Goal: Information Seeking & Learning: Learn about a topic

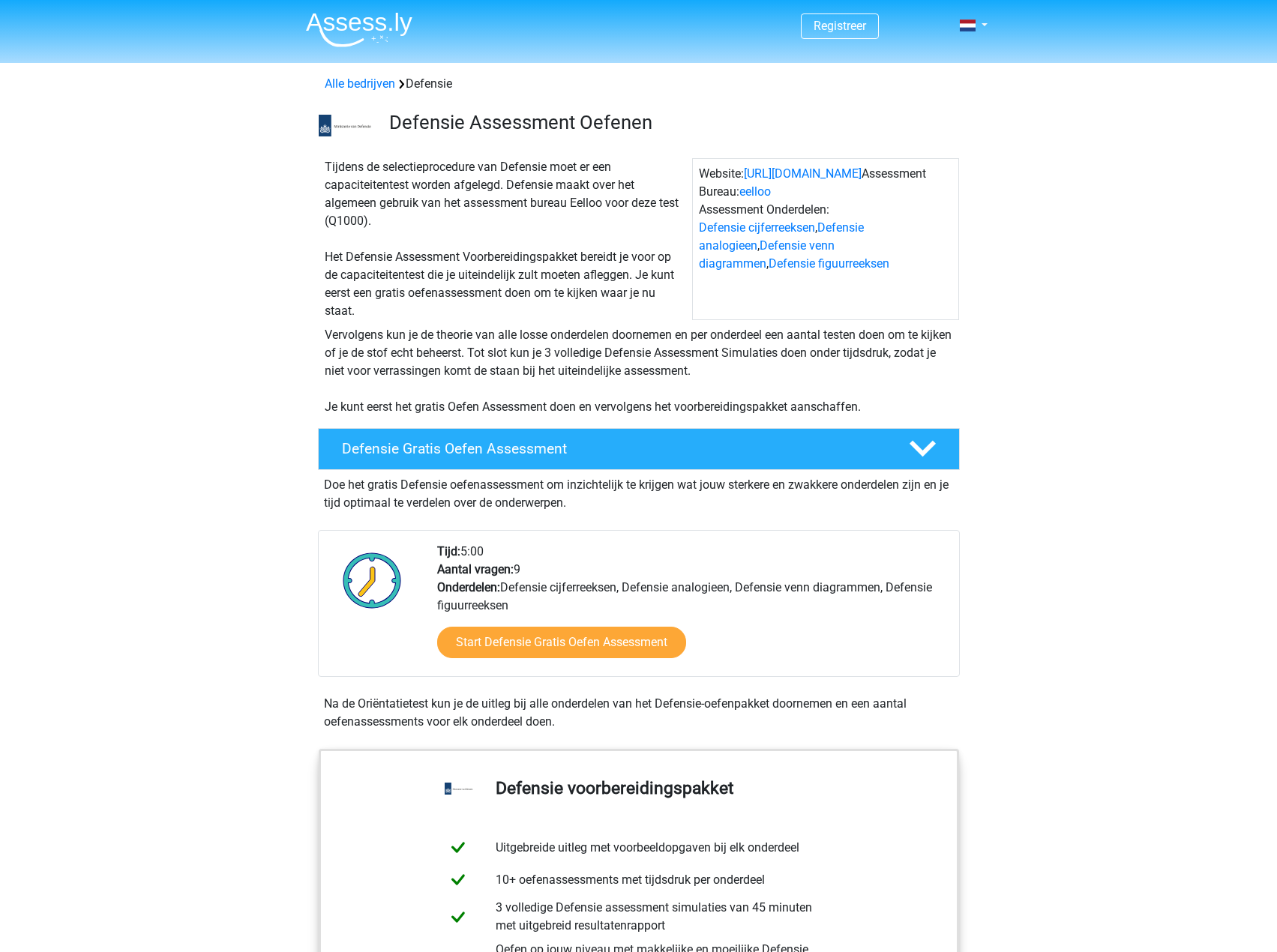
drag, startPoint x: 500, startPoint y: 539, endPoint x: 417, endPoint y: 544, distance: 83.2
click at [421, 546] on div "Tijd: 5:00 Aantal vragen: 9 Onderdelen: Defensie cijferreeksen, Defensie analog…" at bounding box center [639, 603] width 642 height 147
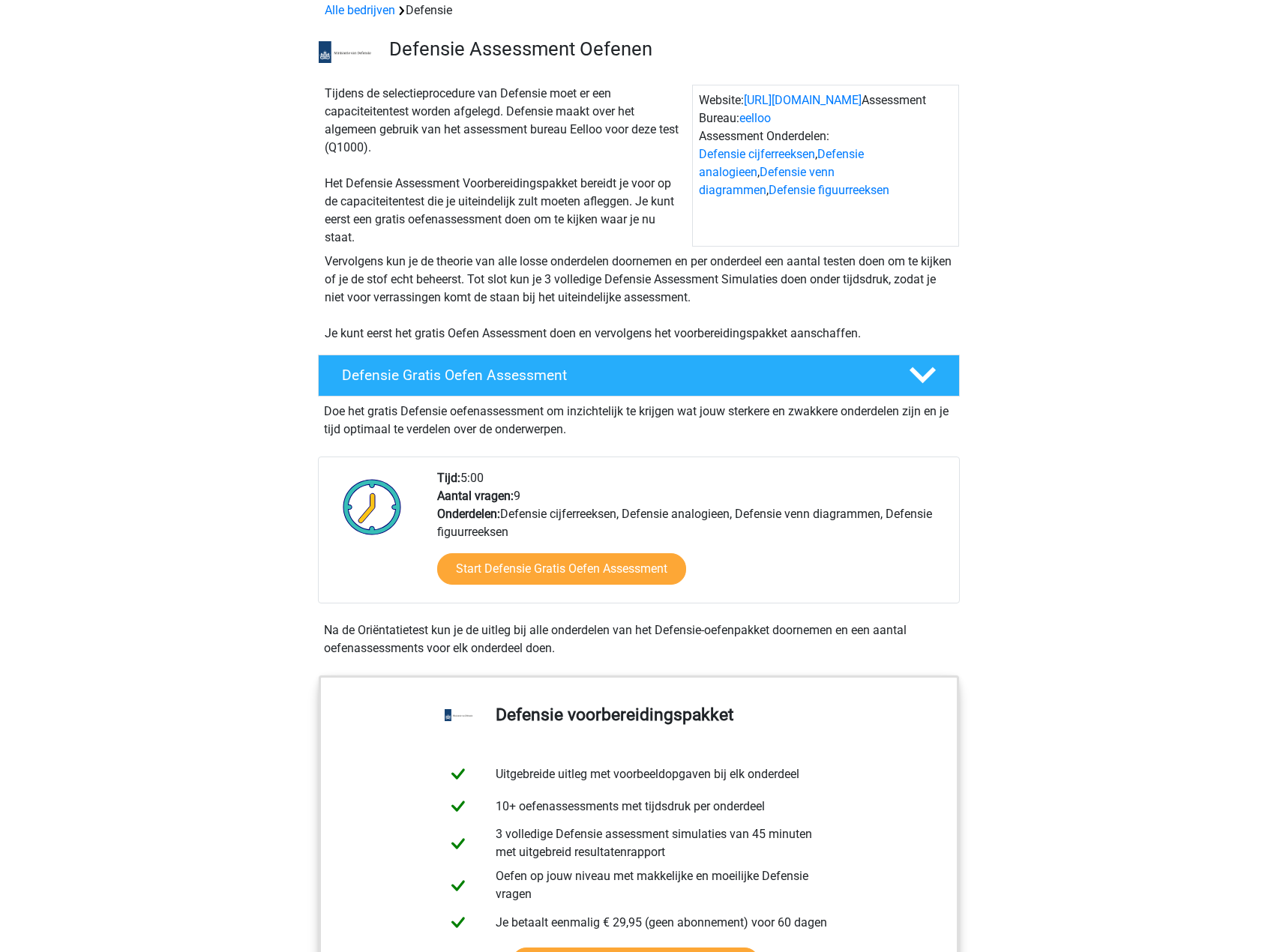
scroll to position [300, 0]
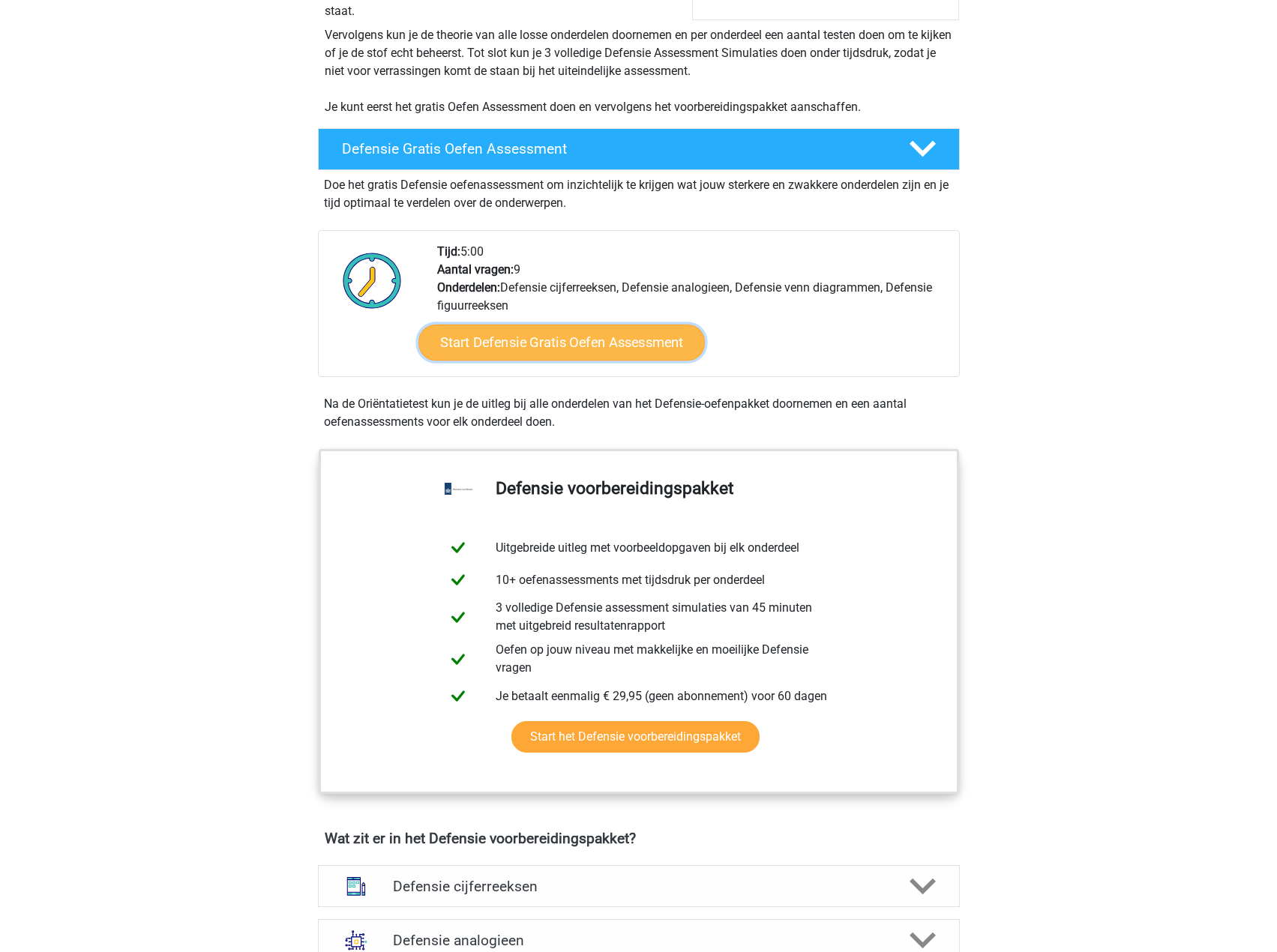
click at [523, 351] on link "Start Defensie Gratis Oefen Assessment" at bounding box center [561, 343] width 286 height 36
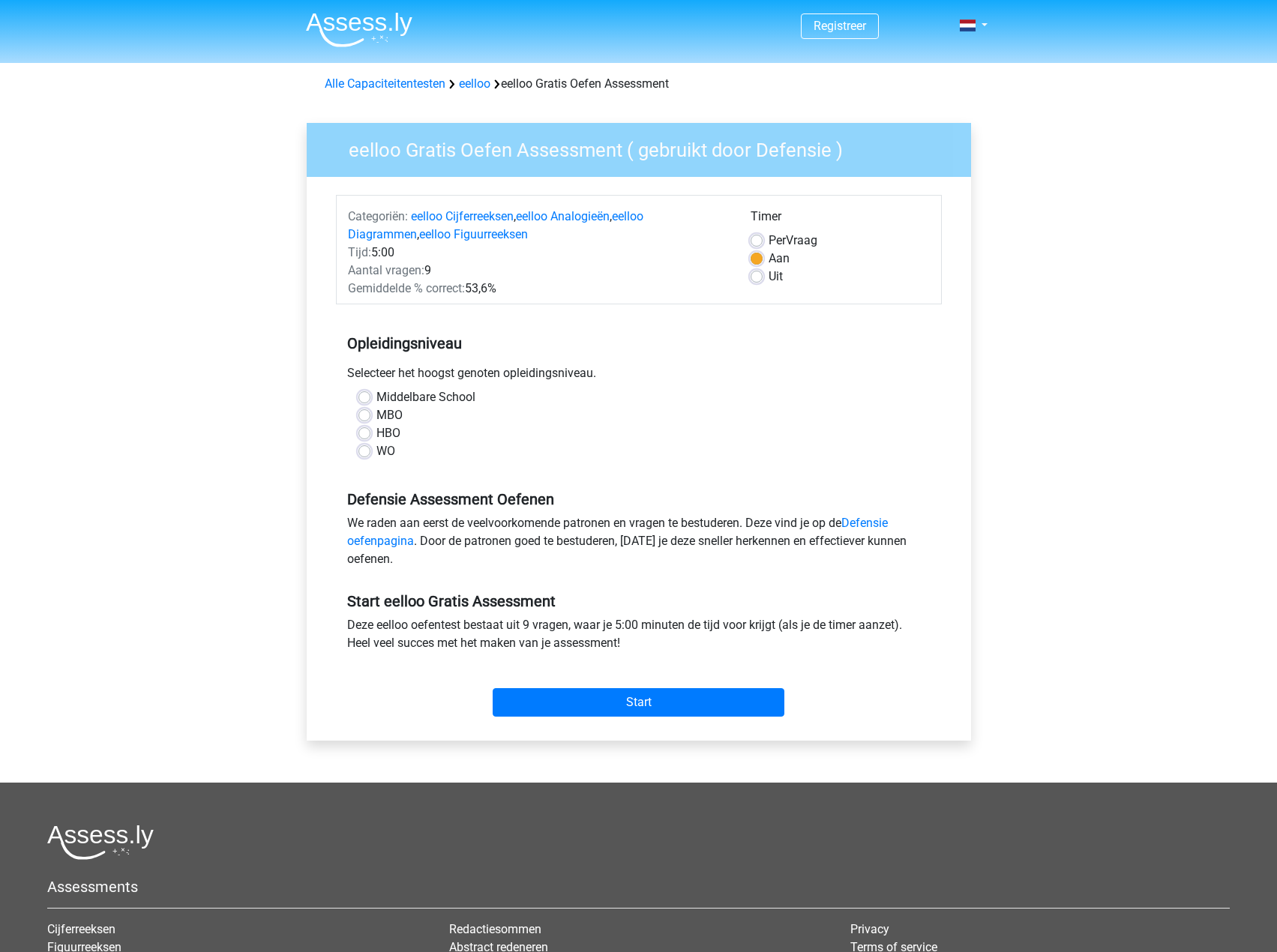
click at [381, 425] on label "HBO" at bounding box center [388, 433] width 24 height 18
click at [370, 425] on input "HBO" at bounding box center [364, 432] width 12 height 15
radio input "true"
click at [381, 416] on label "MBO" at bounding box center [389, 415] width 26 height 18
click at [370, 416] on input "MBO" at bounding box center [364, 414] width 12 height 15
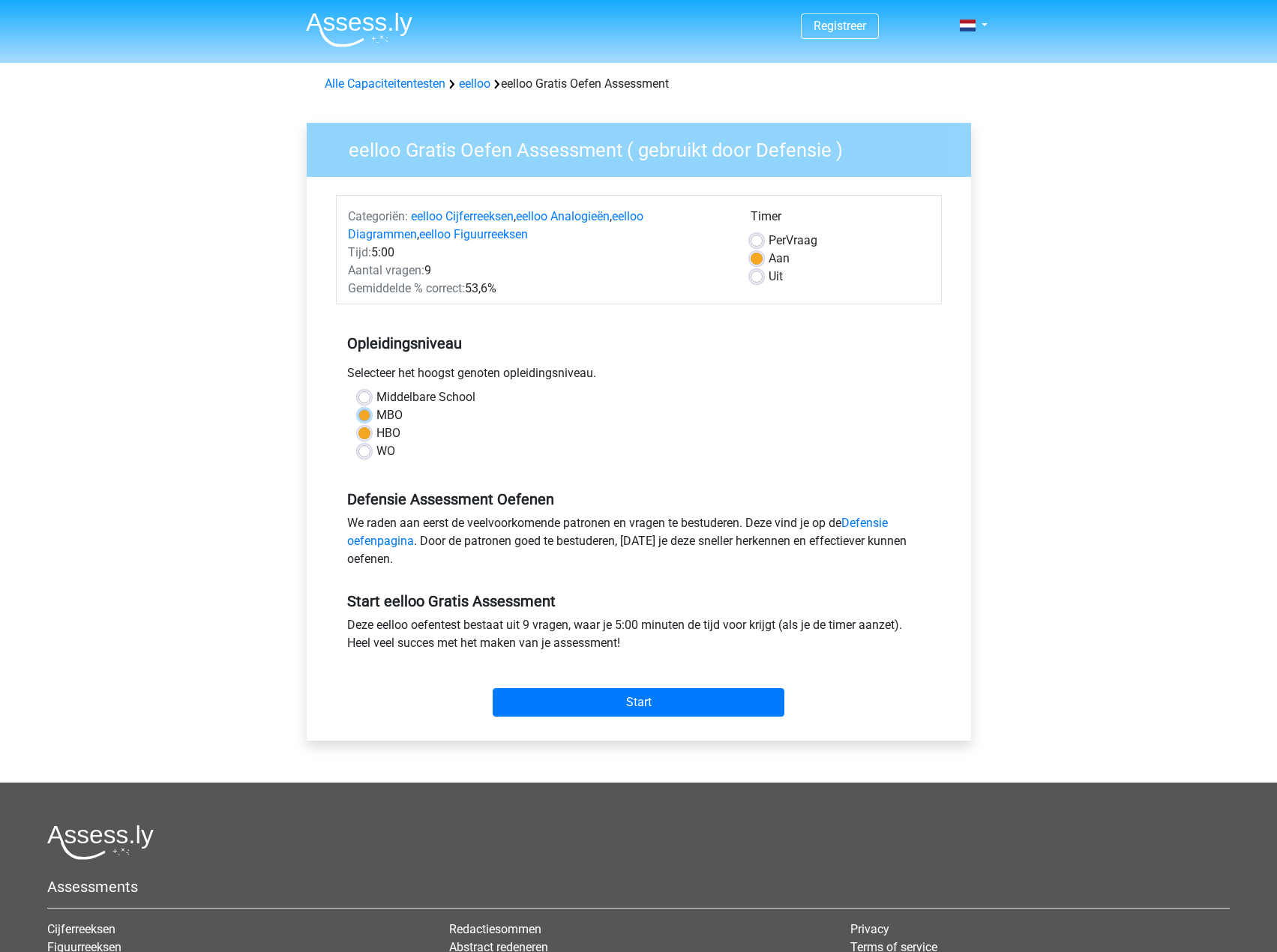
radio input "true"
click at [623, 711] on input "Start" at bounding box center [638, 703] width 292 height 28
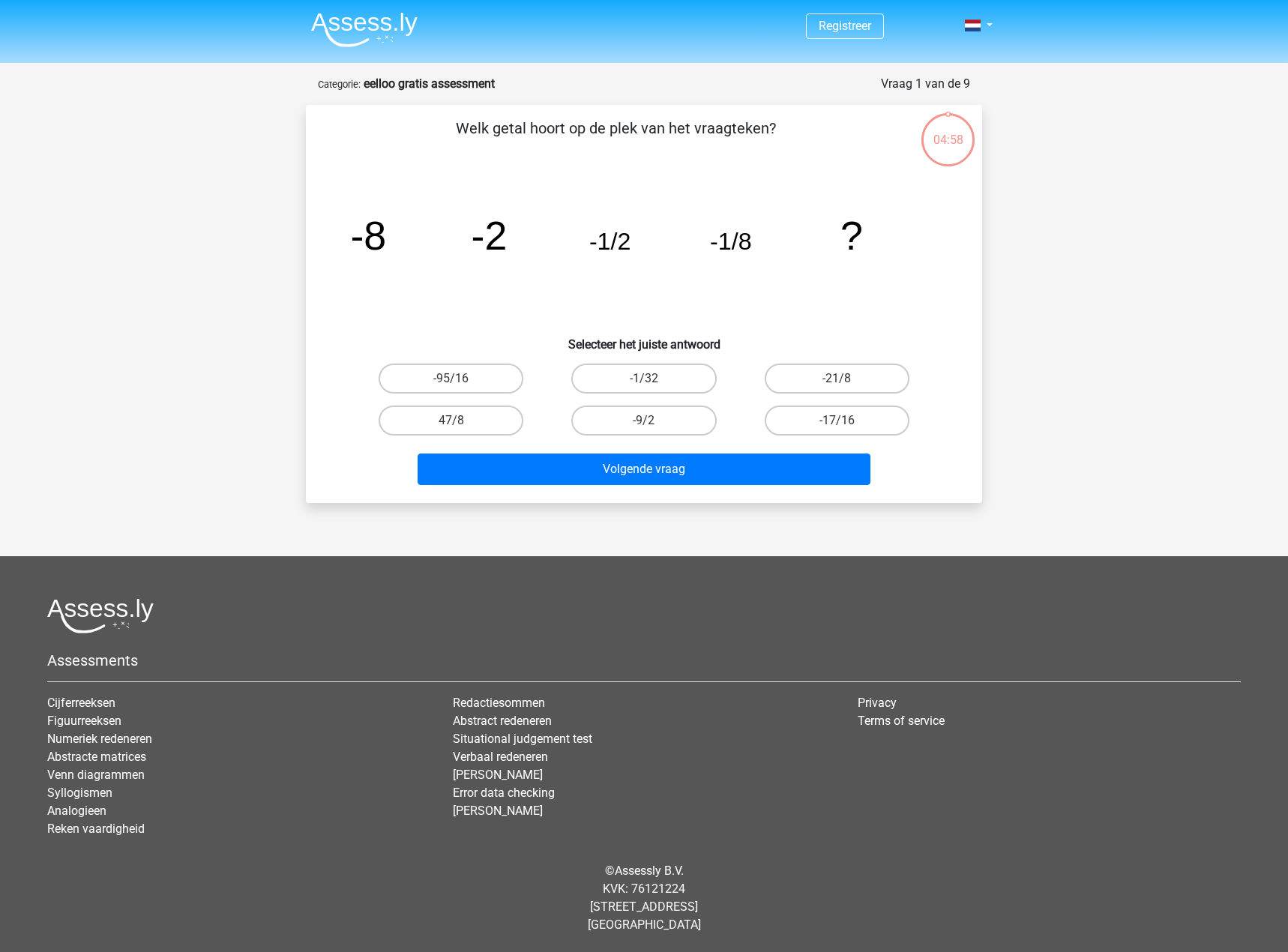
drag, startPoint x: 444, startPoint y: 133, endPoint x: 752, endPoint y: 130, distance: 308.0
click at [752, 130] on p "Welk getal hoort op de plek van het vraagteken?" at bounding box center [616, 139] width 572 height 45
drag, startPoint x: 356, startPoint y: 229, endPoint x: 407, endPoint y: 227, distance: 51.0
click at [402, 229] on icon "image/svg+xml -8 -2 -1/2 -1/8 ?" at bounding box center [644, 250] width 604 height 152
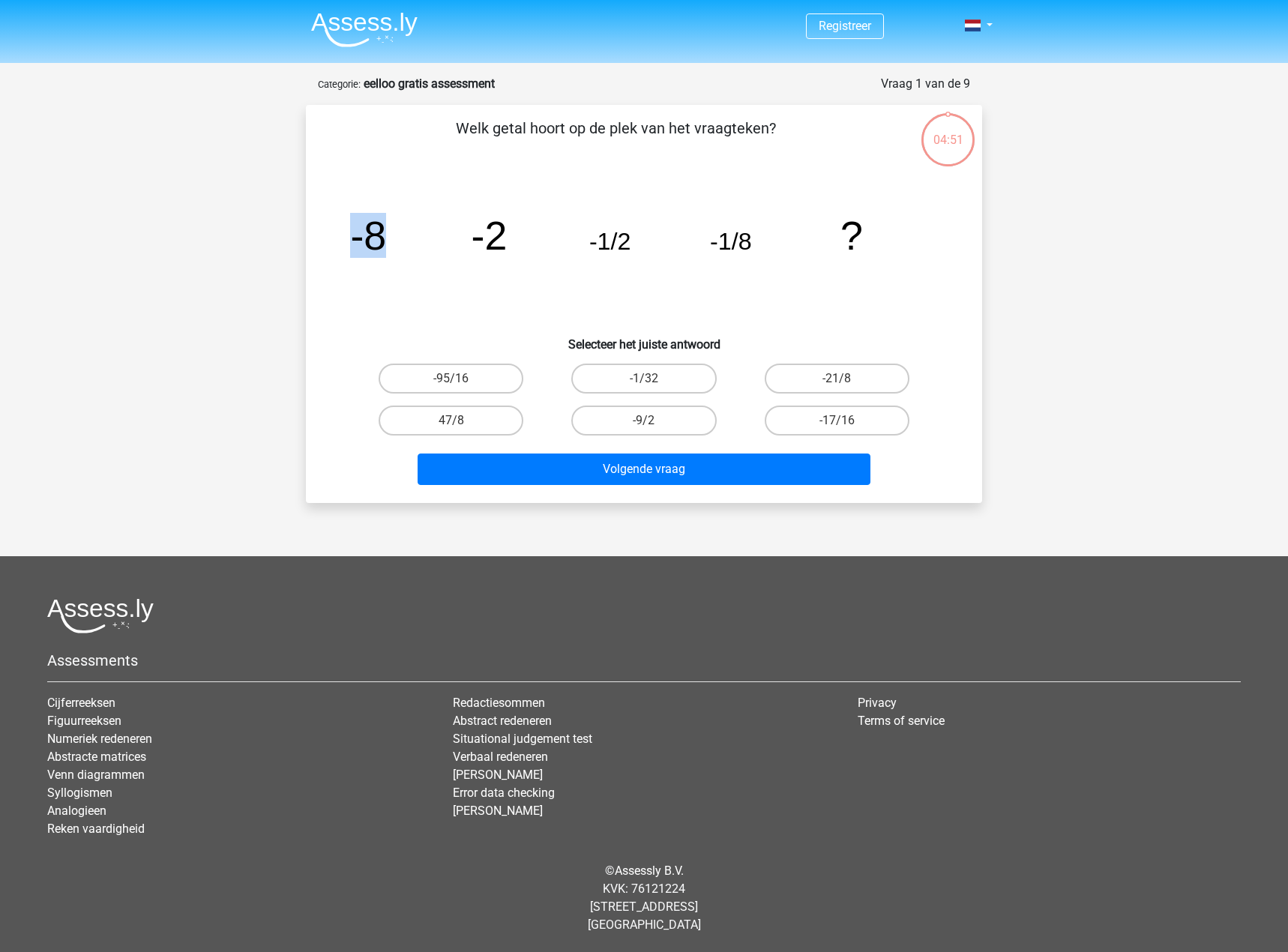
click at [417, 228] on icon "image/svg+xml -8 -2 -1/2 -1/8 ?" at bounding box center [644, 250] width 604 height 152
drag, startPoint x: 406, startPoint y: 232, endPoint x: 379, endPoint y: 233, distance: 27.0
click at [379, 233] on icon "image/svg+xml -8 -2 -1/2 -1/8 ?" at bounding box center [644, 250] width 604 height 152
drag, startPoint x: 388, startPoint y: 232, endPoint x: 349, endPoint y: 232, distance: 39.0
click at [349, 232] on icon "image/svg+xml -8 -2 -1/2 -1/8 ?" at bounding box center [644, 250] width 604 height 152
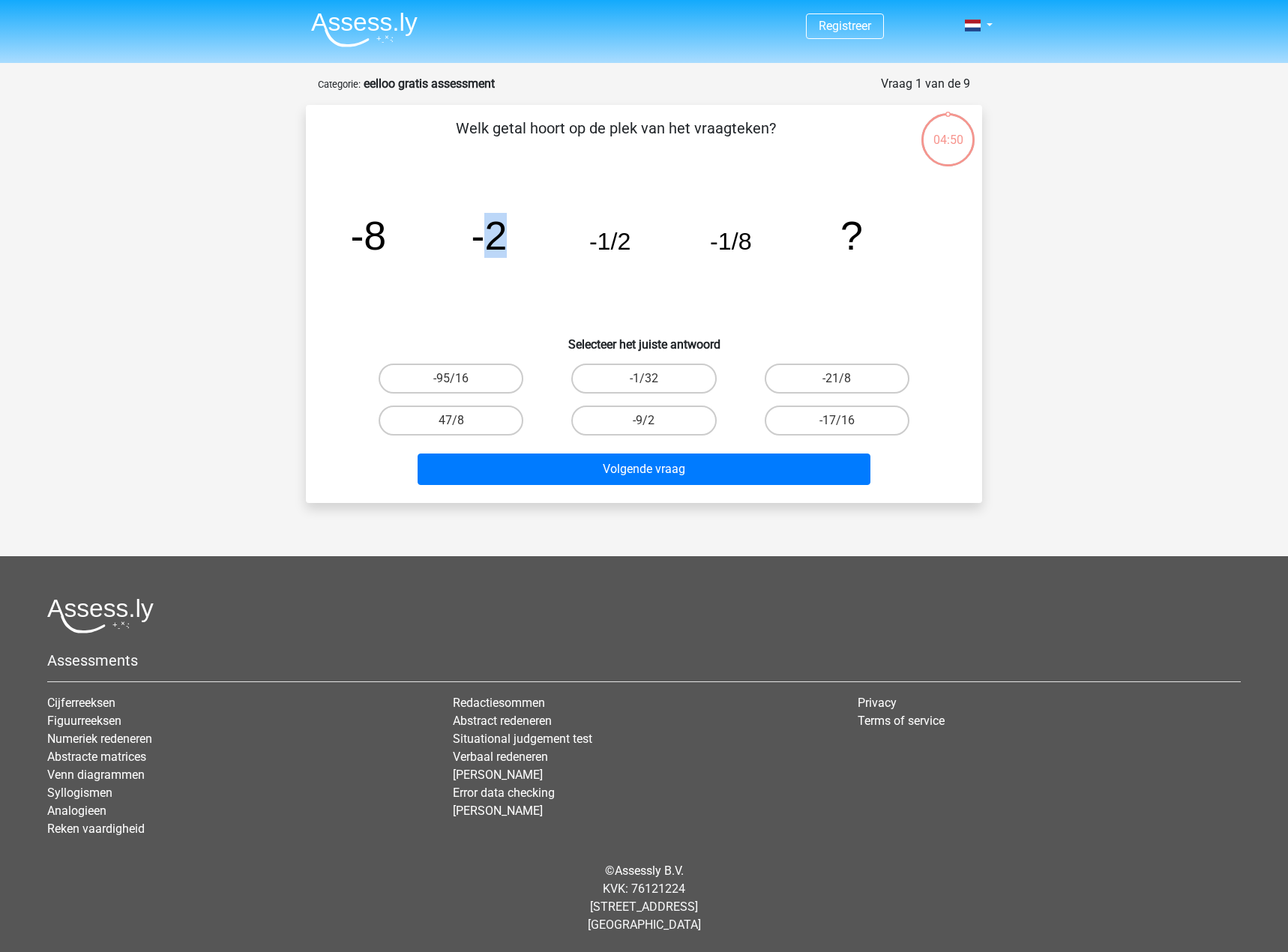
drag, startPoint x: 504, startPoint y: 229, endPoint x: 482, endPoint y: 233, distance: 22.4
click at [386, 233] on tspan "-2" at bounding box center [368, 235] width 36 height 45
drag, startPoint x: 626, startPoint y: 240, endPoint x: 576, endPoint y: 242, distance: 50.0
click at [577, 242] on icon "image/svg+xml -8 -2 -1/2 -1/8 ?" at bounding box center [644, 250] width 604 height 152
drag, startPoint x: 747, startPoint y: 240, endPoint x: 701, endPoint y: 243, distance: 46.1
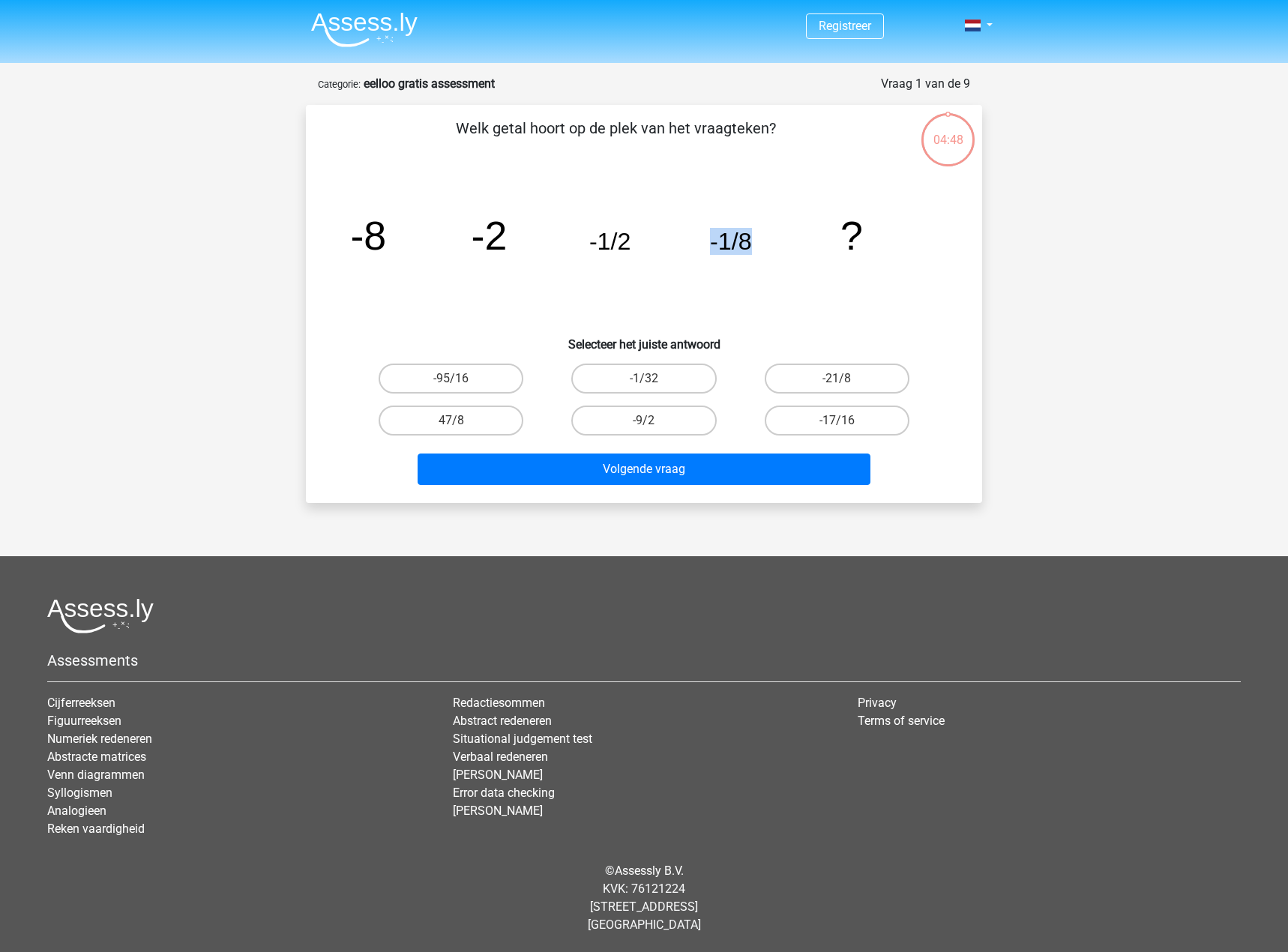
click at [701, 240] on icon "image/svg+xml -8 -2 -1/2 -1/8 ?" at bounding box center [644, 250] width 604 height 152
drag, startPoint x: 852, startPoint y: 243, endPoint x: 869, endPoint y: 235, distance: 18.8
click at [869, 235] on icon "image/svg+xml -8 -2 -1/2 -1/8 ?" at bounding box center [644, 250] width 604 height 152
click at [386, 229] on tspan "-1/8" at bounding box center [368, 235] width 36 height 45
click at [386, 234] on tspan "-1/8" at bounding box center [368, 235] width 36 height 45
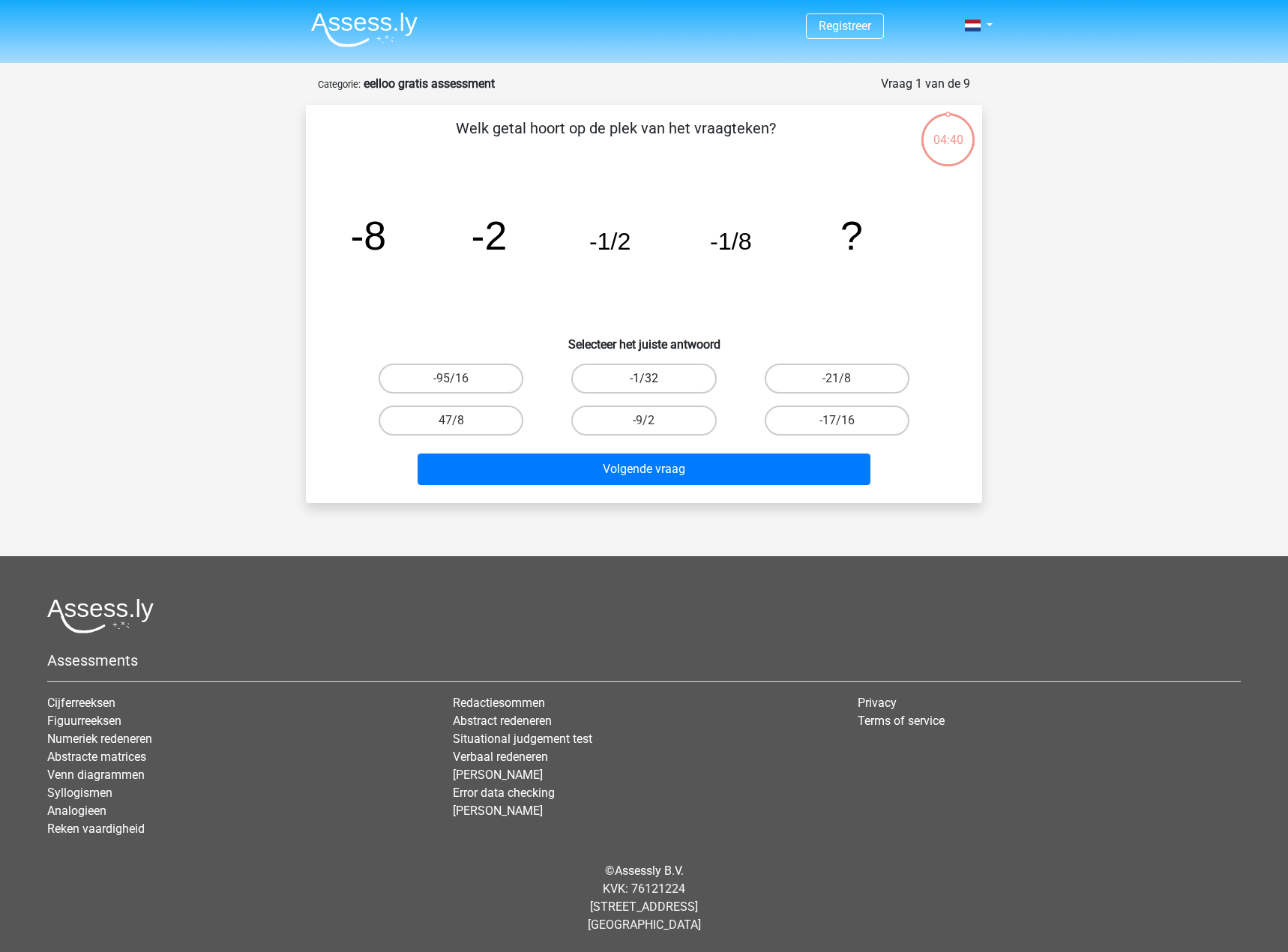
click at [573, 377] on label "-1/32" at bounding box center [644, 379] width 145 height 30
click at [644, 379] on input "-1/32" at bounding box center [649, 383] width 9 height 9
radio input "true"
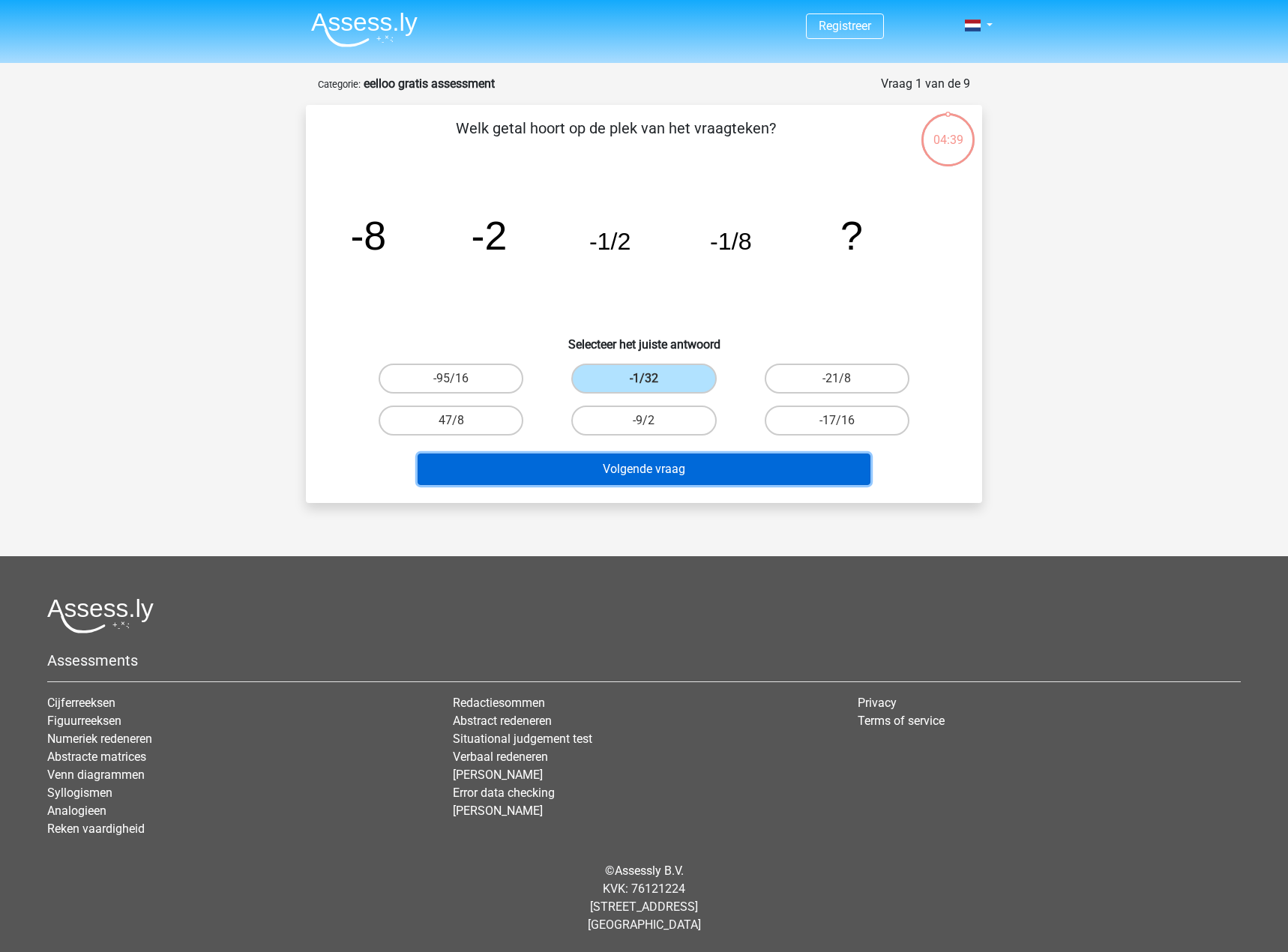
click at [660, 478] on button "Volgende vraag" at bounding box center [644, 470] width 454 height 32
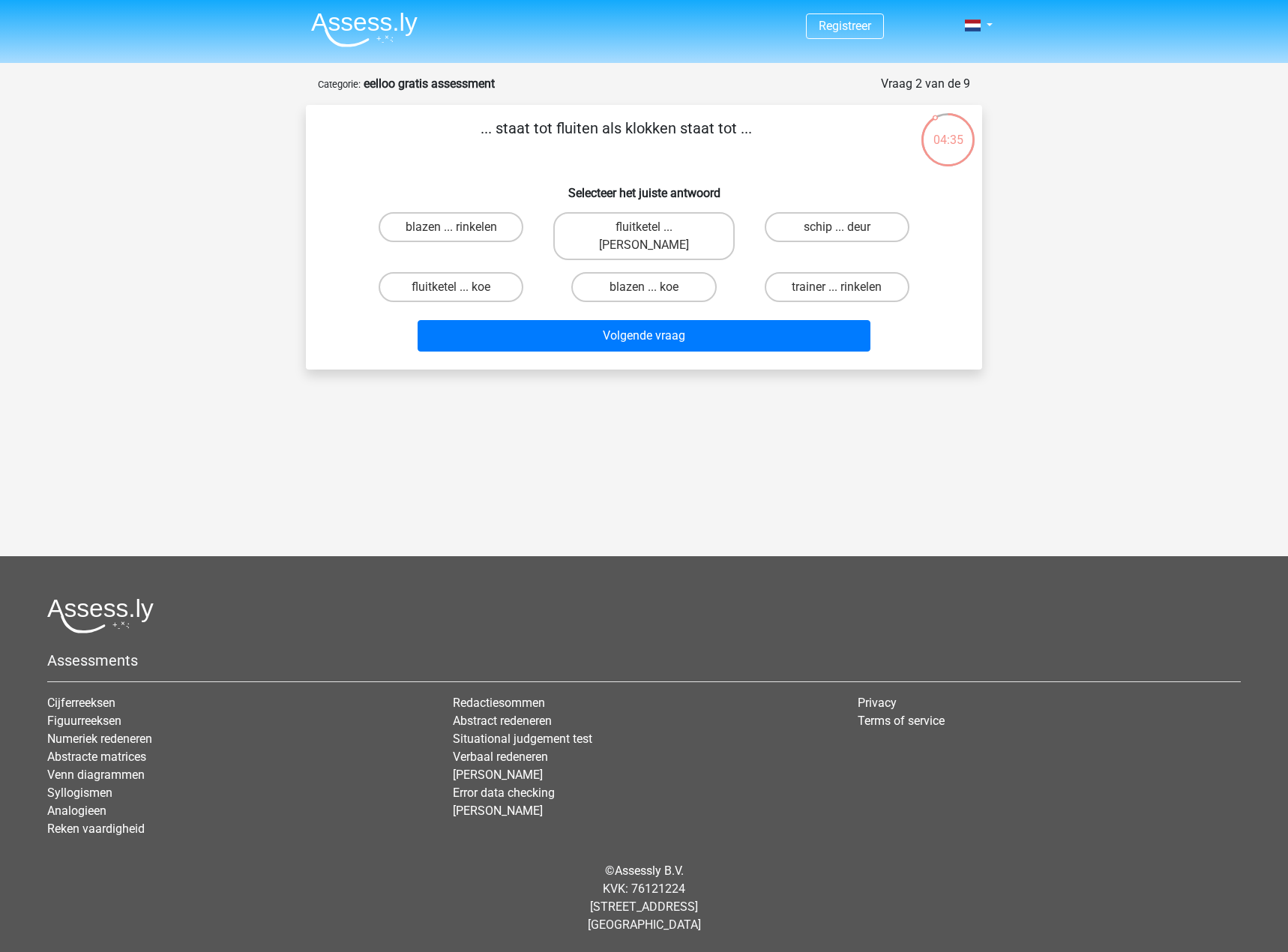
drag, startPoint x: 500, startPoint y: 124, endPoint x: 723, endPoint y: 123, distance: 223.0
click at [723, 123] on p "... staat tot fluiten als klokken staat tot ..." at bounding box center [616, 139] width 572 height 45
drag, startPoint x: 521, startPoint y: 127, endPoint x: 603, endPoint y: 132, distance: 82.2
click at [603, 132] on p "... staat tot fluiten als klokken staat tot ..." at bounding box center [616, 139] width 572 height 45
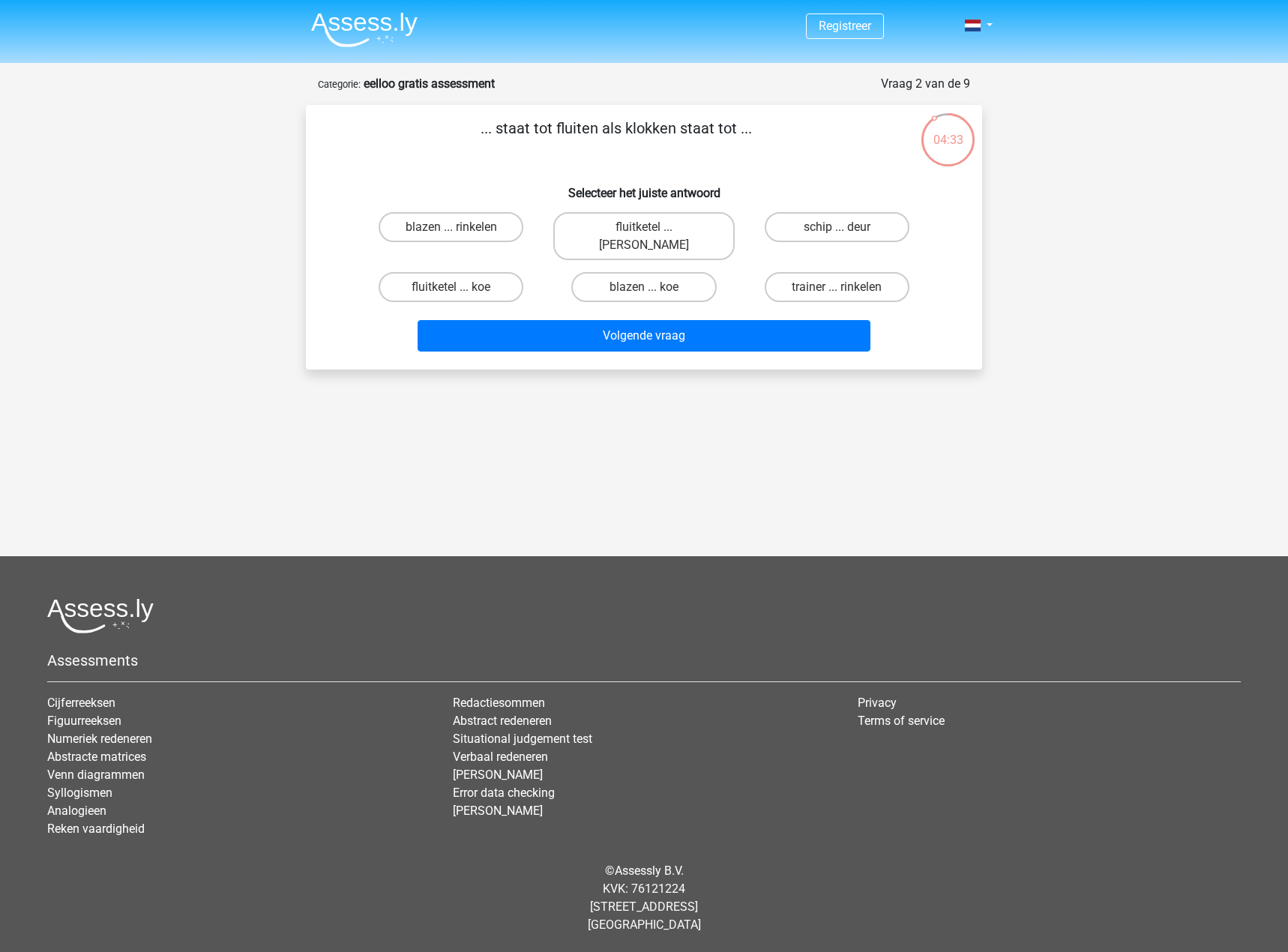
click at [604, 132] on p "... staat tot fluiten als klokken staat tot ..." at bounding box center [616, 139] width 572 height 45
drag, startPoint x: 621, startPoint y: 131, endPoint x: 718, endPoint y: 131, distance: 97.0
click at [718, 131] on p "... staat tot fluiten als klokken staat tot ..." at bounding box center [616, 139] width 572 height 45
click at [783, 272] on label "trainer ... rinkelen" at bounding box center [837, 287] width 145 height 30
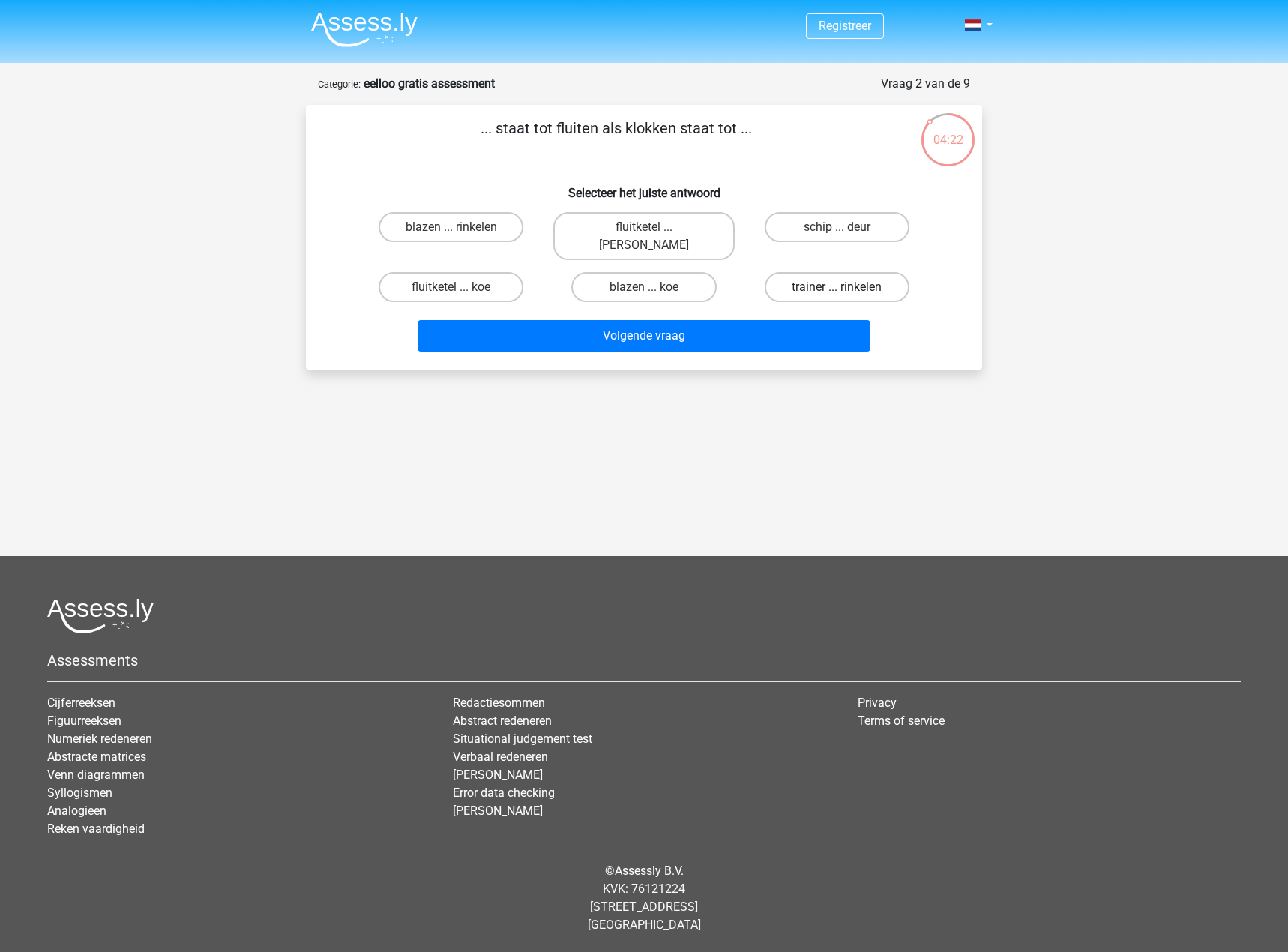
click at [837, 287] on input "trainer ... rinkelen" at bounding box center [841, 292] width 9 height 9
radio input "true"
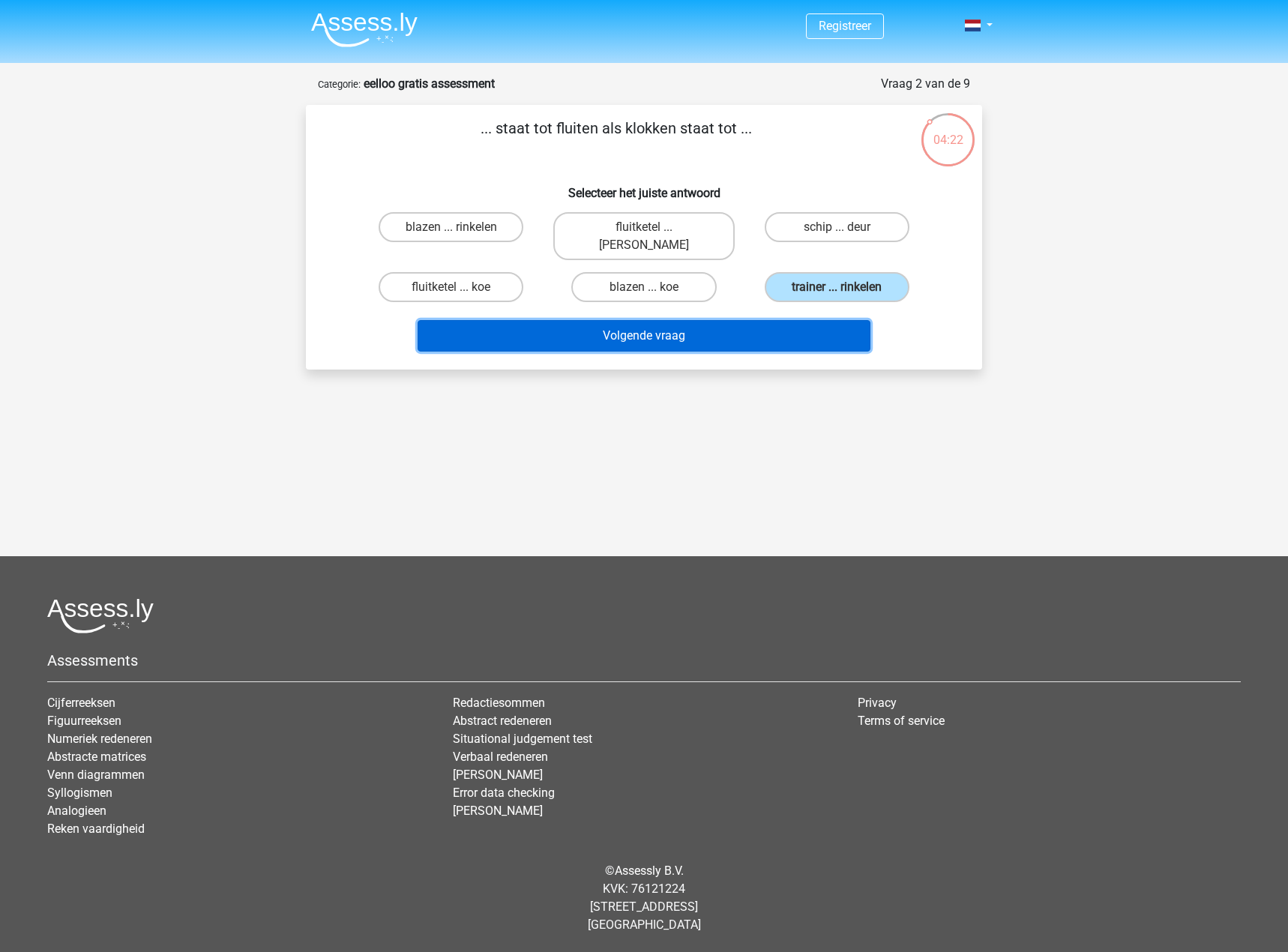
click at [772, 320] on button "Volgende vraag" at bounding box center [644, 336] width 454 height 32
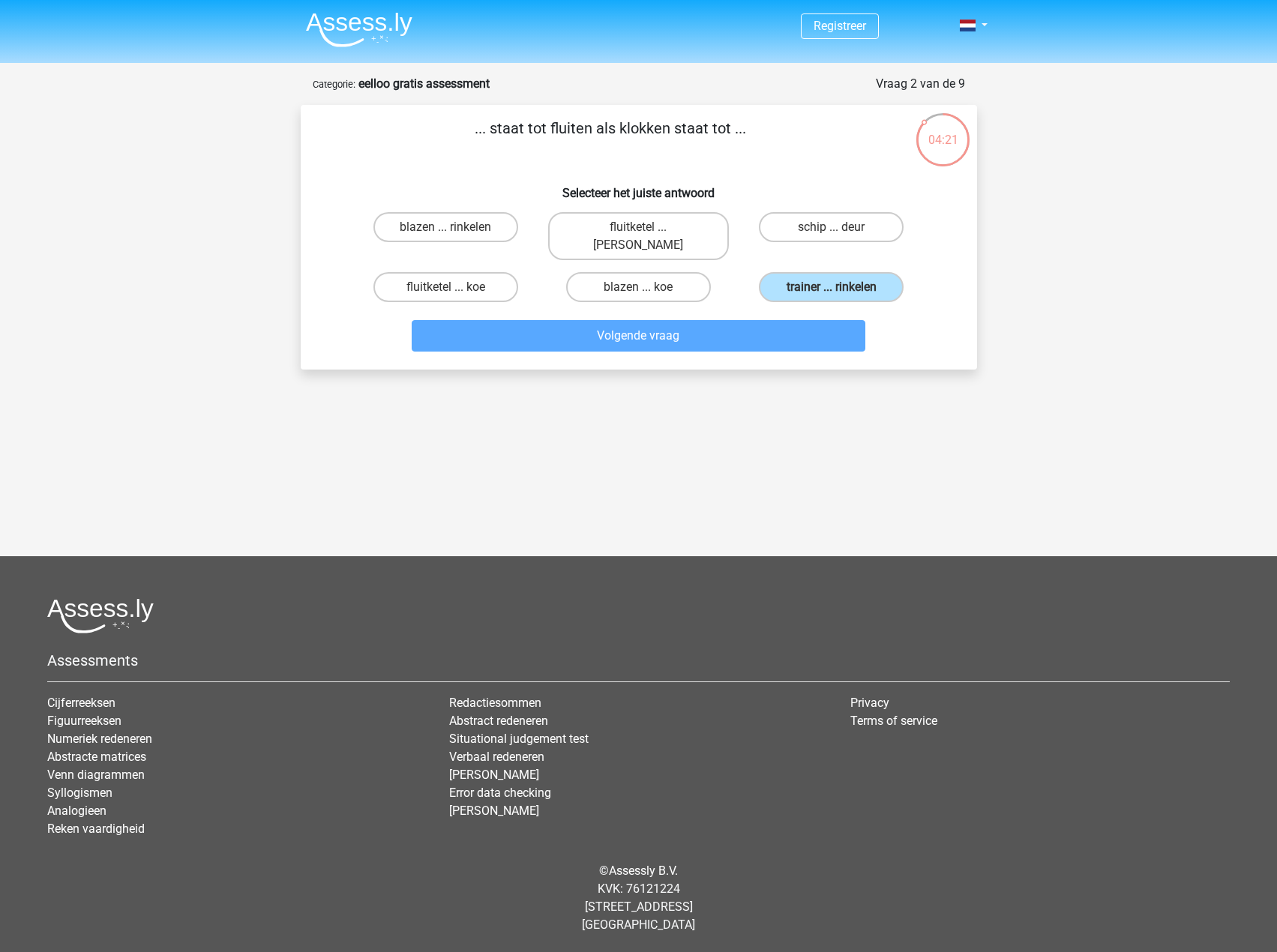
scroll to position [43, 0]
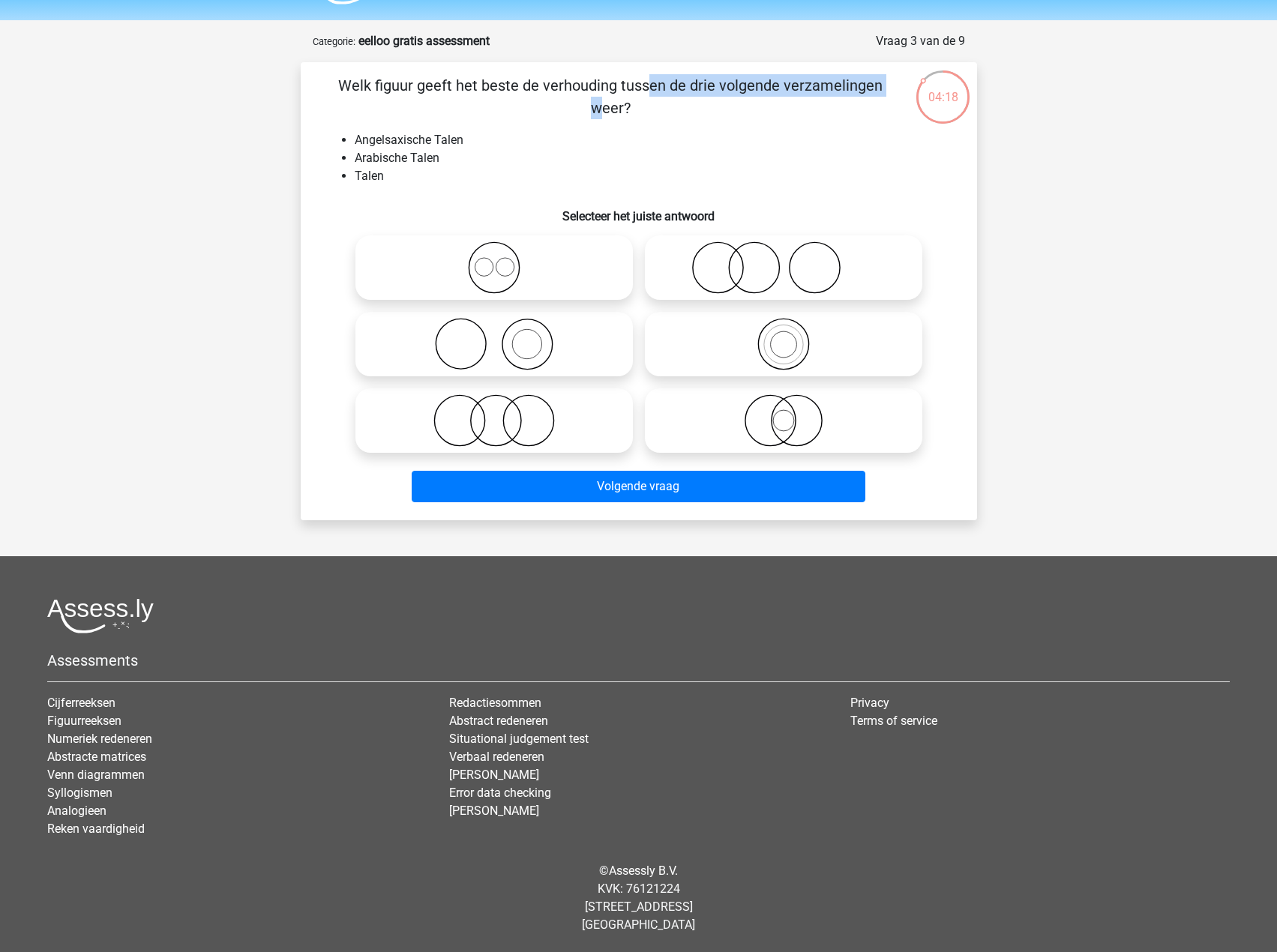
drag, startPoint x: 346, startPoint y: 84, endPoint x: 572, endPoint y: 91, distance: 226.1
click at [572, 91] on p "Welk figuur geeft het beste de verhouding tussen de drie volgende verzamelingen…" at bounding box center [611, 96] width 572 height 45
drag, startPoint x: 572, startPoint y: 91, endPoint x: 781, endPoint y: 89, distance: 209.0
click at [781, 89] on p "Welk figuur geeft het beste de verhouding tussen de drie volgende verzamelingen…" at bounding box center [611, 96] width 572 height 45
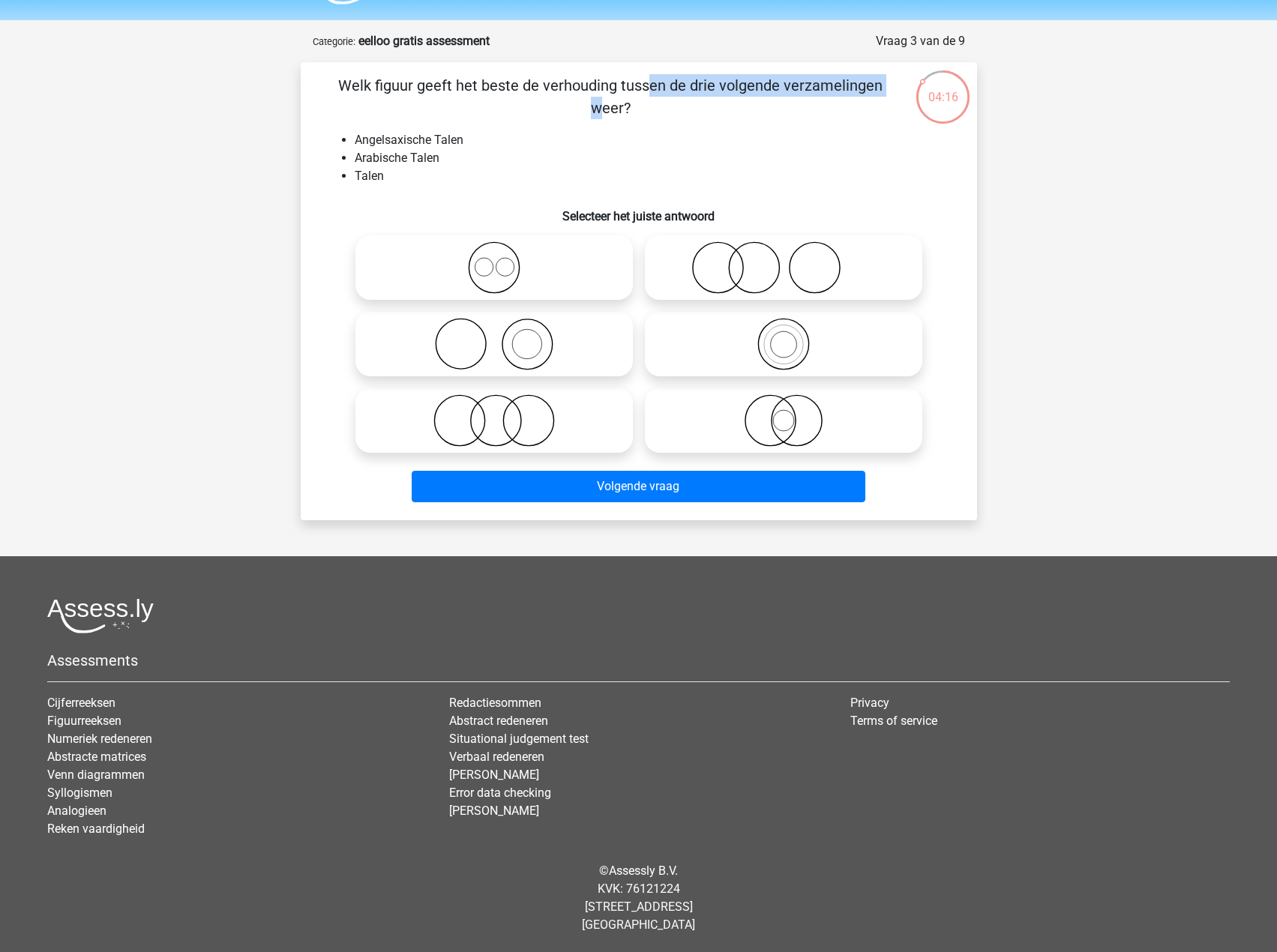
click at [781, 89] on p "Welk figuur geeft het beste de verhouding tussen de drie volgende verzamelingen…" at bounding box center [611, 96] width 572 height 45
drag, startPoint x: 357, startPoint y: 139, endPoint x: 472, endPoint y: 134, distance: 115.1
click at [472, 134] on ul "Angelsaxische Talen Arabische Talen Talen" at bounding box center [639, 158] width 629 height 54
click at [445, 147] on li "Angelsaxische Talen" at bounding box center [654, 140] width 599 height 18
click at [422, 156] on li "Arabische Talen" at bounding box center [654, 158] width 599 height 18
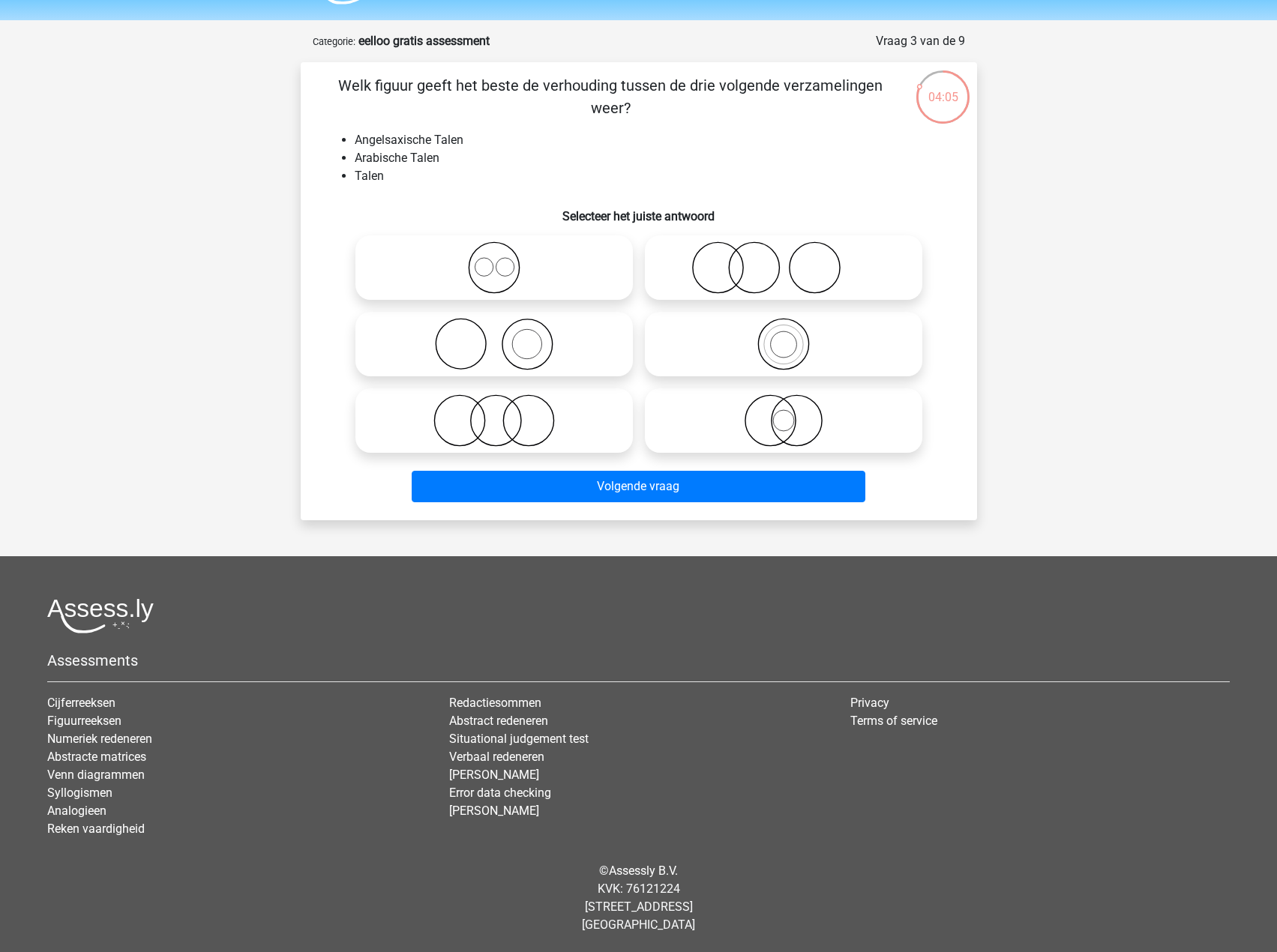
click at [485, 288] on icon at bounding box center [494, 267] width 266 height 52
click at [494, 260] on input "radio" at bounding box center [499, 255] width 9 height 9
radio input "true"
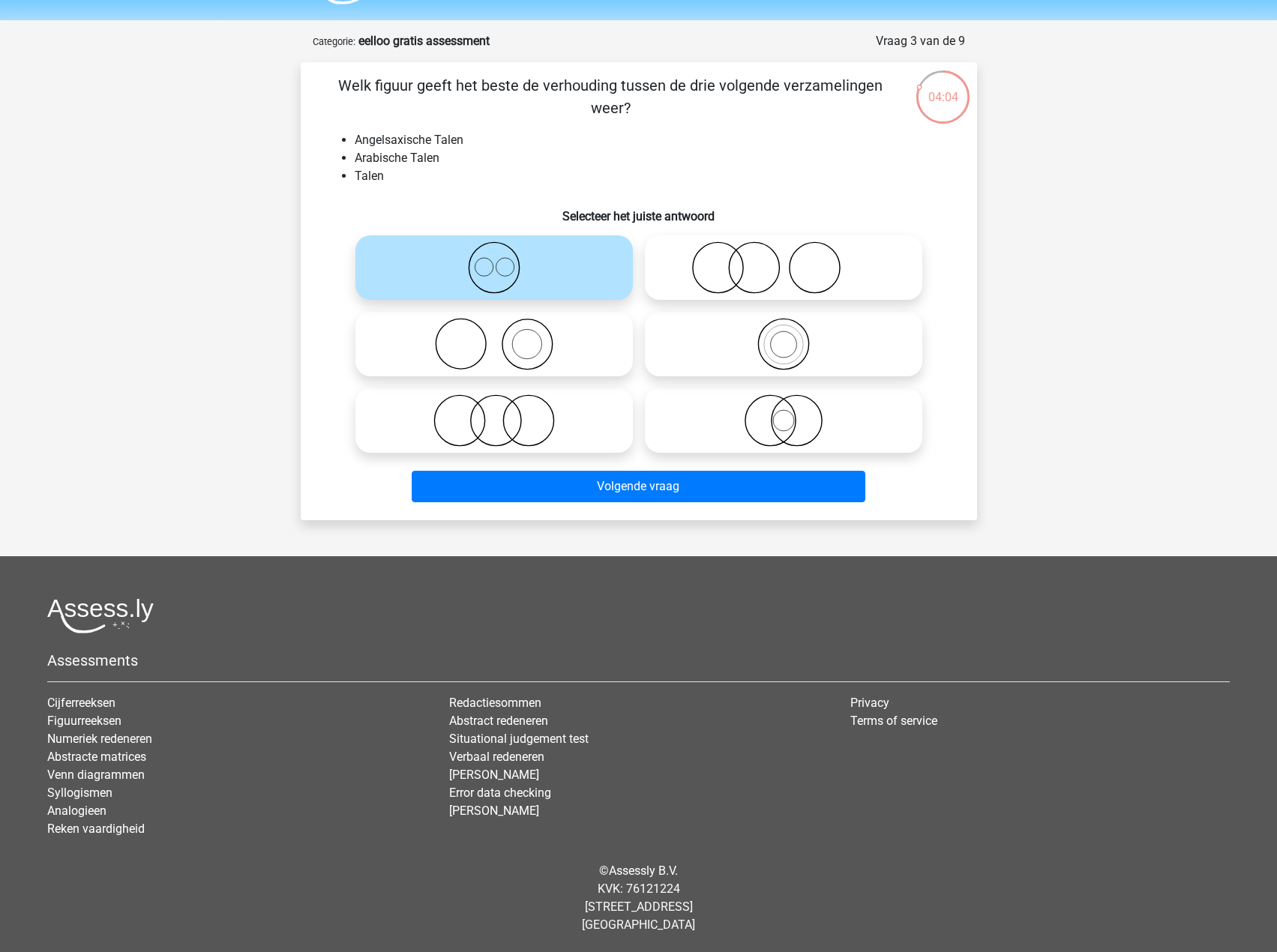
click at [606, 429] on icon at bounding box center [494, 421] width 266 height 52
click at [504, 414] on input "radio" at bounding box center [499, 408] width 9 height 9
radio input "true"
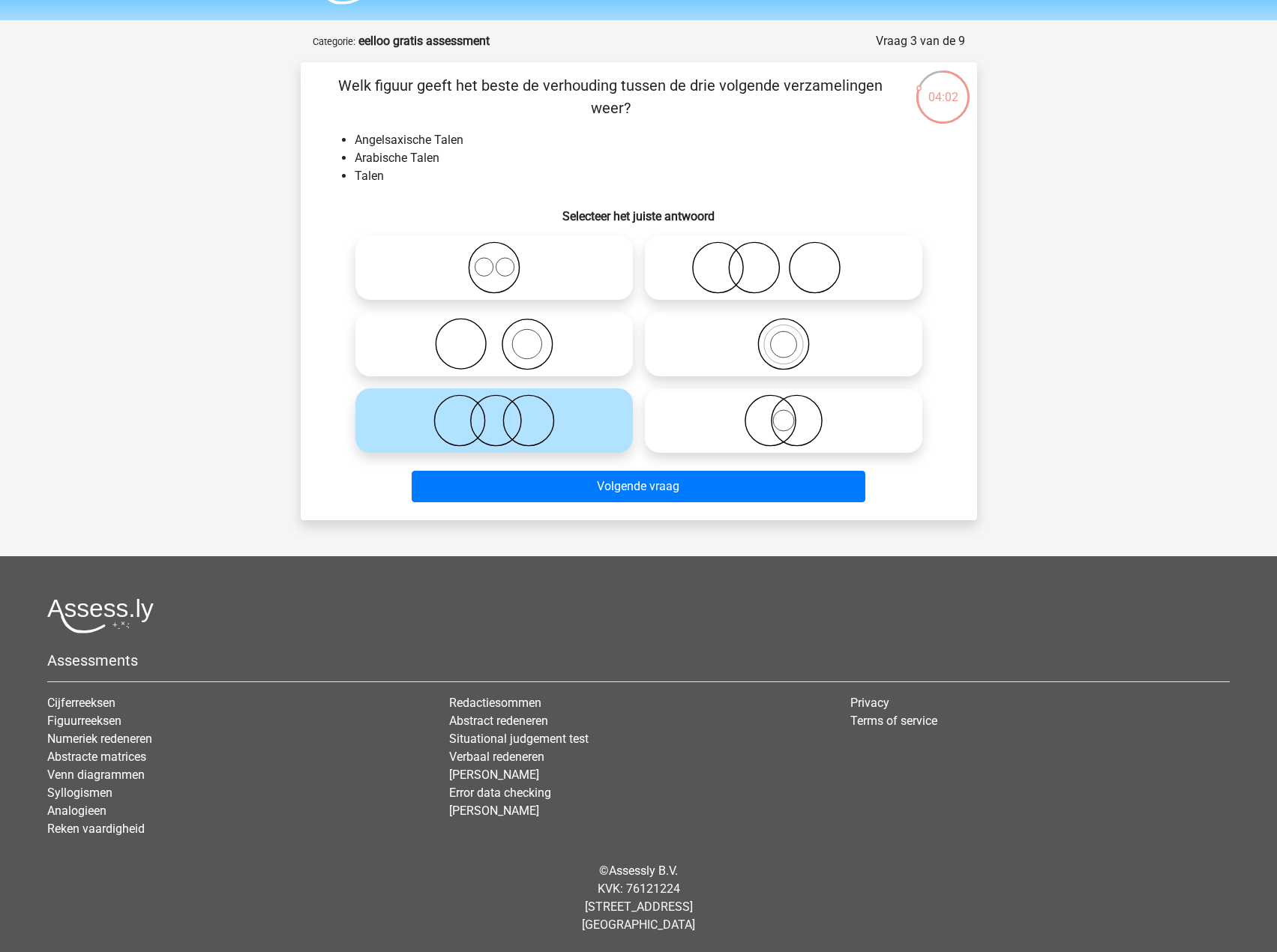
click at [562, 256] on icon at bounding box center [494, 267] width 266 height 52
click at [504, 256] on input "radio" at bounding box center [499, 255] width 9 height 9
radio input "true"
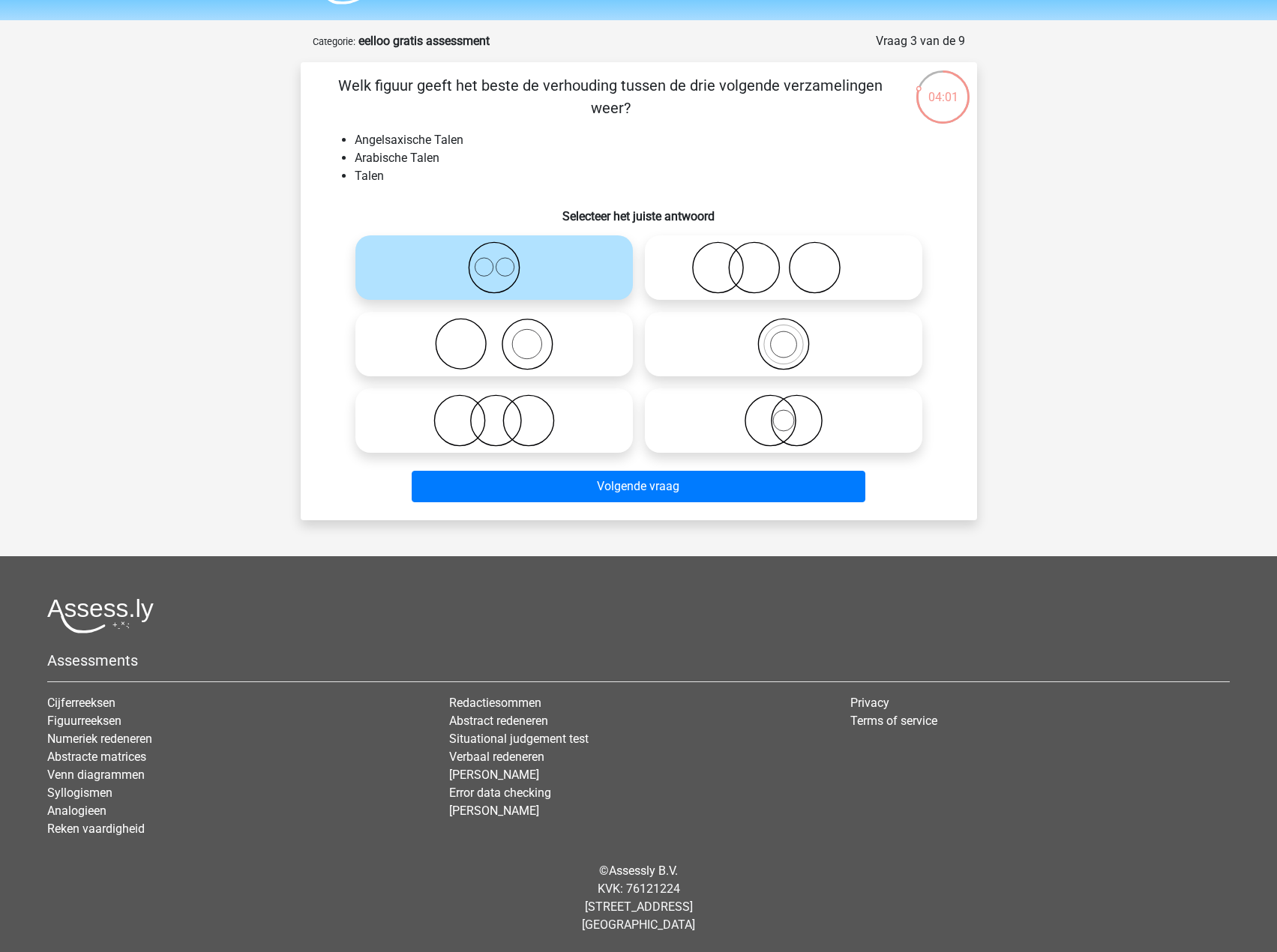
click at [552, 419] on icon at bounding box center [494, 421] width 266 height 52
click at [504, 414] on input "radio" at bounding box center [499, 408] width 9 height 9
radio input "true"
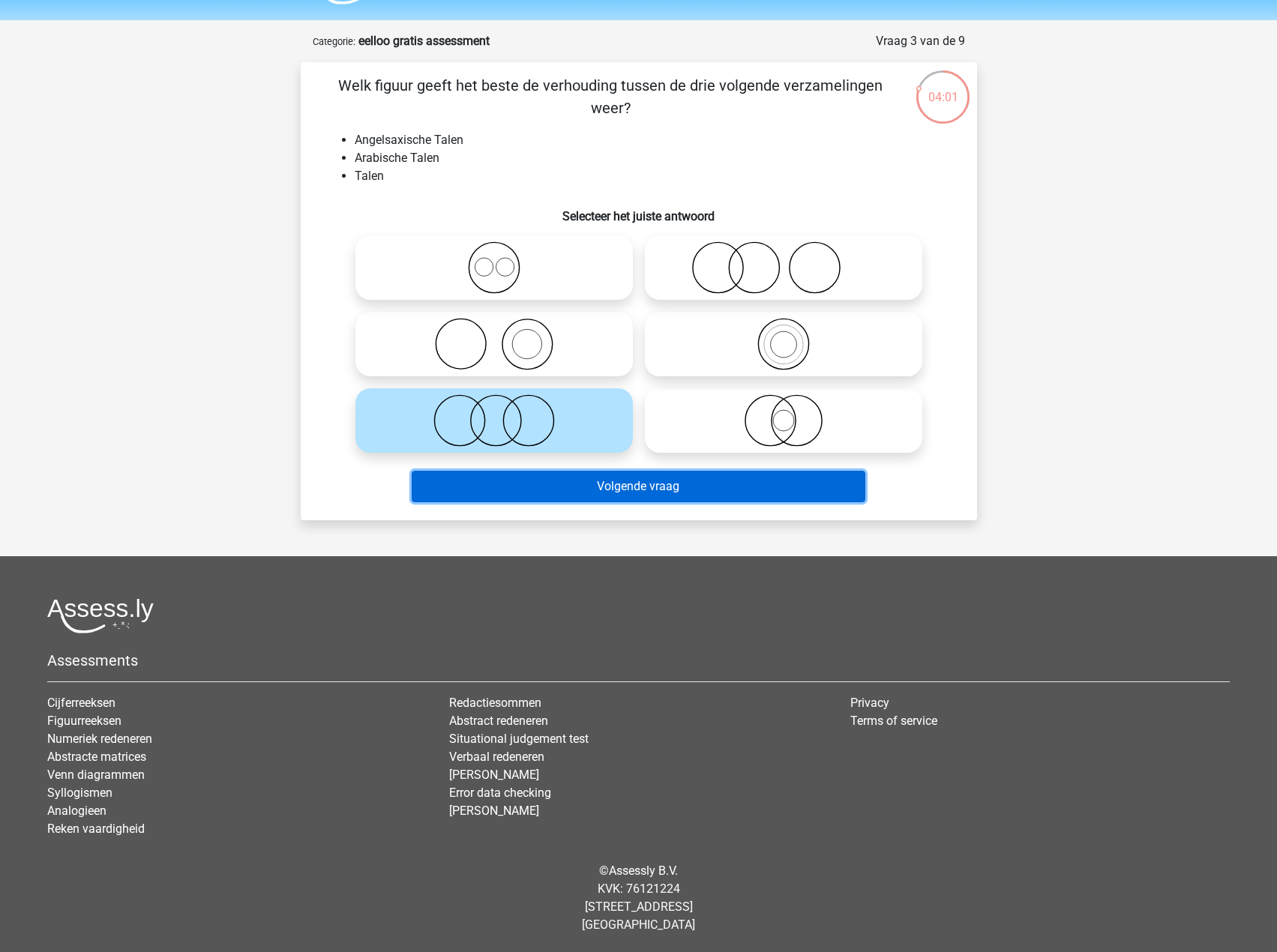
click at [588, 501] on button "Volgende vraag" at bounding box center [639, 487] width 454 height 32
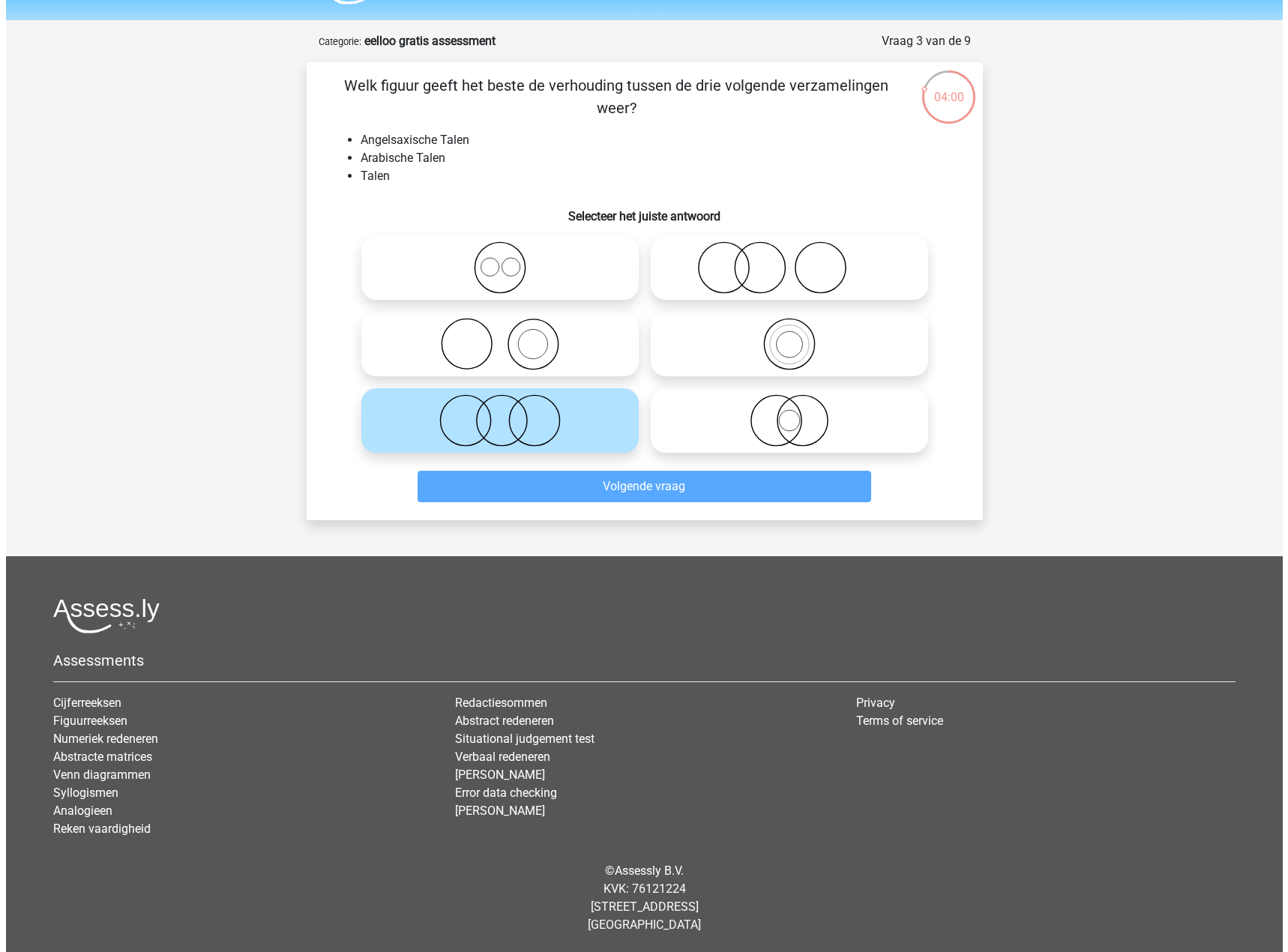
scroll to position [0, 0]
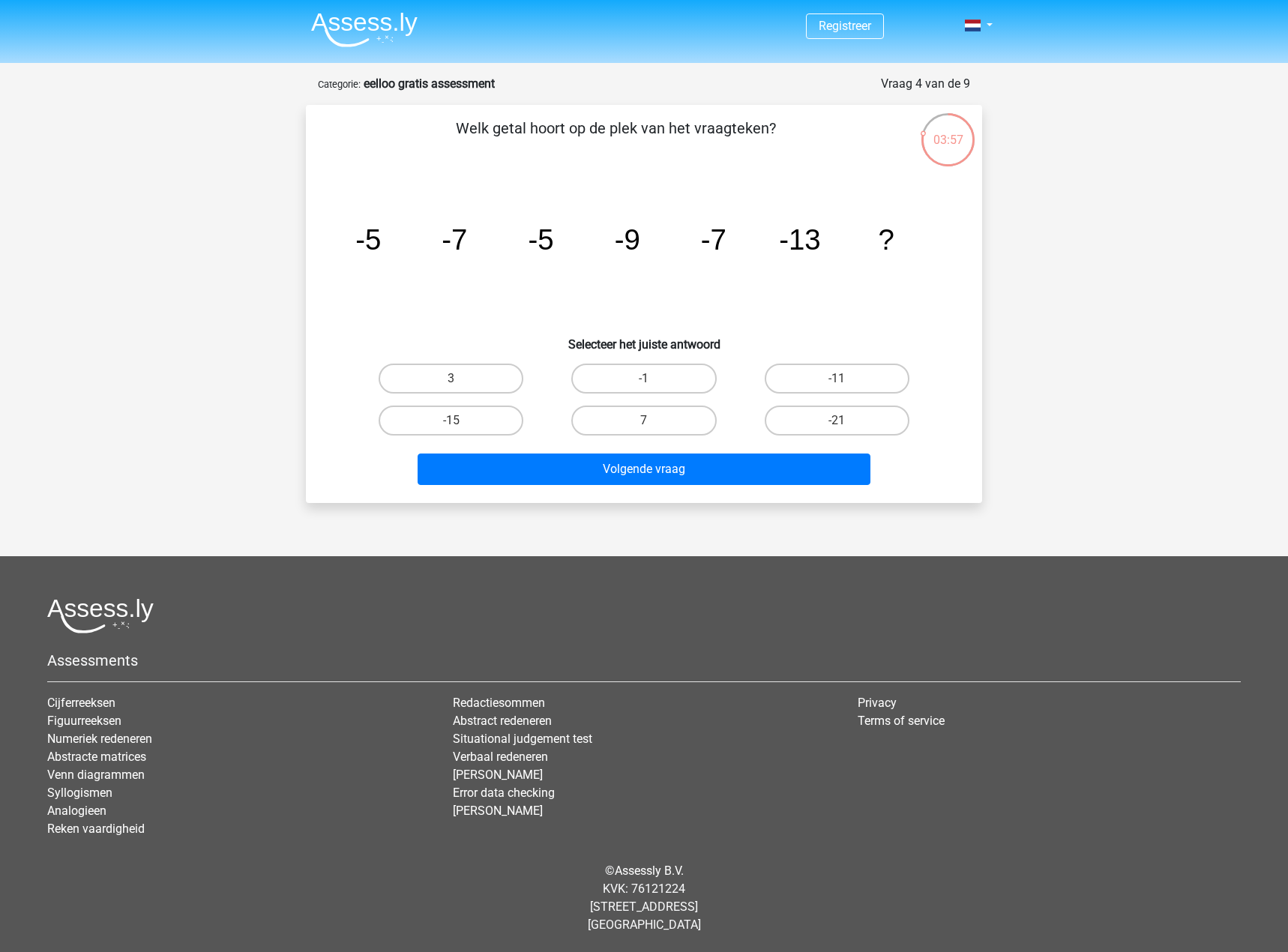
drag, startPoint x: 352, startPoint y: 237, endPoint x: 396, endPoint y: 236, distance: 44.0
click at [396, 236] on icon "image/svg+xml -5 -7 -5 -9 -7 -13 ?" at bounding box center [644, 250] width 604 height 152
drag, startPoint x: 367, startPoint y: 250, endPoint x: 378, endPoint y: 245, distance: 12.1
click at [378, 245] on tspan "-5" at bounding box center [368, 240] width 25 height 32
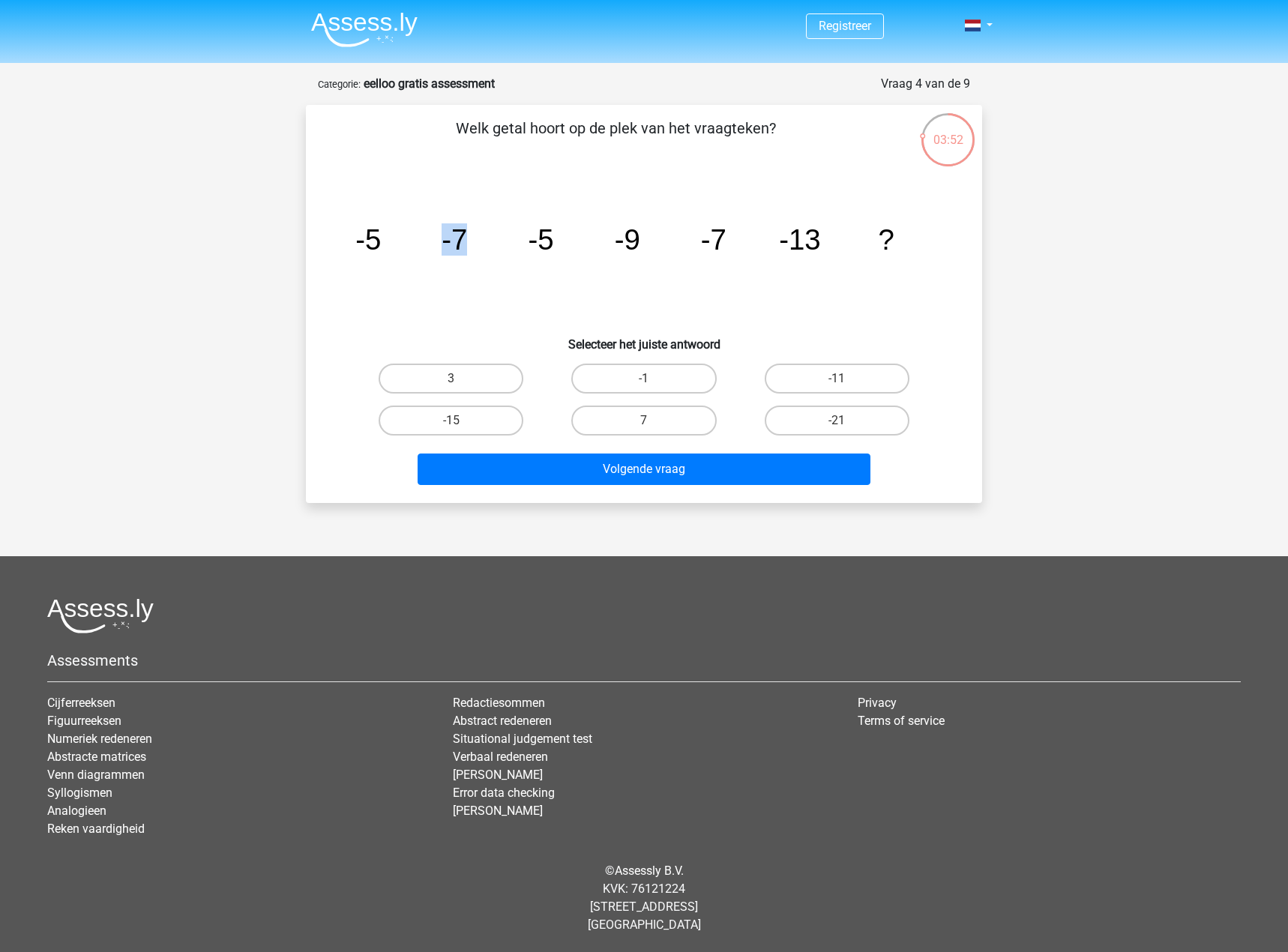
drag, startPoint x: 483, startPoint y: 244, endPoint x: 440, endPoint y: 242, distance: 43.0
click at [440, 242] on icon "image/svg+xml -5 -7 -5 -9 -7 -13 ?" at bounding box center [644, 250] width 604 height 152
click at [488, 237] on icon "image/svg+xml -5 -7 -5 -9 -7 -13 ?" at bounding box center [644, 250] width 604 height 152
drag, startPoint x: 463, startPoint y: 240, endPoint x: 548, endPoint y: 238, distance: 85.0
click at [548, 238] on g "-5 -7 -5 -9 -7 -13 ?" at bounding box center [625, 240] width 539 height 32
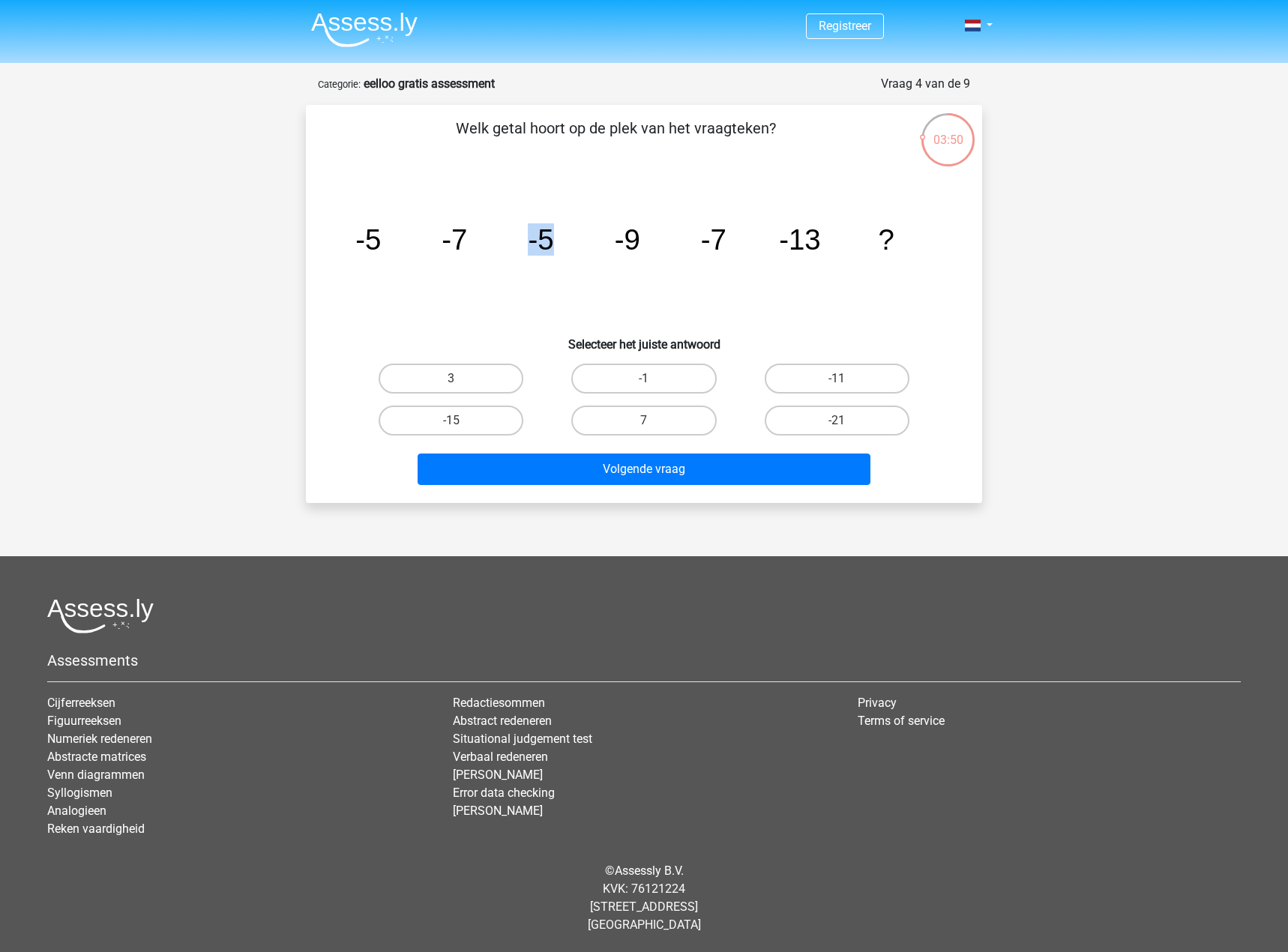
click at [381, 238] on tspan "-5" at bounding box center [368, 240] width 25 height 32
drag, startPoint x: 344, startPoint y: 247, endPoint x: 361, endPoint y: 244, distance: 17.3
click at [361, 244] on icon "image/svg+xml -5 -7 -5 -9 -7 -13 ?" at bounding box center [644, 250] width 604 height 152
drag, startPoint x: 376, startPoint y: 248, endPoint x: 444, endPoint y: 244, distance: 68.1
click at [430, 246] on icon "image/svg+xml -5 -7 -5 -9 -7 -13 ?" at bounding box center [644, 250] width 604 height 152
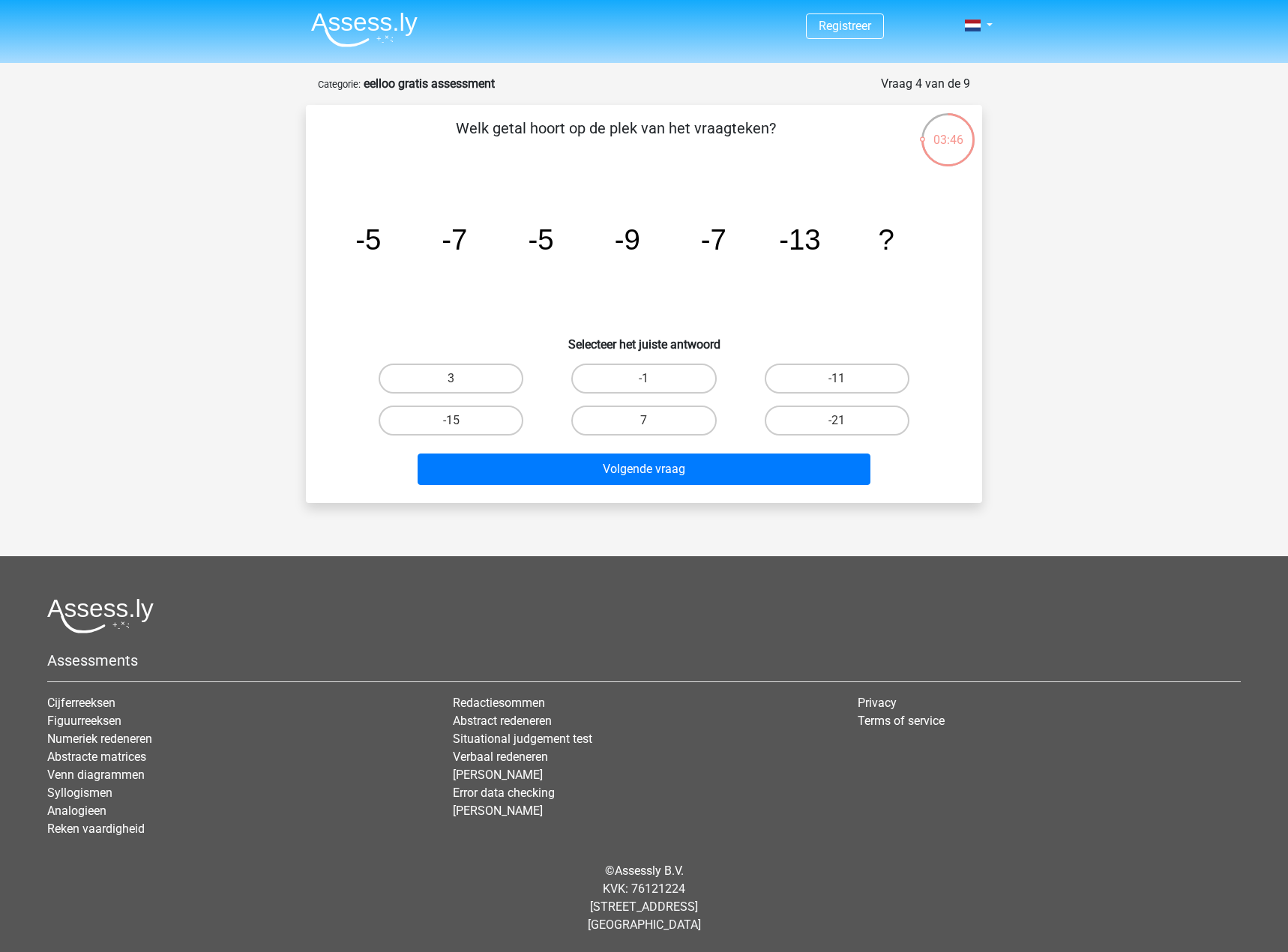
drag, startPoint x: 500, startPoint y: 238, endPoint x: 528, endPoint y: 237, distance: 28.0
click at [528, 237] on icon "image/svg+xml -5 -7 -5 -9 -7 -13 ?" at bounding box center [644, 250] width 604 height 152
click at [640, 242] on icon "image/svg+xml -5 -7 -5 -9 -7 -13 ?" at bounding box center [644, 250] width 604 height 152
drag, startPoint x: 640, startPoint y: 242, endPoint x: 670, endPoint y: 243, distance: 30.0
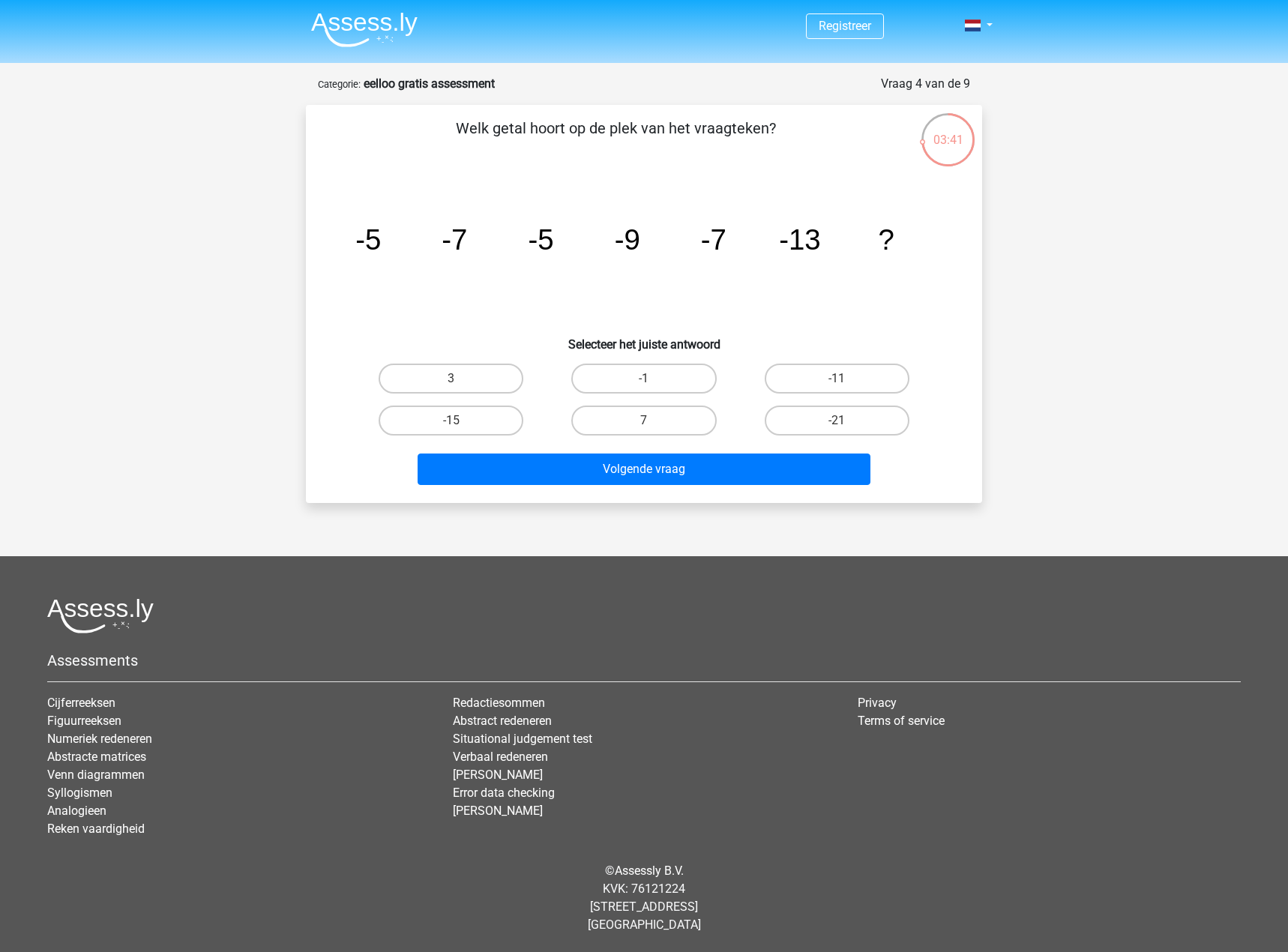
click at [660, 243] on icon "image/svg+xml -5 -7 -5 -9 -7 -13 ?" at bounding box center [644, 250] width 604 height 152
drag, startPoint x: 704, startPoint y: 242, endPoint x: 723, endPoint y: 243, distance: 19.0
click at [381, 243] on tspan "-7" at bounding box center [368, 240] width 25 height 32
drag, startPoint x: 723, startPoint y: 243, endPoint x: 843, endPoint y: 246, distance: 120.0
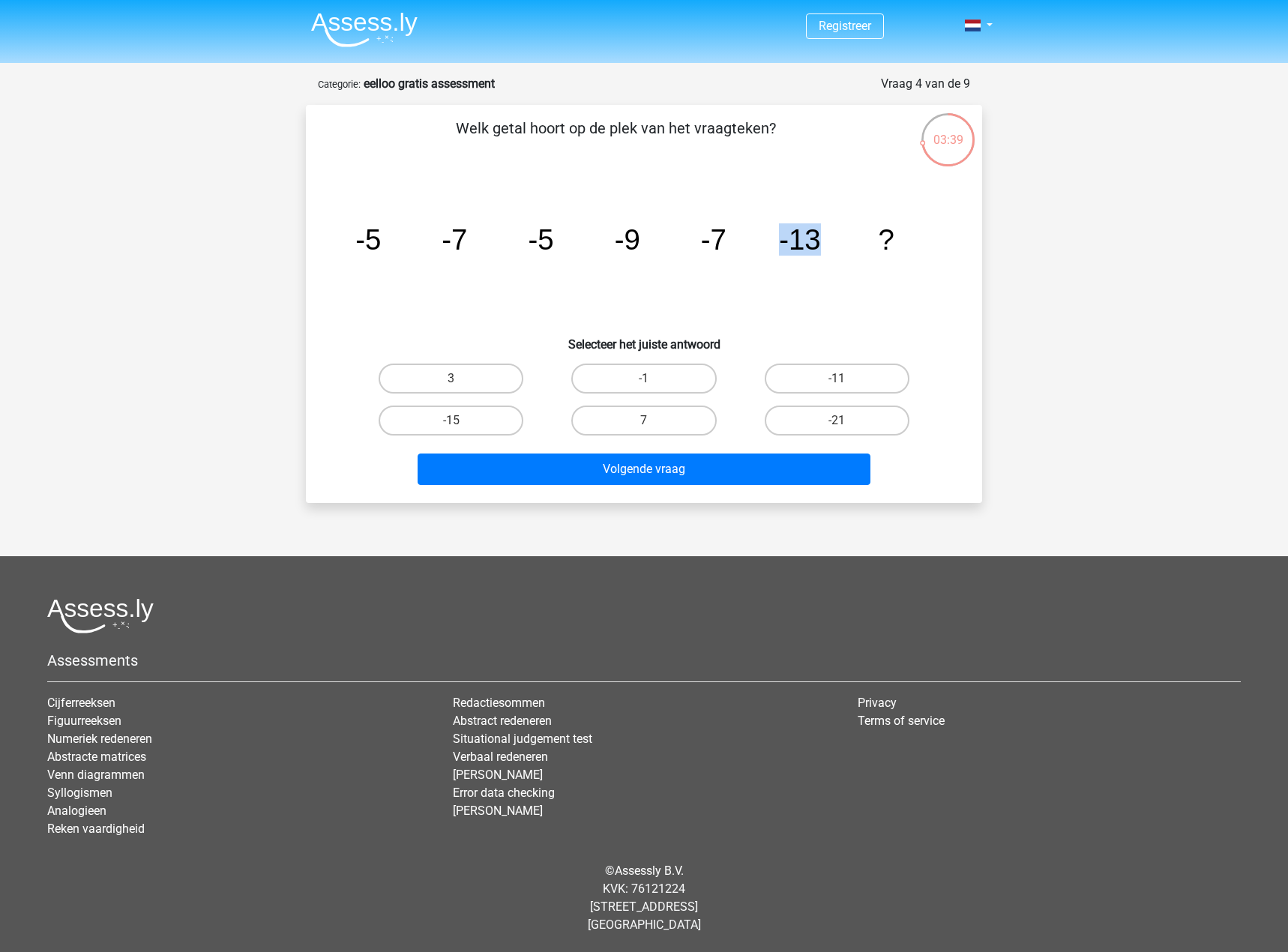
click at [843, 246] on icon "image/svg+xml -5 -7 -5 -9 -7 -13 ?" at bounding box center [644, 250] width 604 height 152
drag, startPoint x: 879, startPoint y: 246, endPoint x: 893, endPoint y: 247, distance: 14.0
click at [381, 247] on tspan "?" at bounding box center [368, 240] width 25 height 32
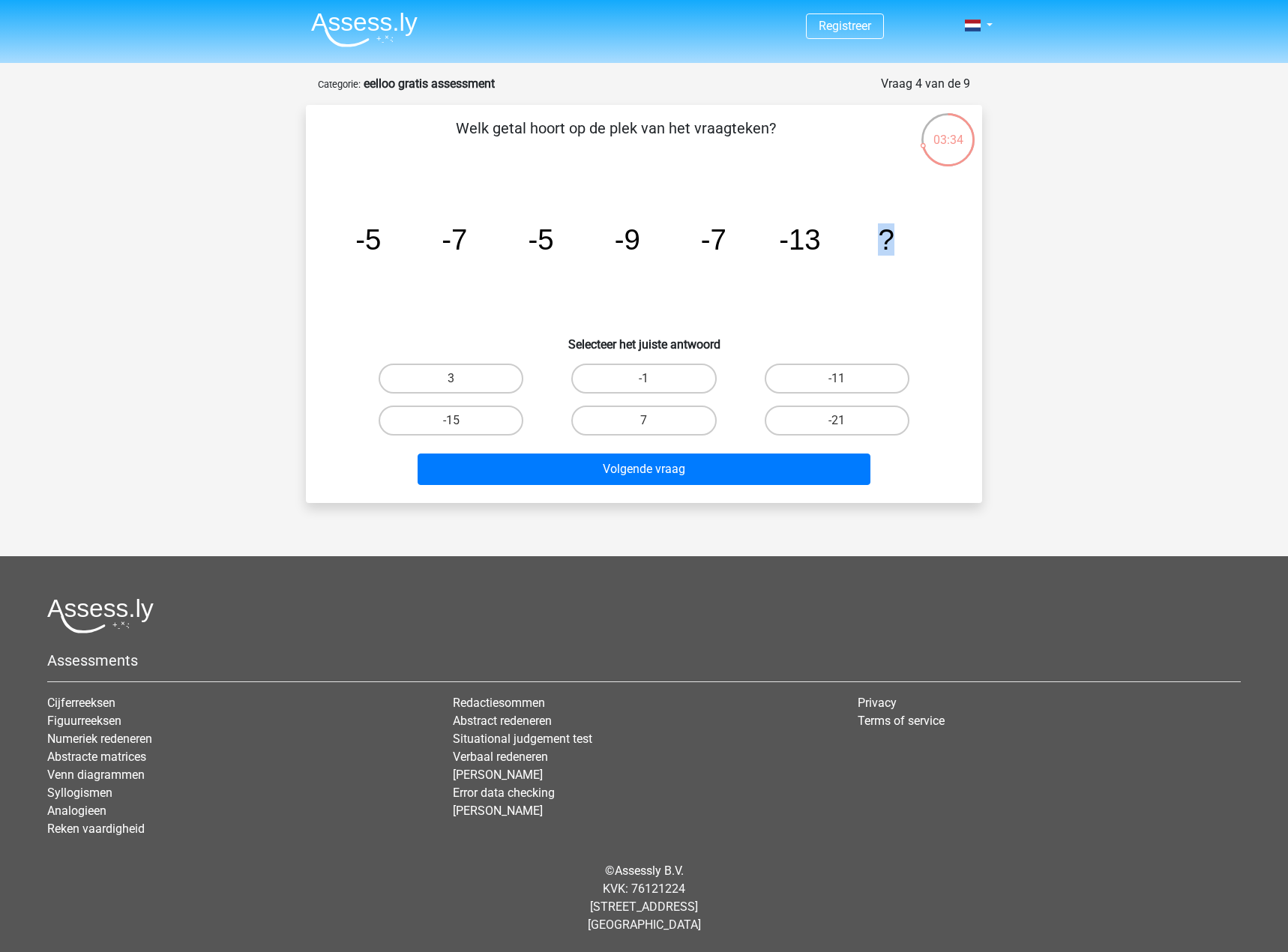
drag, startPoint x: 893, startPoint y: 247, endPoint x: 874, endPoint y: 244, distance: 19.2
click at [874, 244] on icon "image/svg+xml -5 -7 -5 -9 -7 -13 ?" at bounding box center [644, 250] width 604 height 152
click at [600, 306] on icon "image/svg+xml -5 -7 -5 -9 -7 -13 ?" at bounding box center [644, 250] width 604 height 152
click at [806, 375] on label "-11" at bounding box center [837, 379] width 145 height 30
click at [837, 379] on input "-11" at bounding box center [841, 383] width 9 height 9
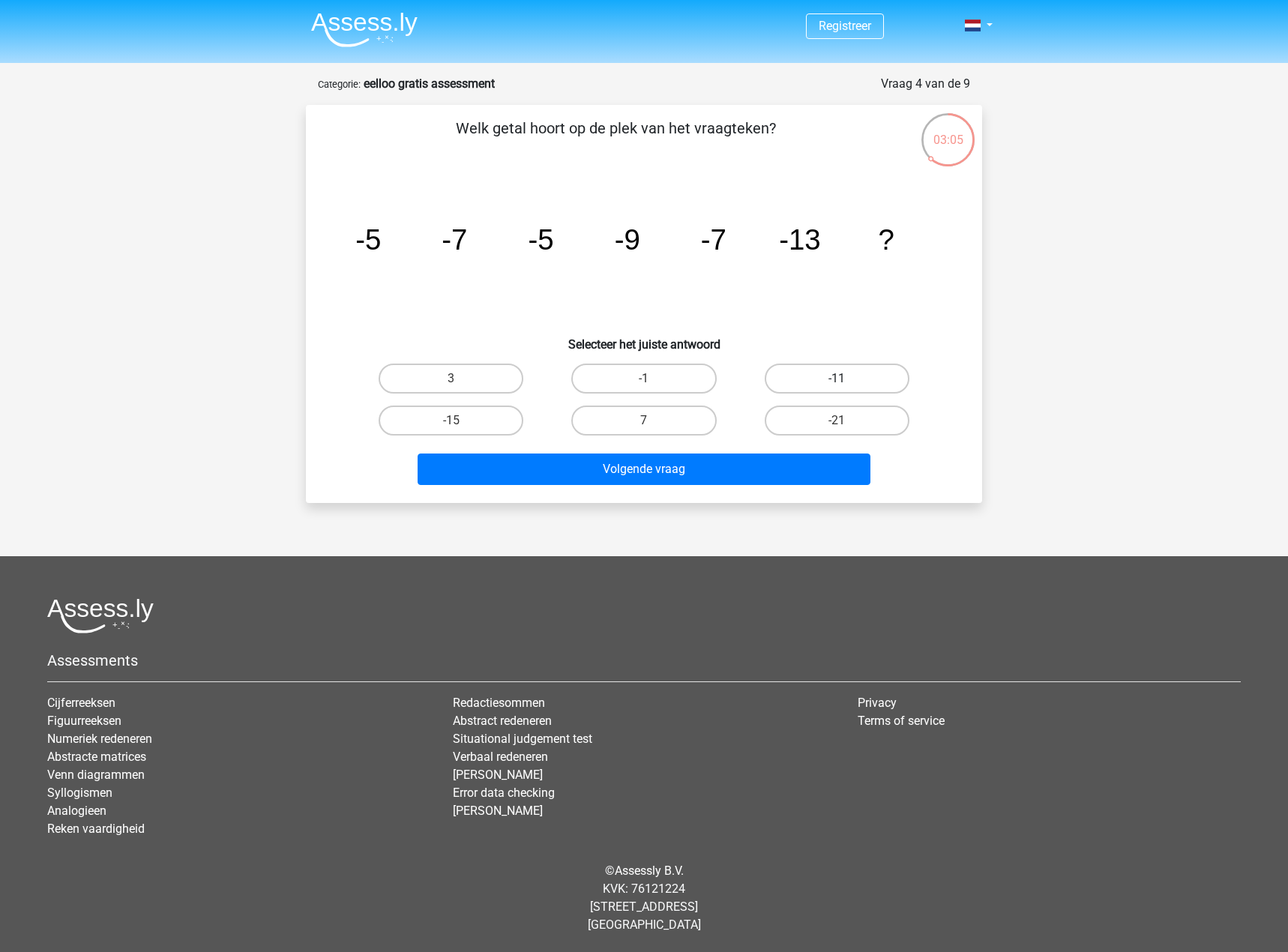
radio input "true"
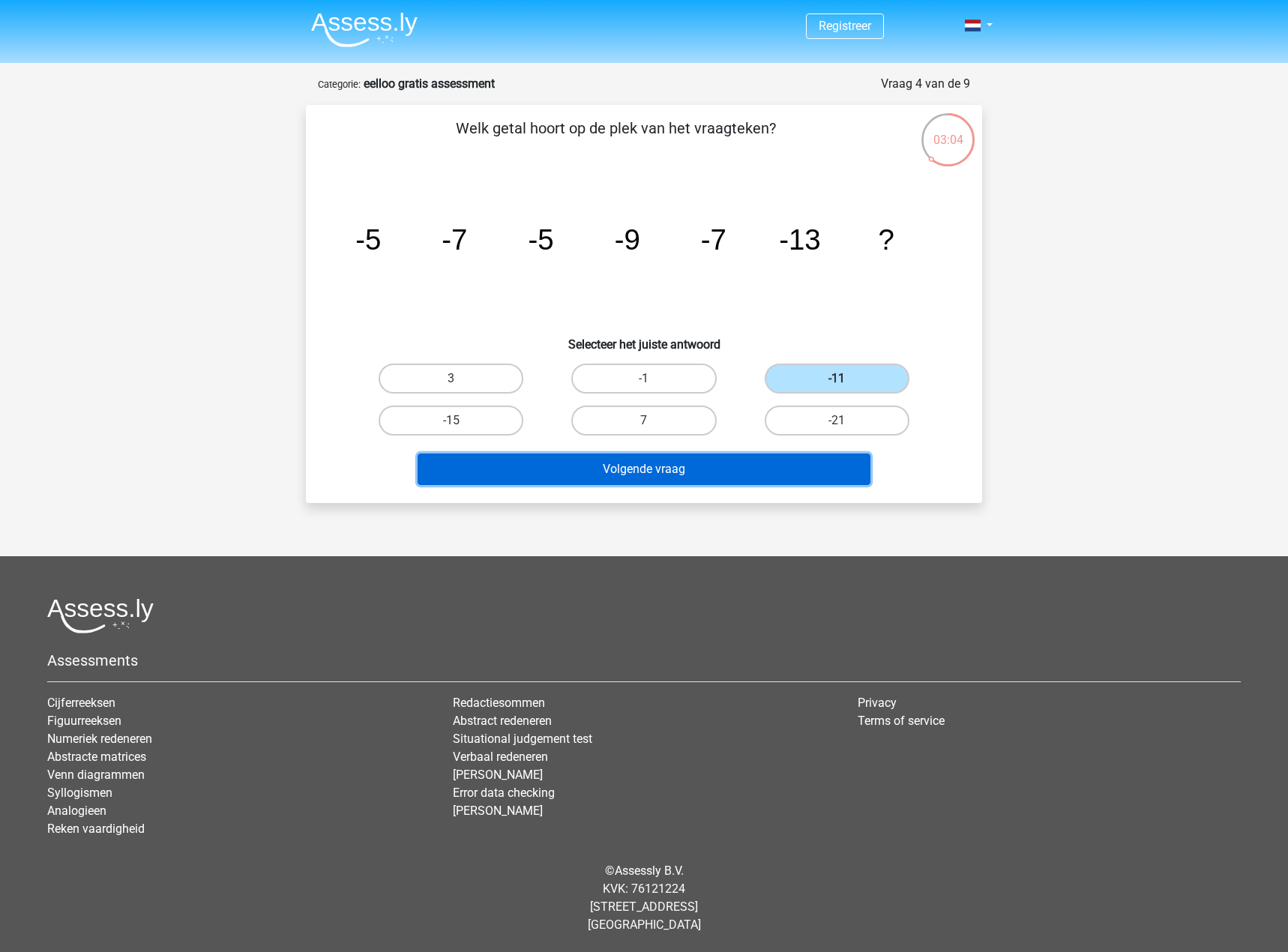
click at [702, 478] on button "Volgende vraag" at bounding box center [644, 470] width 454 height 32
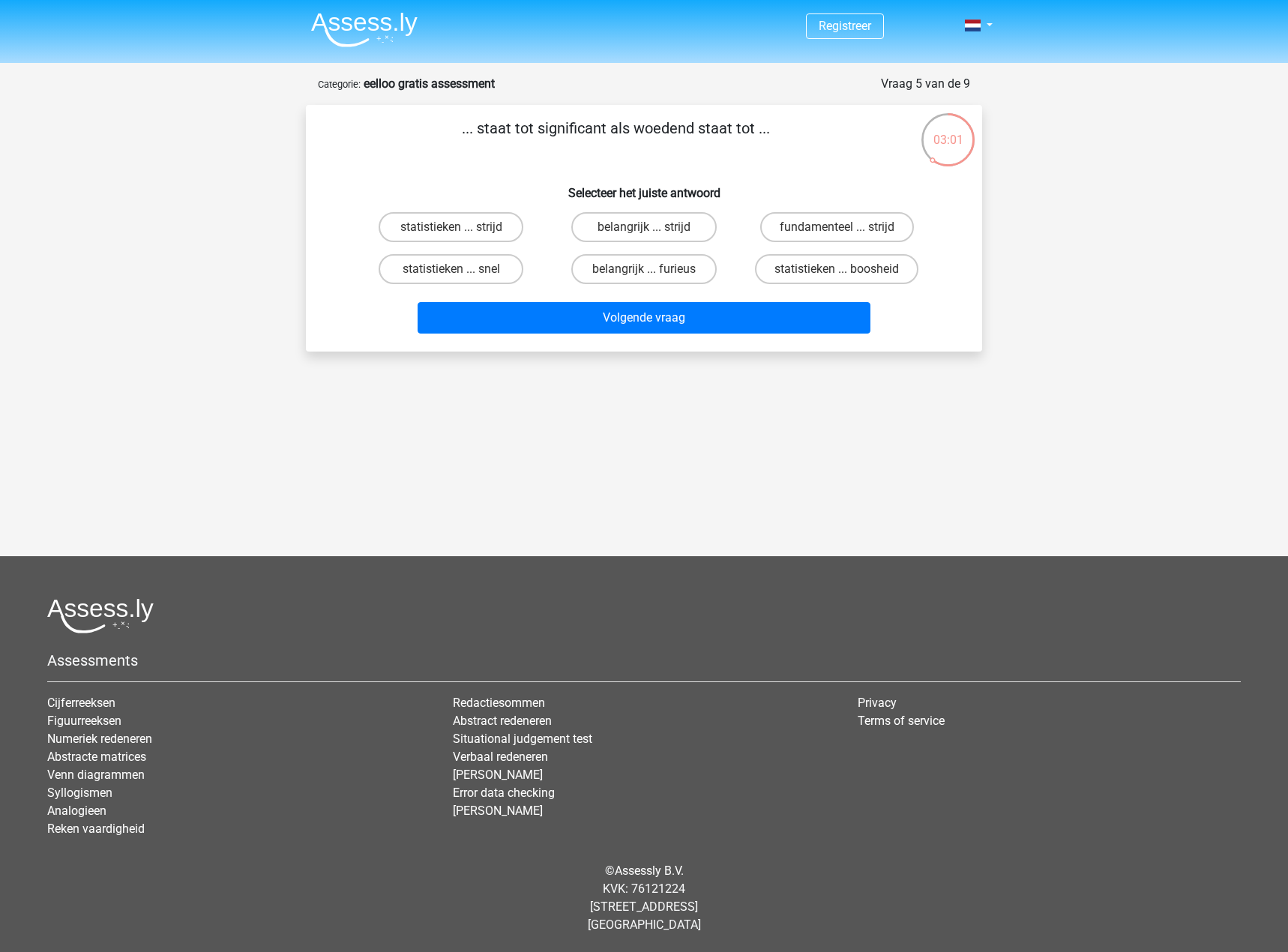
drag, startPoint x: 482, startPoint y: 129, endPoint x: 544, endPoint y: 123, distance: 62.3
click at [544, 123] on p "... staat tot significant als woedend staat tot ..." at bounding box center [616, 139] width 572 height 45
drag, startPoint x: 466, startPoint y: 124, endPoint x: 640, endPoint y: 129, distance: 174.1
click at [640, 129] on p "... staat tot significant als woedend staat tot ..." at bounding box center [616, 139] width 572 height 45
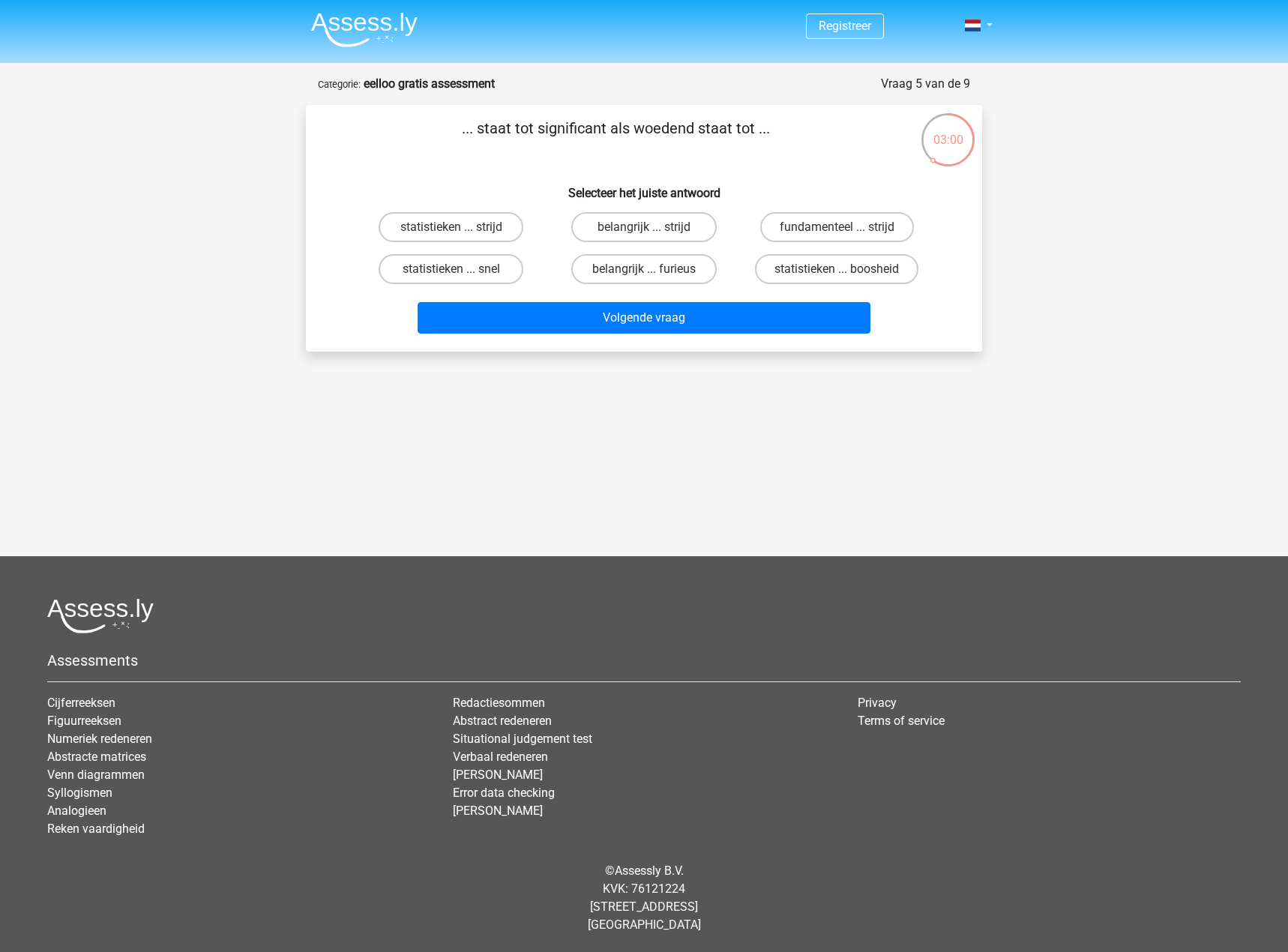
click at [640, 129] on p "... staat tot significant als woedend staat tot ..." at bounding box center [616, 139] width 572 height 45
drag, startPoint x: 640, startPoint y: 129, endPoint x: 721, endPoint y: 132, distance: 81.1
click at [721, 132] on p "... staat tot significant als woedend staat tot ..." at bounding box center [616, 139] width 572 height 45
drag, startPoint x: 497, startPoint y: 115, endPoint x: 617, endPoint y: 111, distance: 120.1
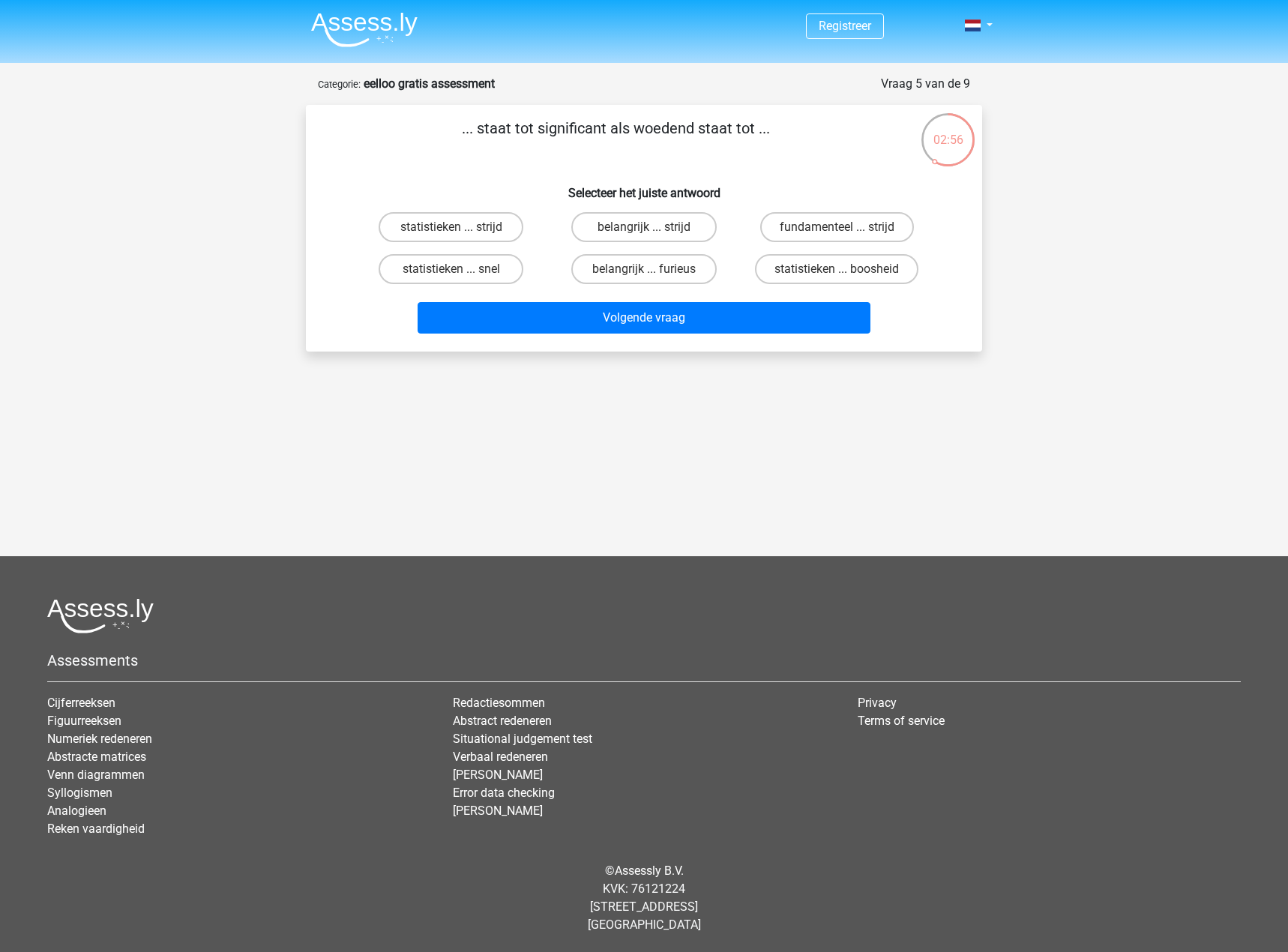
click at [617, 111] on div "... staat tot significant als woedend staat tot ... Selecteer het juiste antwoo…" at bounding box center [644, 229] width 676 height 247
click at [621, 109] on div "... staat tot significant als woedend staat tot ... Selecteer het juiste antwoo…" at bounding box center [644, 229] width 676 height 247
drag, startPoint x: 759, startPoint y: 134, endPoint x: 476, endPoint y: 141, distance: 283.1
click at [476, 141] on p "... staat tot significant als woedend staat tot ..." at bounding box center [616, 139] width 572 height 45
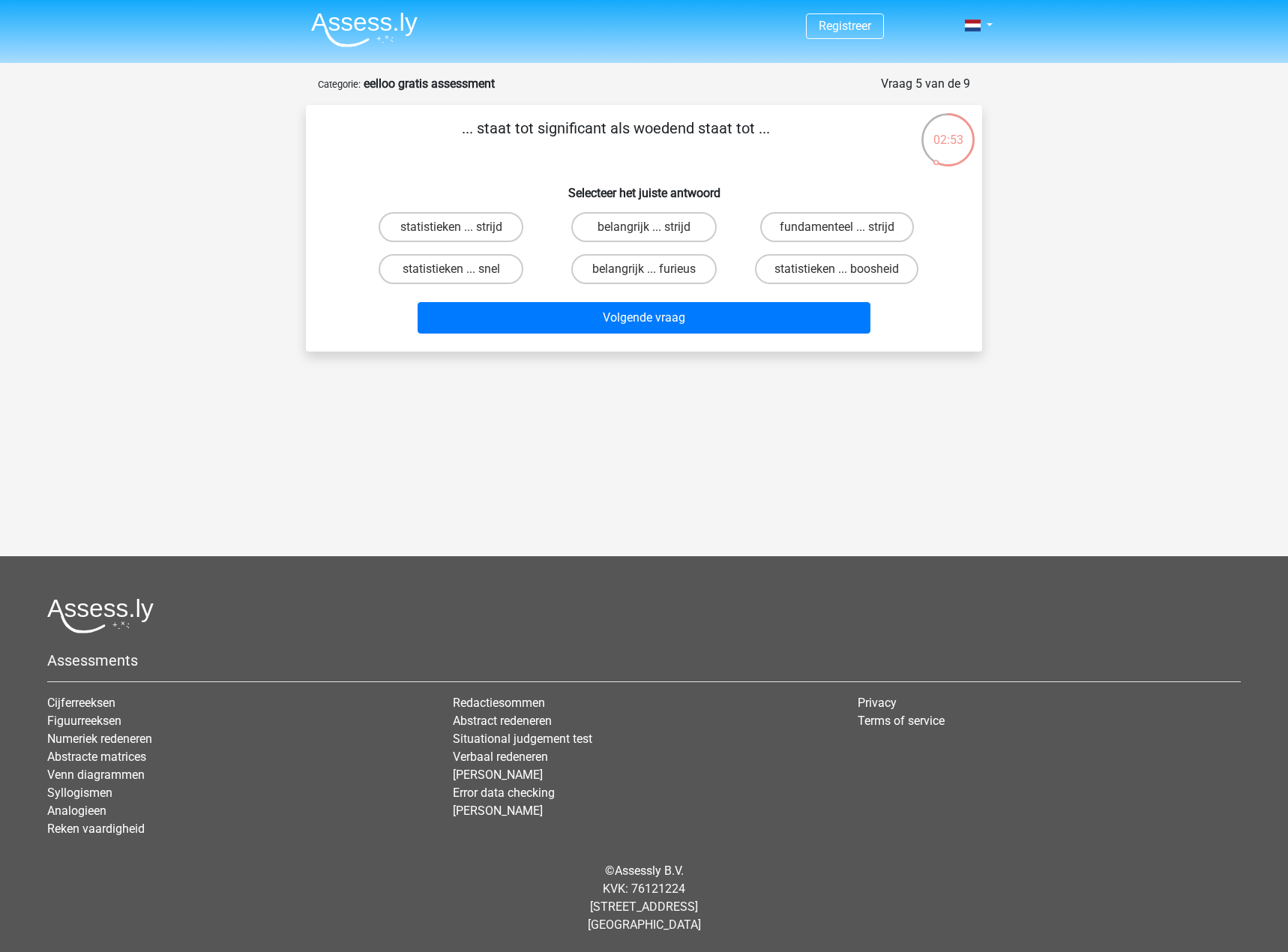
drag, startPoint x: 459, startPoint y: 138, endPoint x: 763, endPoint y: 149, distance: 304.2
click at [763, 149] on p "... staat tot significant als woedend staat tot ..." at bounding box center [616, 139] width 572 height 45
click at [621, 279] on label "belangrijk ... furieus" at bounding box center [644, 269] width 145 height 30
click at [644, 279] on input "belangrijk ... furieus" at bounding box center [649, 274] width 9 height 9
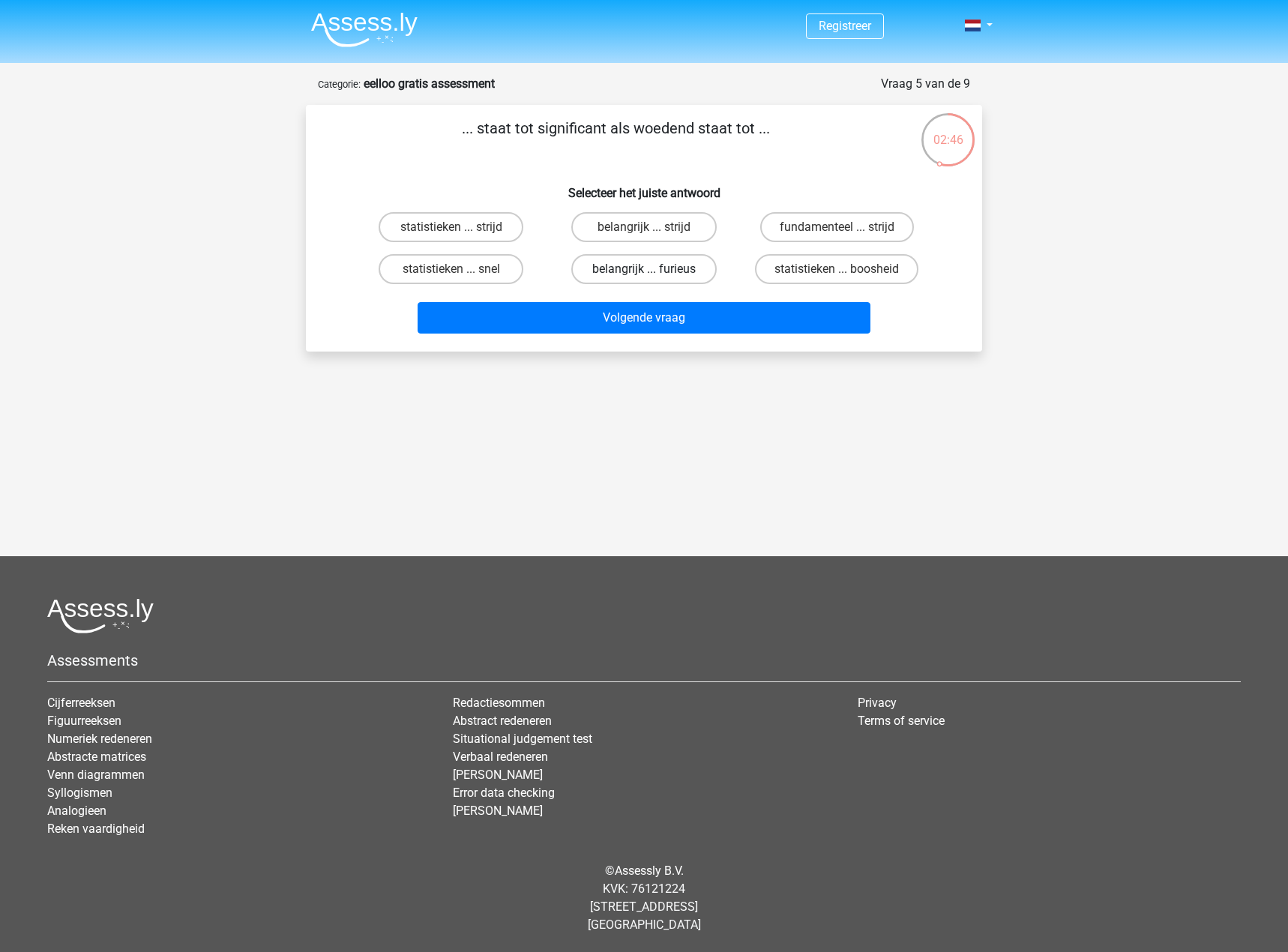
radio input "true"
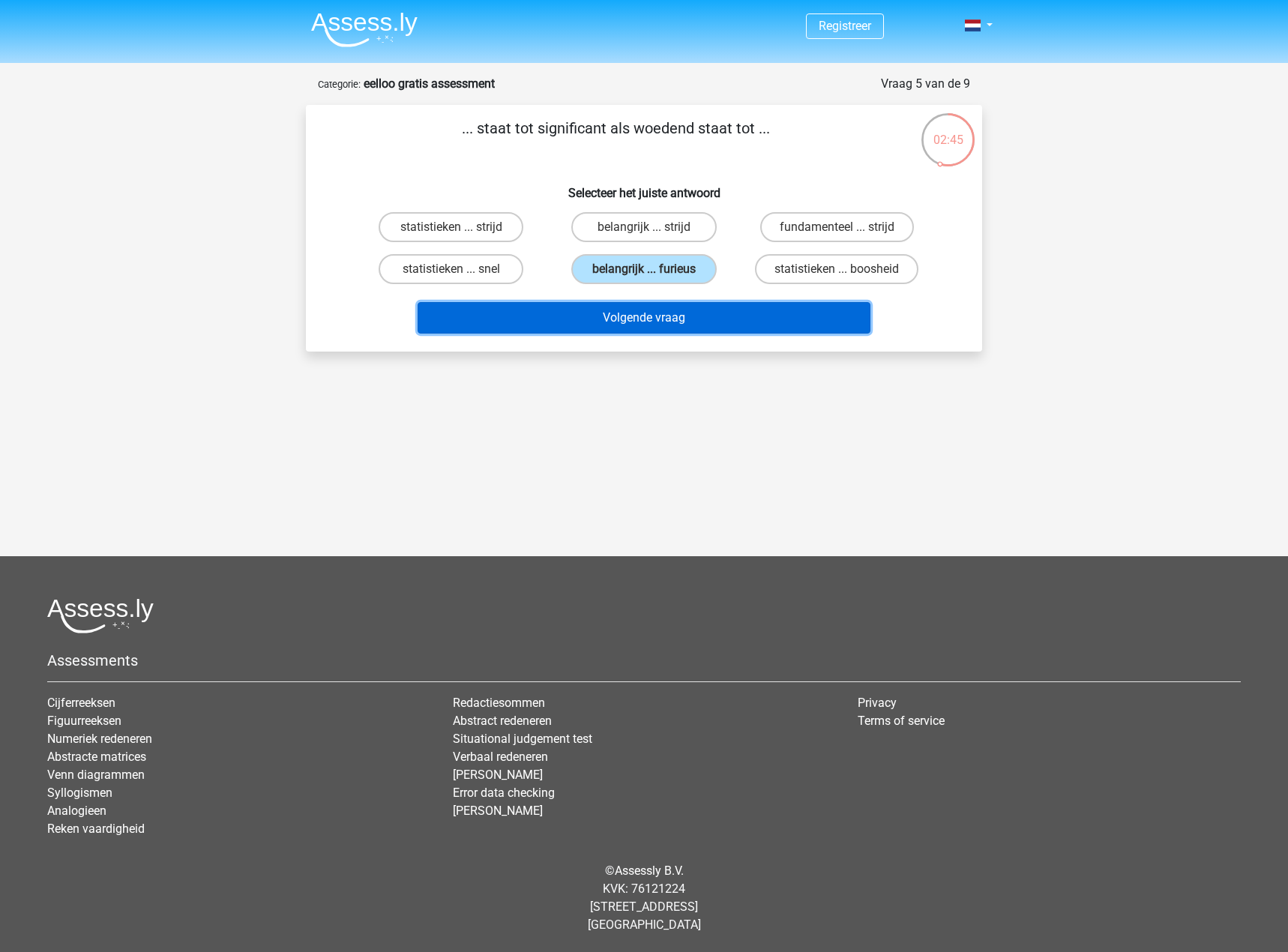
click at [614, 319] on button "Volgende vraag" at bounding box center [644, 318] width 454 height 32
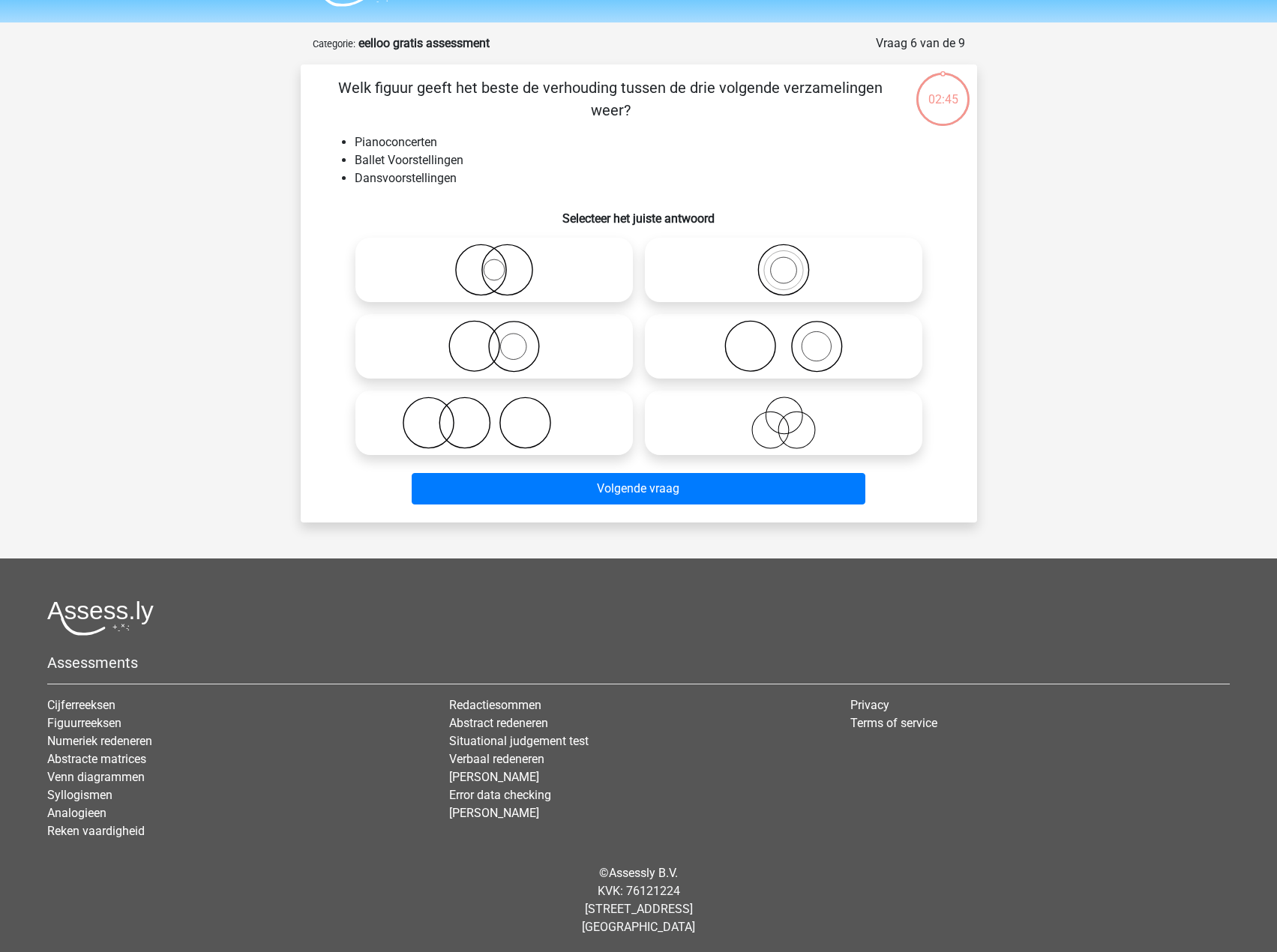
scroll to position [43, 0]
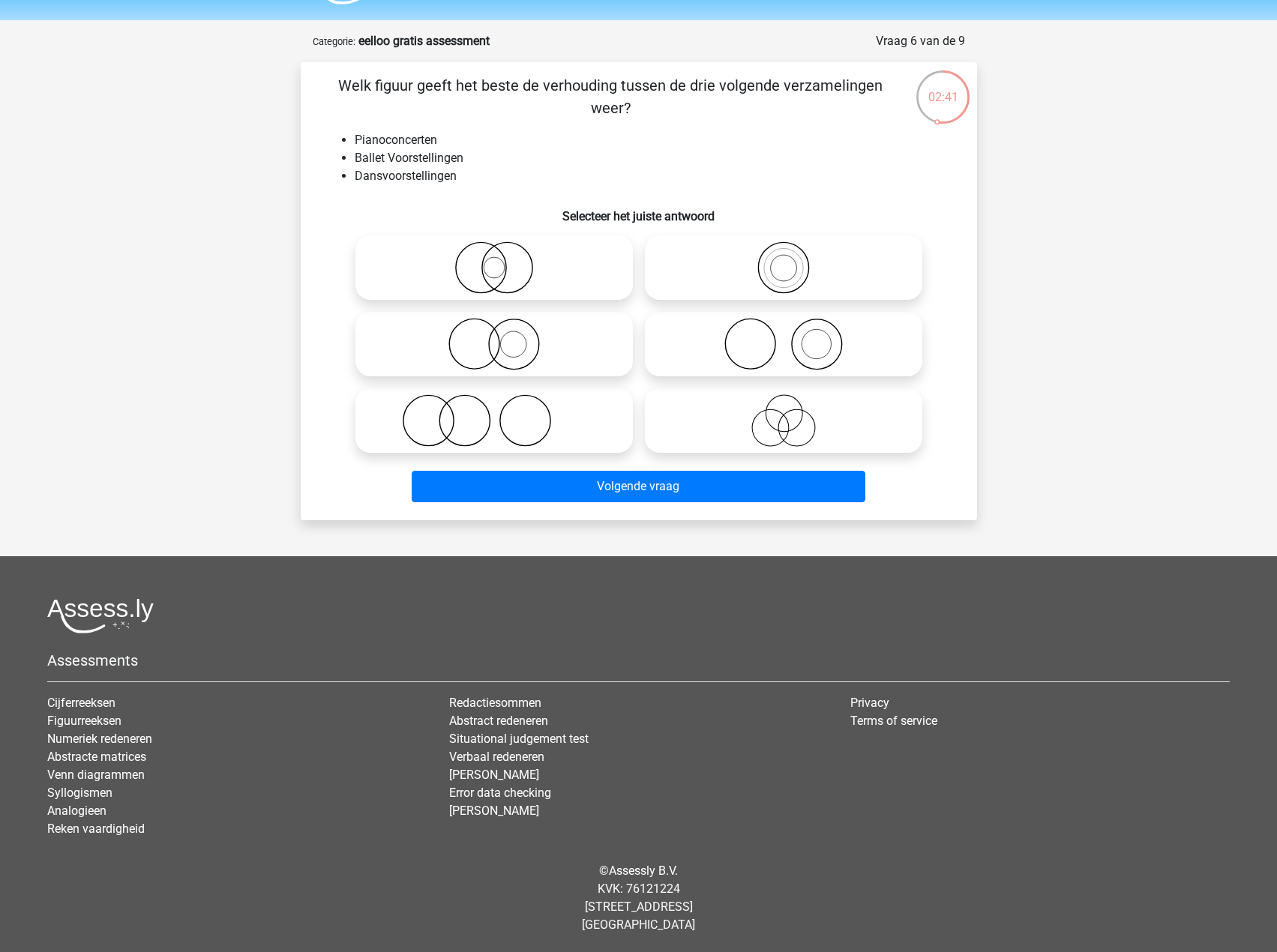
drag, startPoint x: 348, startPoint y: 84, endPoint x: 752, endPoint y: 100, distance: 404.3
click at [752, 100] on p "Welk figuur geeft het beste de verhouding tussen de drie volgende verzamelingen…" at bounding box center [611, 96] width 572 height 45
drag, startPoint x: 357, startPoint y: 138, endPoint x: 466, endPoint y: 136, distance: 109.0
click at [466, 136] on li "Pianoconcerten" at bounding box center [654, 140] width 599 height 18
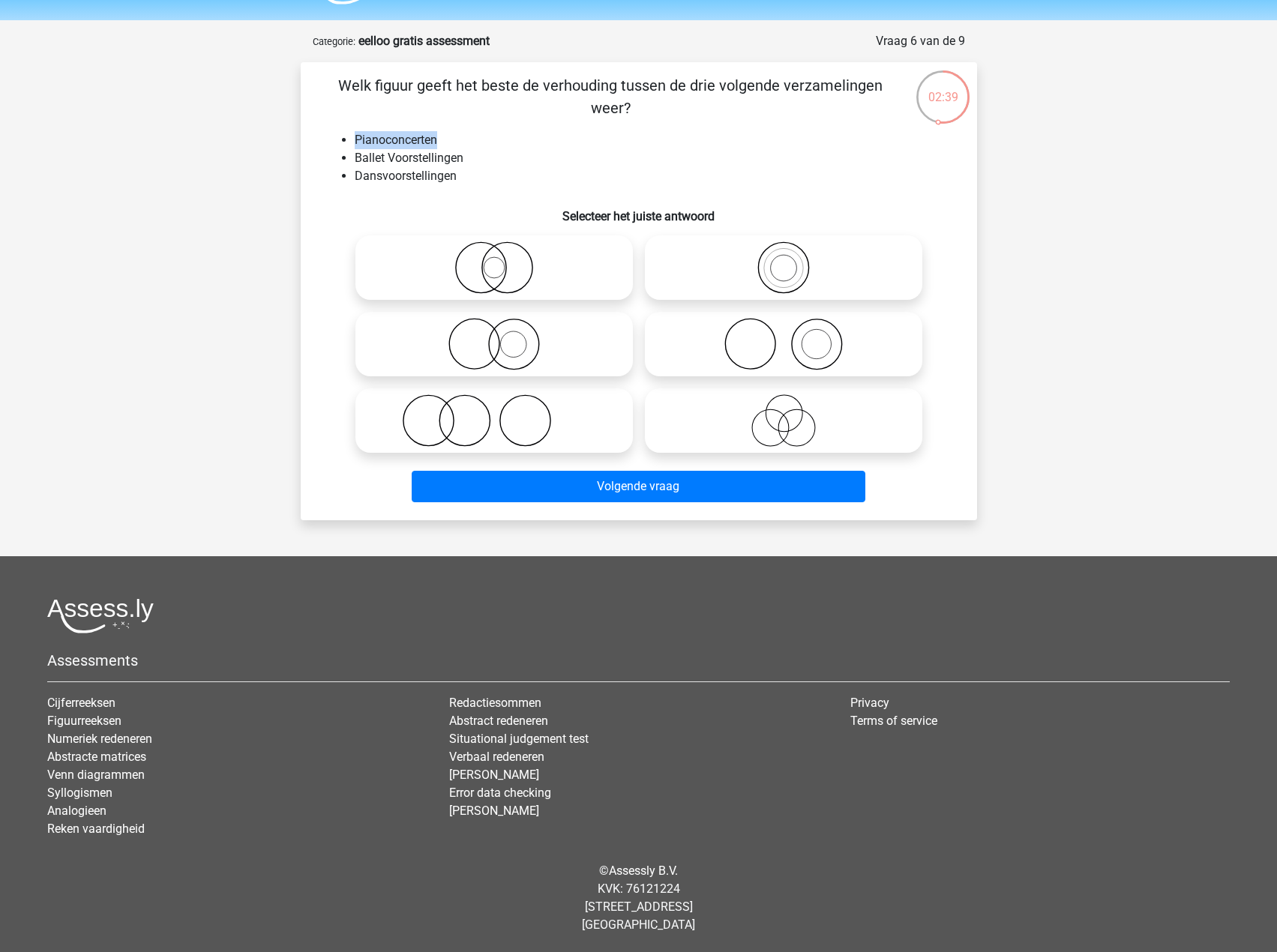
click at [467, 136] on li "Pianoconcerten" at bounding box center [654, 140] width 599 height 18
drag, startPoint x: 470, startPoint y: 153, endPoint x: 357, endPoint y: 149, distance: 113.1
click at [357, 149] on li "Ballet Voorstellingen" at bounding box center [654, 158] width 599 height 18
click at [357, 150] on li "Ballet Voorstellingen" at bounding box center [654, 158] width 599 height 18
drag, startPoint x: 414, startPoint y: 176, endPoint x: 479, endPoint y: 176, distance: 65.0
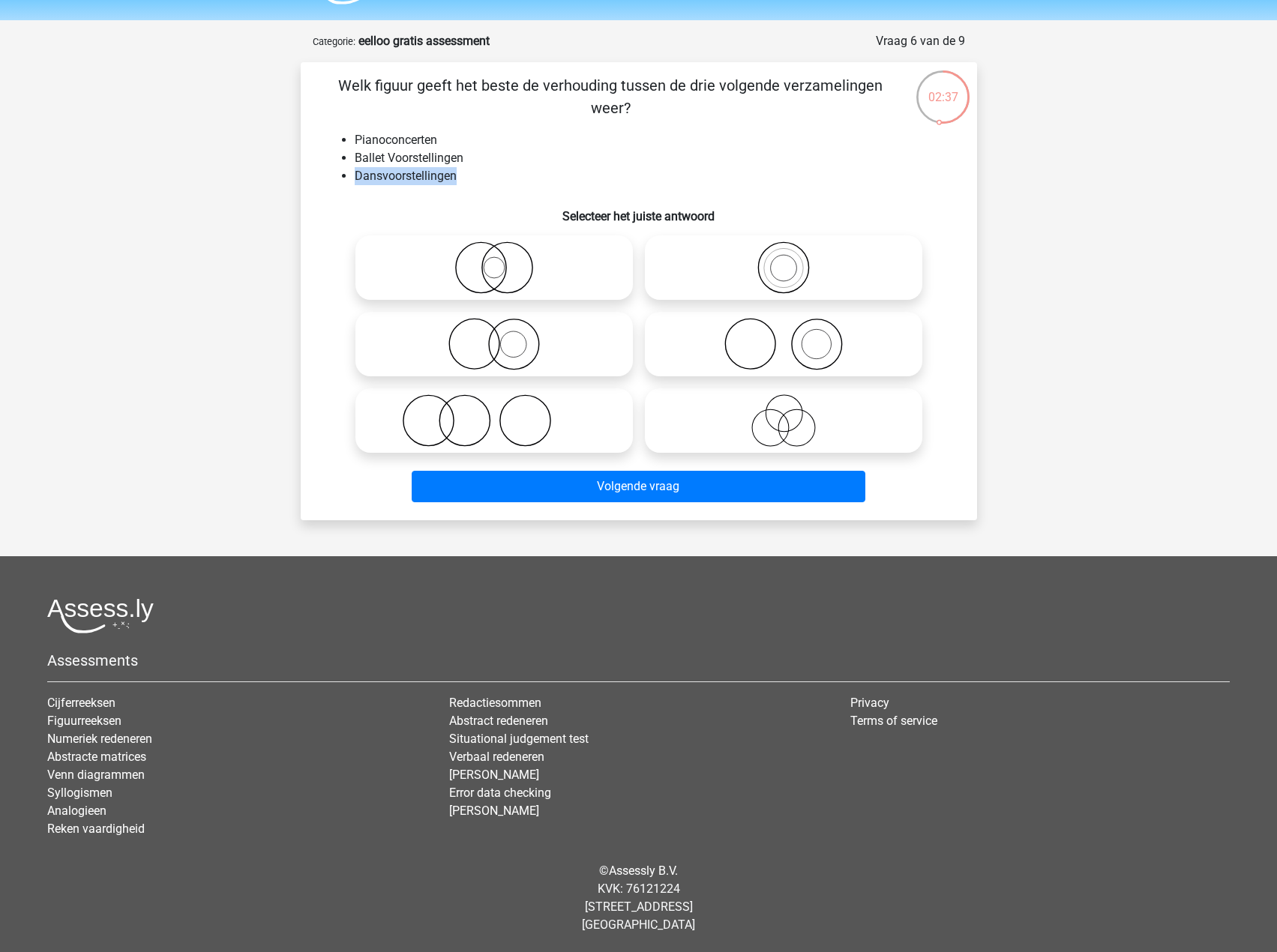
click at [479, 176] on ul "Pianoconcerten Ballet Voorstellingen Dansvoorstellingen" at bounding box center [639, 158] width 629 height 54
click at [479, 176] on li "Dansvoorstellingen" at bounding box center [654, 176] width 599 height 18
drag, startPoint x: 442, startPoint y: 161, endPoint x: 374, endPoint y: 149, distance: 69.1
click at [374, 149] on li "Ballet Voorstellingen" at bounding box center [654, 158] width 599 height 18
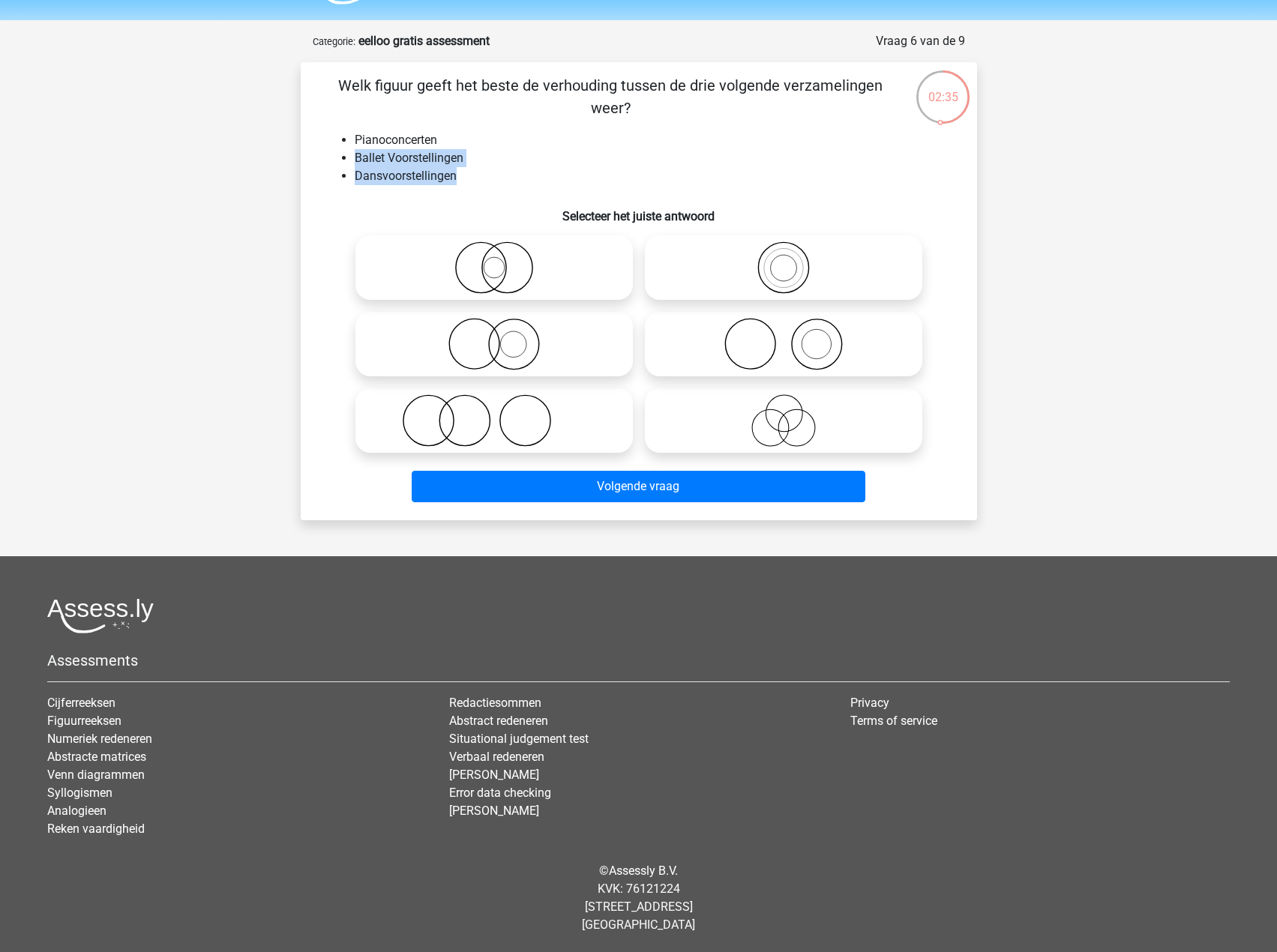
drag, startPoint x: 374, startPoint y: 149, endPoint x: 445, endPoint y: 175, distance: 75.6
click at [445, 175] on ul "Pianoconcerten Ballet Voorstellingen Dansvoorstellingen" at bounding box center [639, 158] width 629 height 54
click at [445, 175] on li "Dansvoorstellingen" at bounding box center [654, 176] width 599 height 18
click at [714, 327] on icon at bounding box center [784, 344] width 266 height 52
click at [784, 327] on input "radio" at bounding box center [788, 331] width 9 height 9
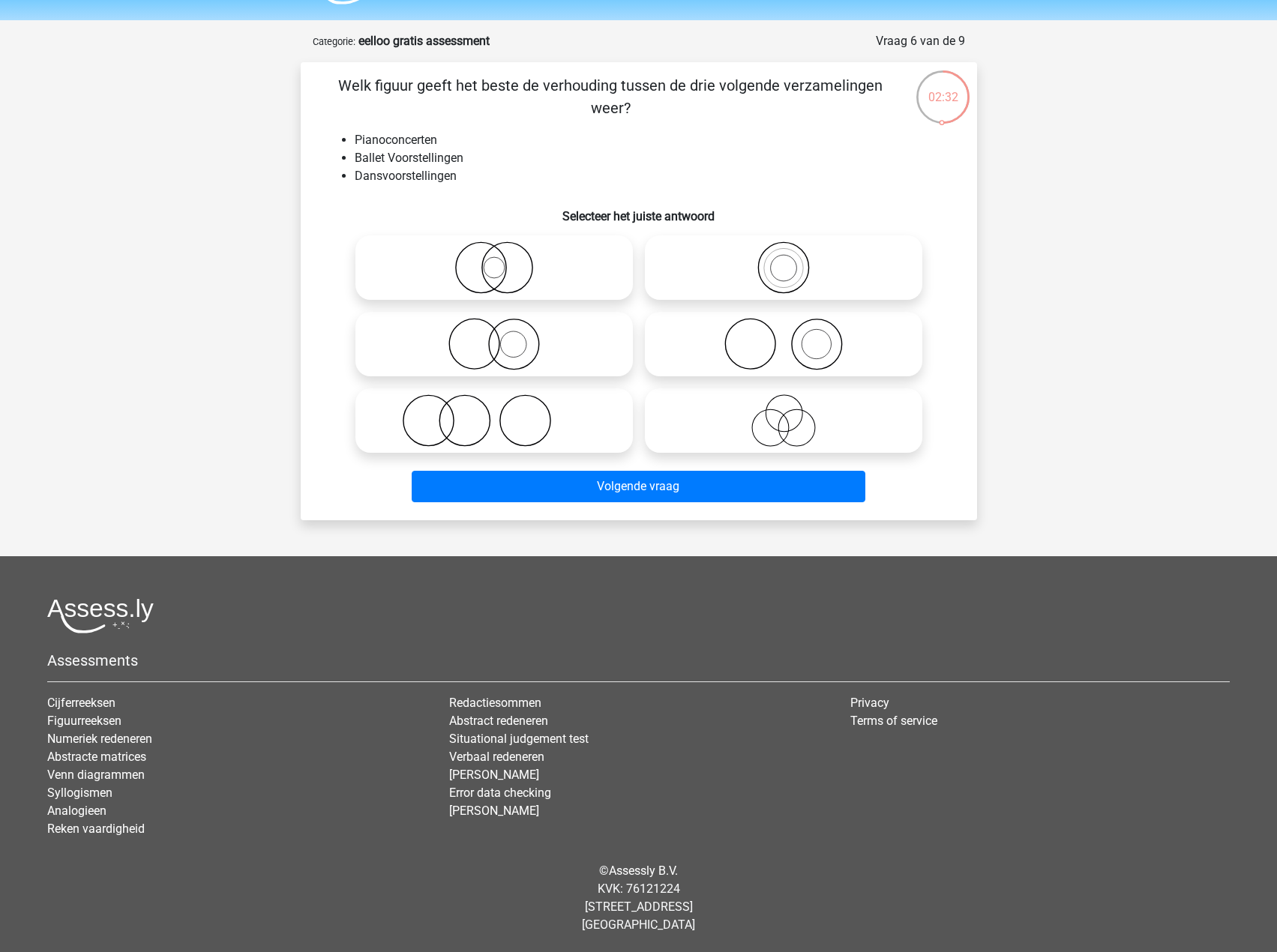
radio input "true"
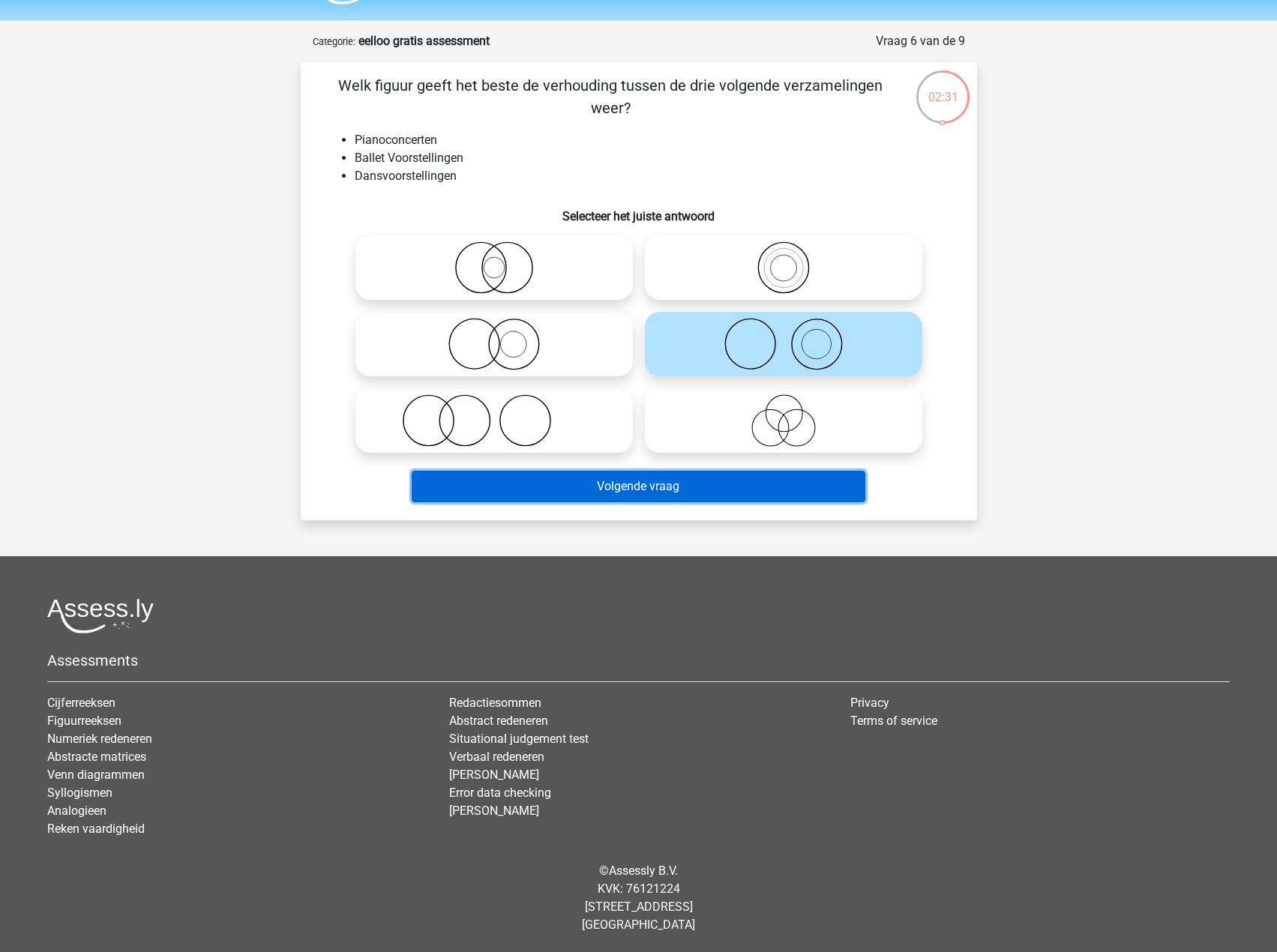
click at [689, 495] on button "Volgende vraag" at bounding box center [639, 487] width 454 height 32
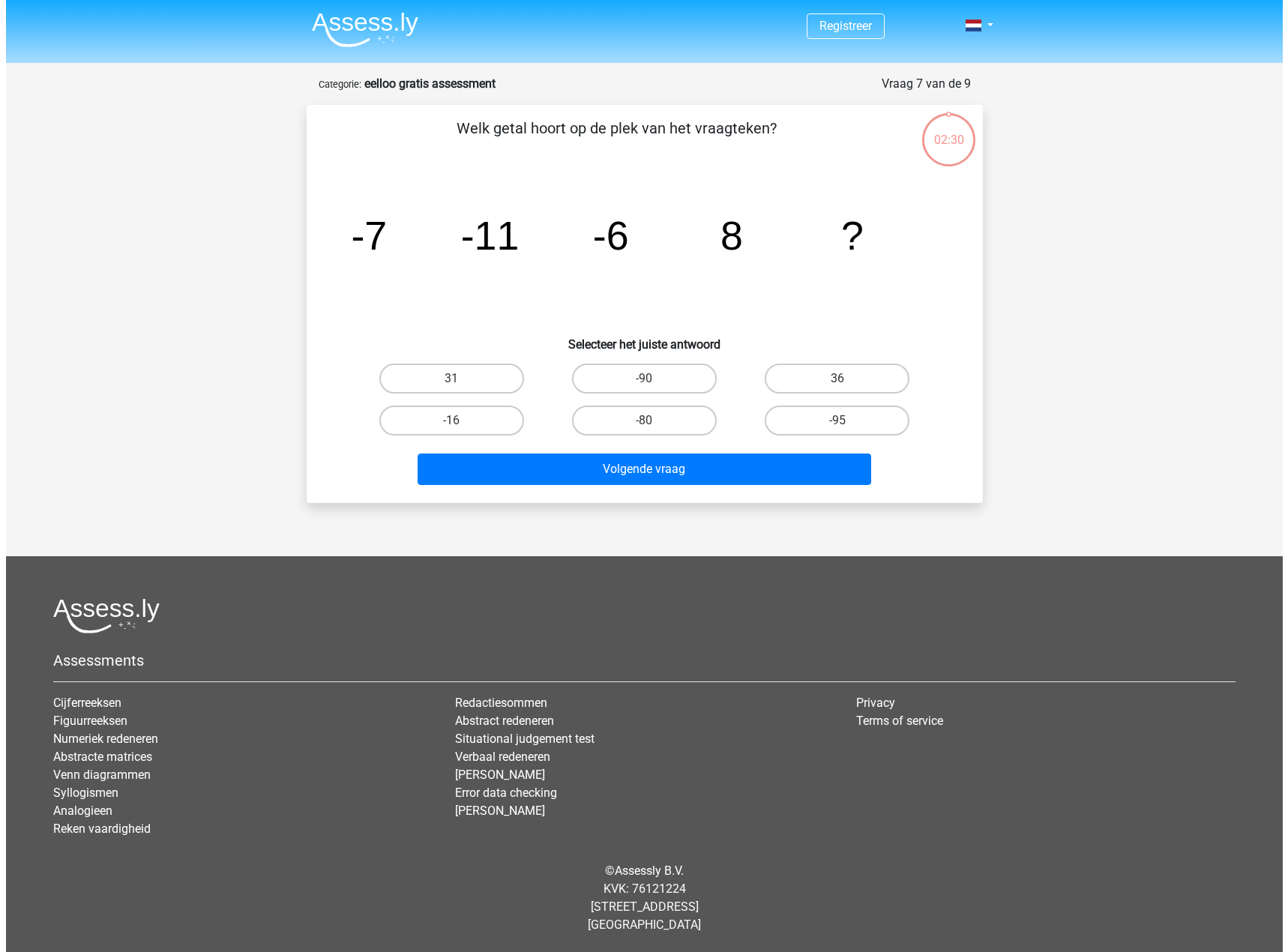
scroll to position [0, 0]
drag, startPoint x: 365, startPoint y: 235, endPoint x: 392, endPoint y: 232, distance: 27.2
click at [392, 232] on icon "image/svg+xml -7 -11 -6 8 ?" at bounding box center [644, 250] width 604 height 152
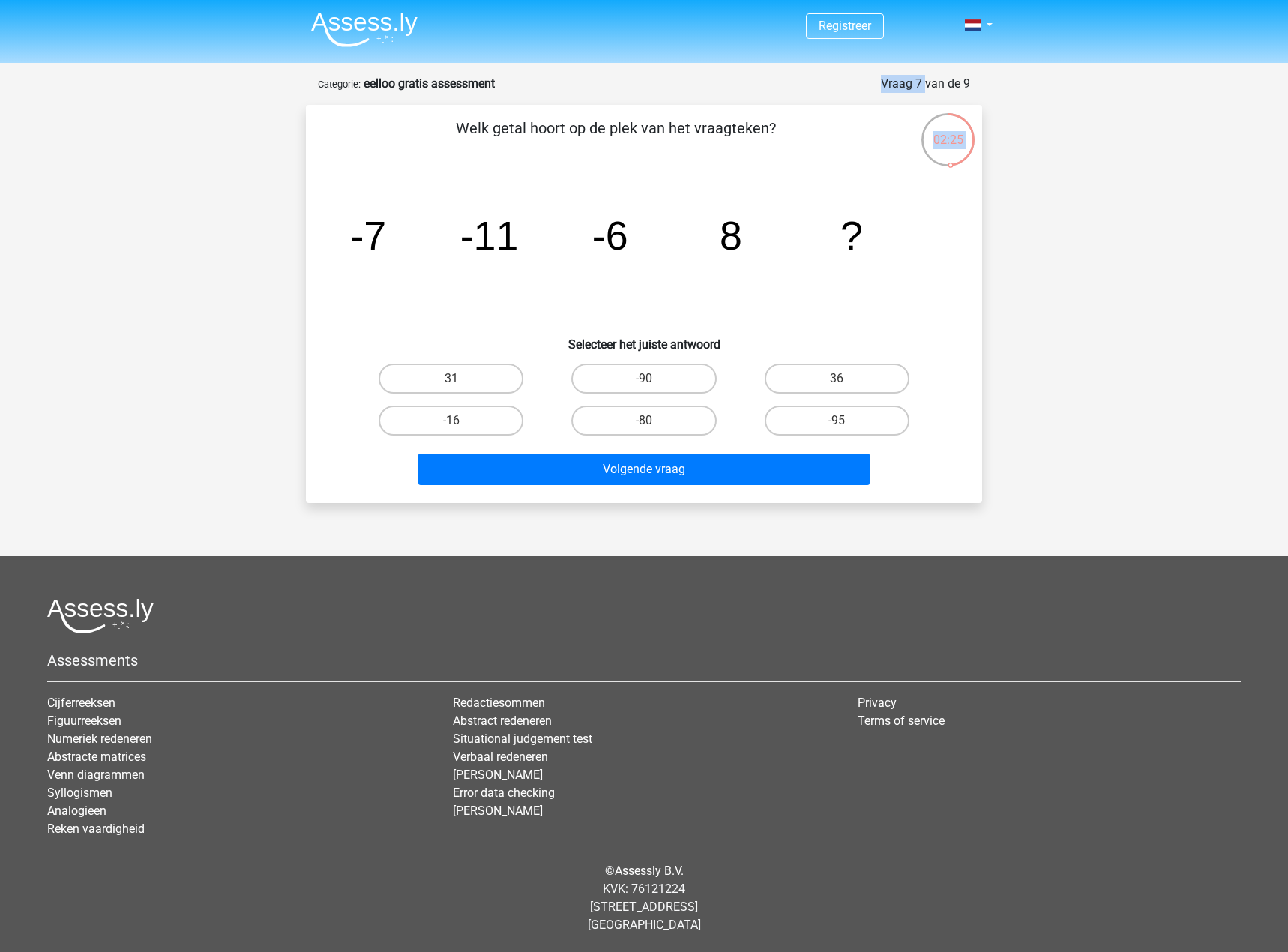
drag, startPoint x: 901, startPoint y: 84, endPoint x: 969, endPoint y: 98, distance: 69.4
click at [976, 86] on div "02:25 Vraag 7 van de 9 Categorie: eelloo gratis assessment Welk getal hoort op …" at bounding box center [644, 289] width 701 height 428
click at [386, 214] on tspan "-11" at bounding box center [368, 235] width 36 height 45
drag, startPoint x: 383, startPoint y: 232, endPoint x: 359, endPoint y: 231, distance: 24.0
click at [359, 231] on icon "image/svg+xml -7 -11 -6 8 ?" at bounding box center [644, 250] width 604 height 152
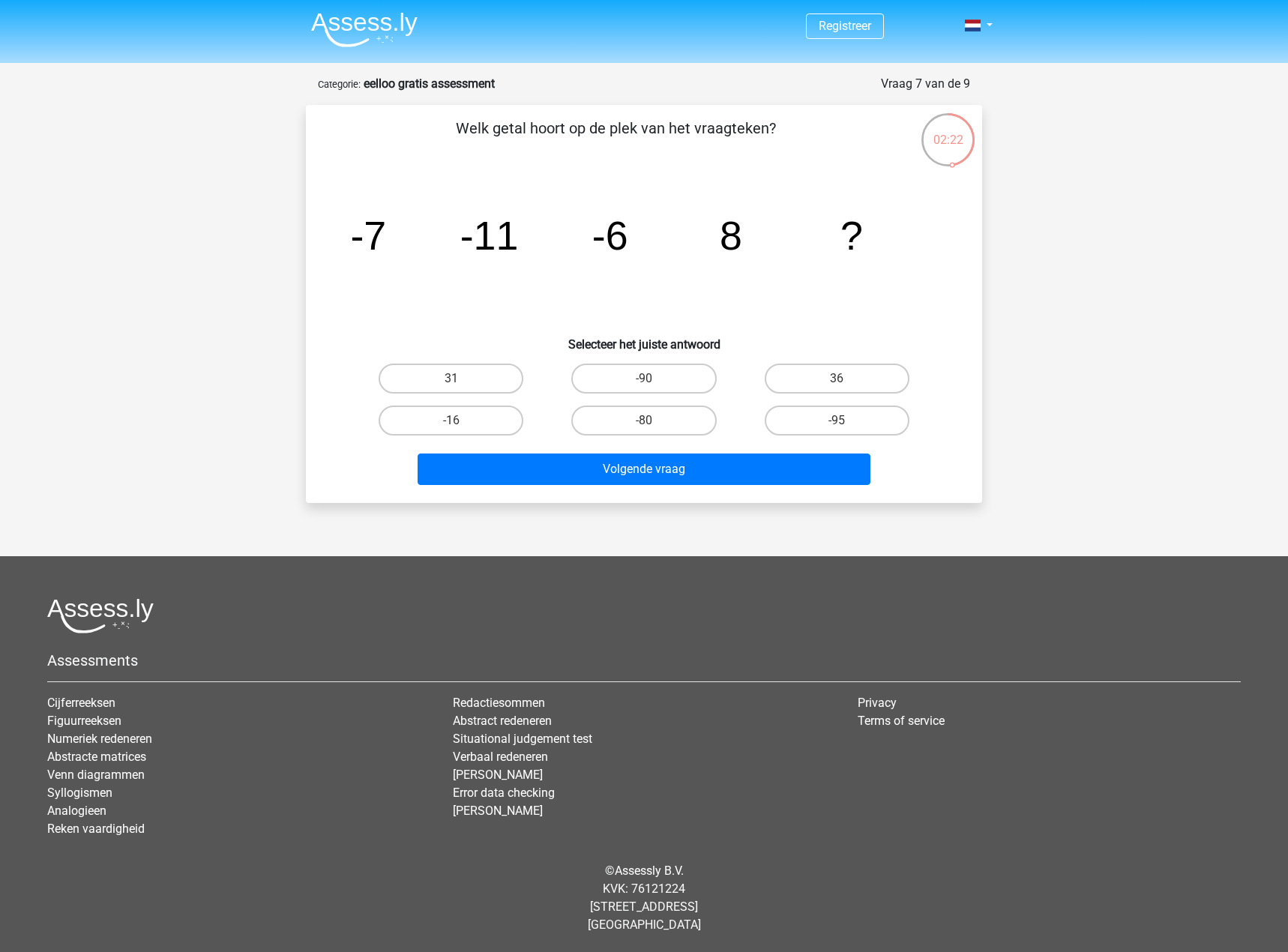
click at [519, 229] on icon "image/svg+xml -7 -11 -6 8 ?" at bounding box center [644, 250] width 604 height 152
drag, startPoint x: 511, startPoint y: 230, endPoint x: 498, endPoint y: 233, distance: 13.3
click at [386, 233] on tspan "-11" at bounding box center [368, 235] width 36 height 45
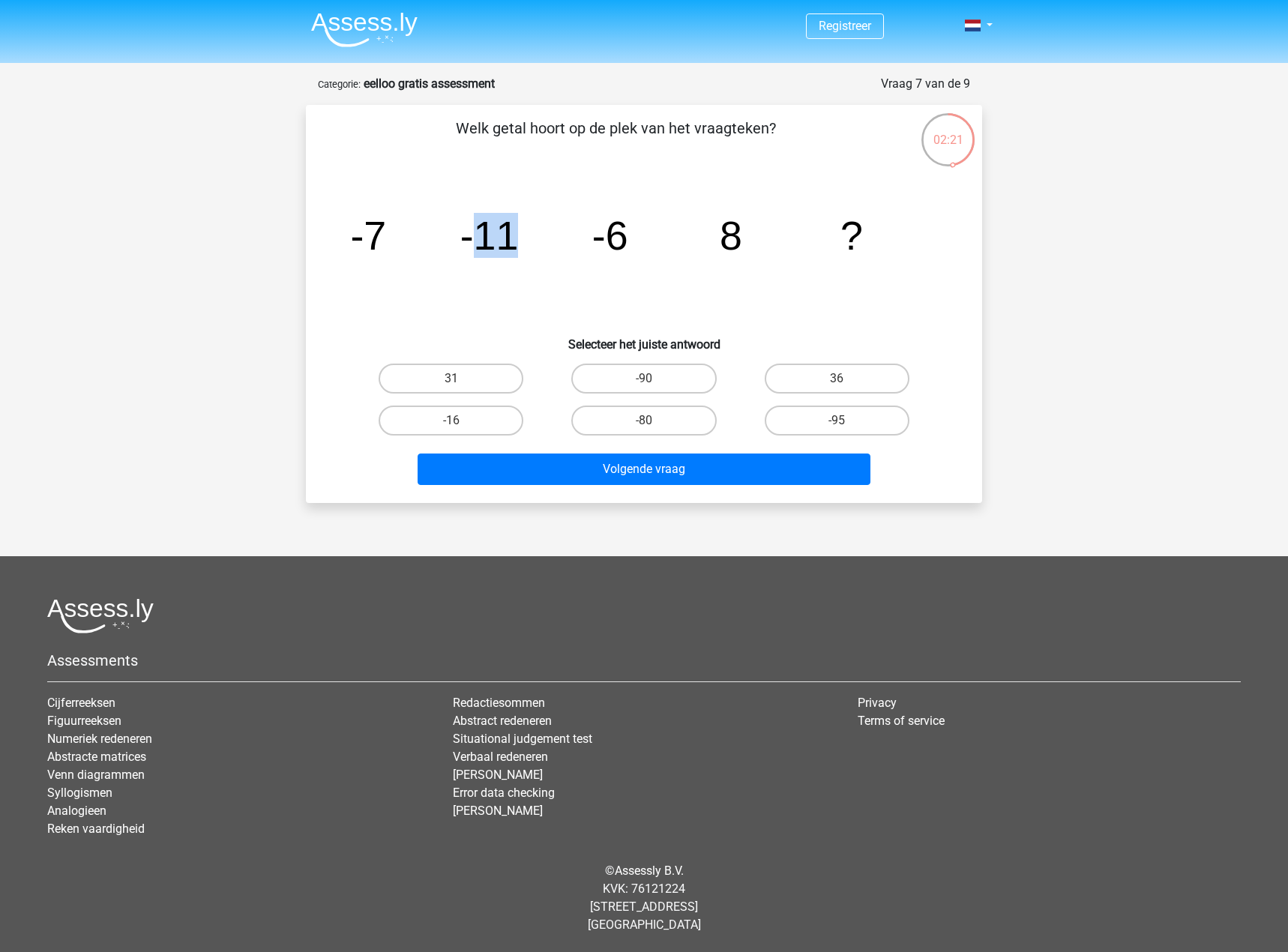
click at [386, 233] on tspan "-11" at bounding box center [368, 235] width 36 height 45
drag, startPoint x: 498, startPoint y: 234, endPoint x: 519, endPoint y: 233, distance: 21.0
click at [517, 233] on icon "image/svg+xml -7 -11 -6 8 ?" at bounding box center [644, 250] width 604 height 152
click at [578, 232] on icon "image/svg+xml -7 -11 -6 8 ?" at bounding box center [644, 250] width 604 height 152
click at [386, 230] on tspan "-6" at bounding box center [368, 235] width 36 height 45
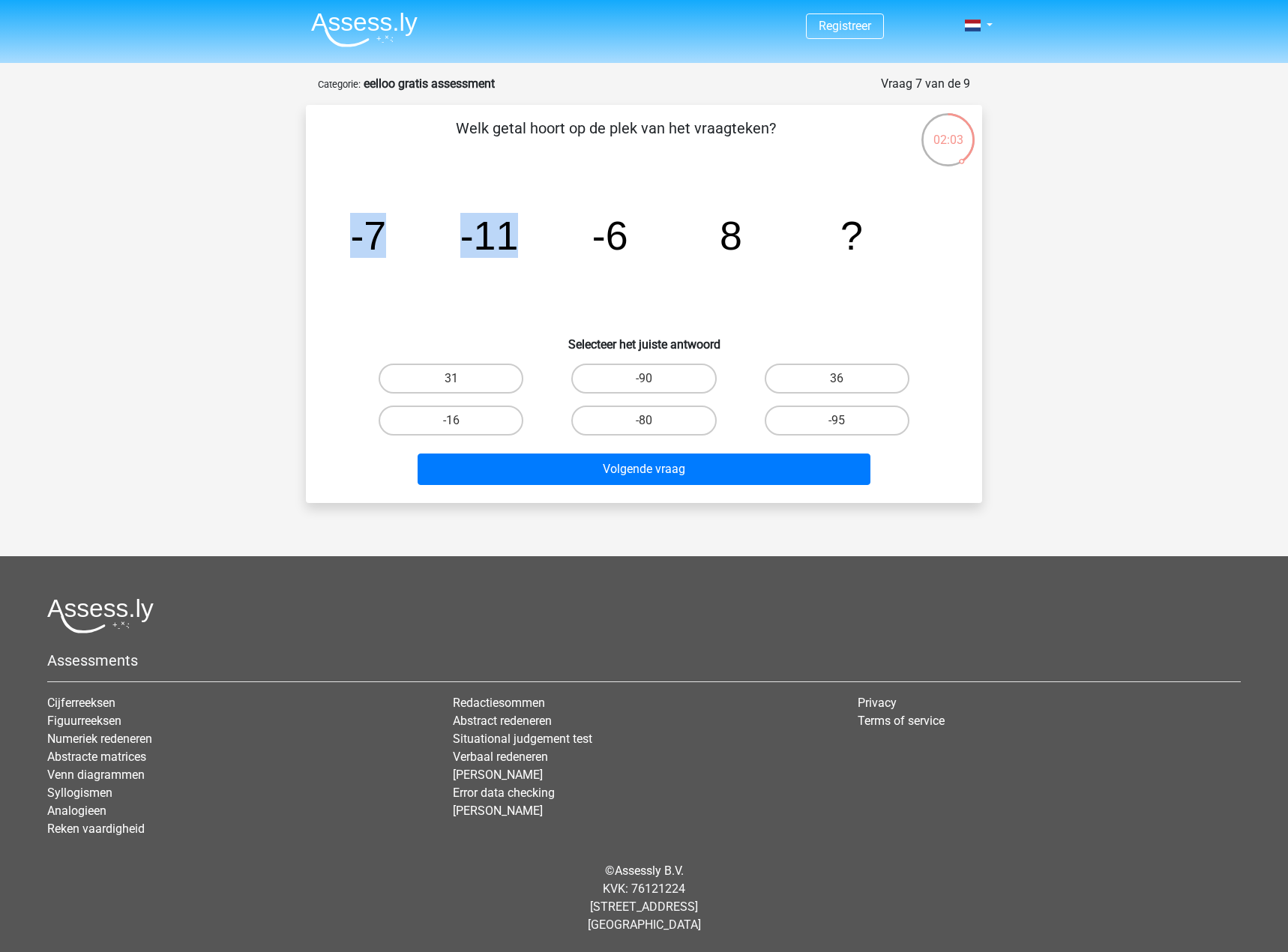
drag, startPoint x: 352, startPoint y: 241, endPoint x: 555, endPoint y: 254, distance: 203.4
click at [555, 254] on icon "image/svg+xml -7 -11 -6 8 ?" at bounding box center [644, 250] width 604 height 152
click at [557, 254] on icon "image/svg+xml -7 -11 -6 8 ?" at bounding box center [644, 250] width 604 height 152
drag, startPoint x: 615, startPoint y: 246, endPoint x: 718, endPoint y: 254, distance: 103.3
click at [718, 254] on icon "image/svg+xml -7 -11 -6 8 ?" at bounding box center [644, 250] width 604 height 152
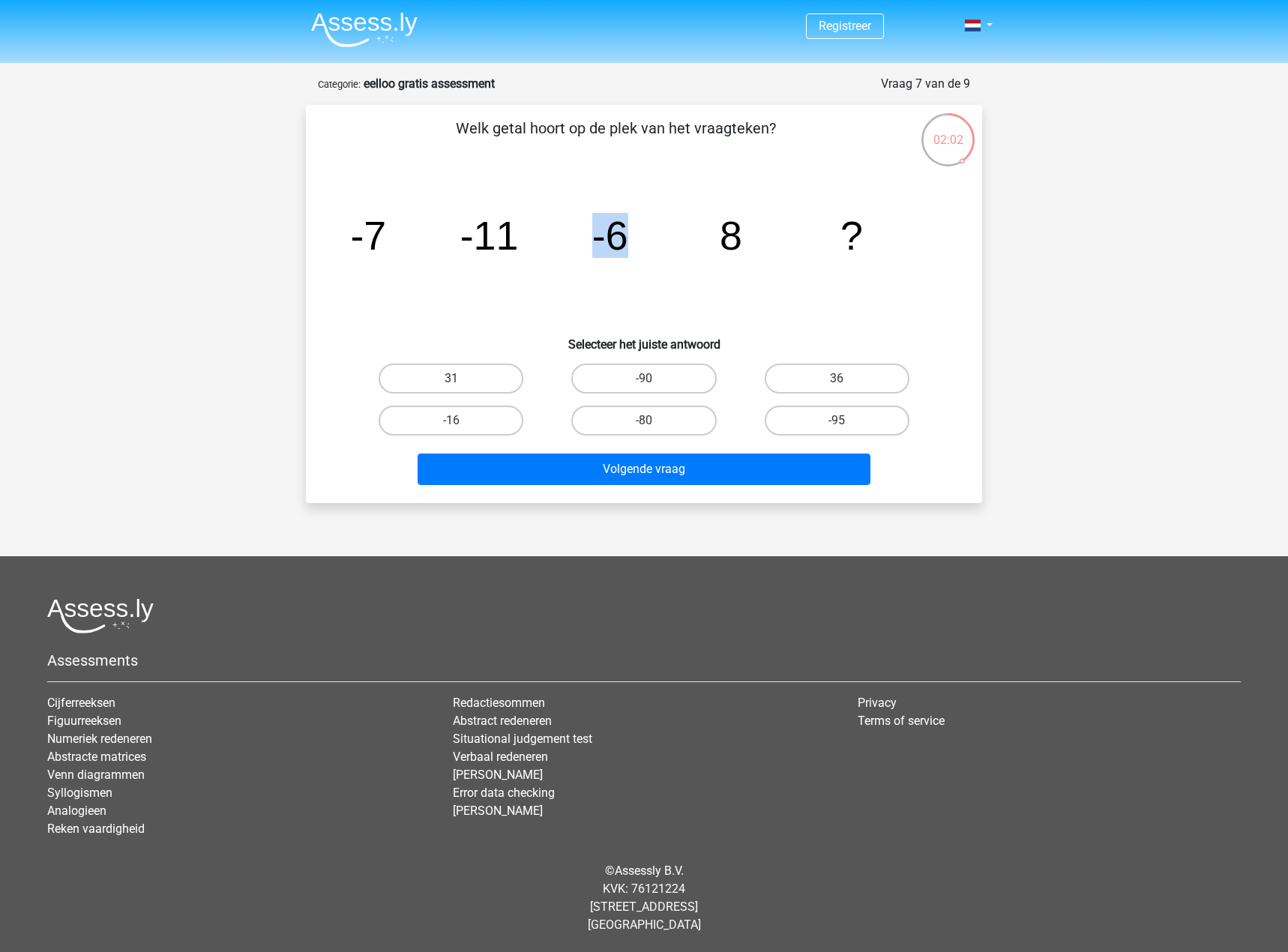
click at [718, 254] on icon "image/svg+xml -7 -11 -6 8 ?" at bounding box center [644, 250] width 604 height 152
drag, startPoint x: 721, startPoint y: 246, endPoint x: 596, endPoint y: 239, distance: 125.2
click at [596, 239] on g "-7 -11 -6 8 ?" at bounding box center [606, 235] width 513 height 45
click at [386, 239] on tspan "-6" at bounding box center [368, 235] width 36 height 45
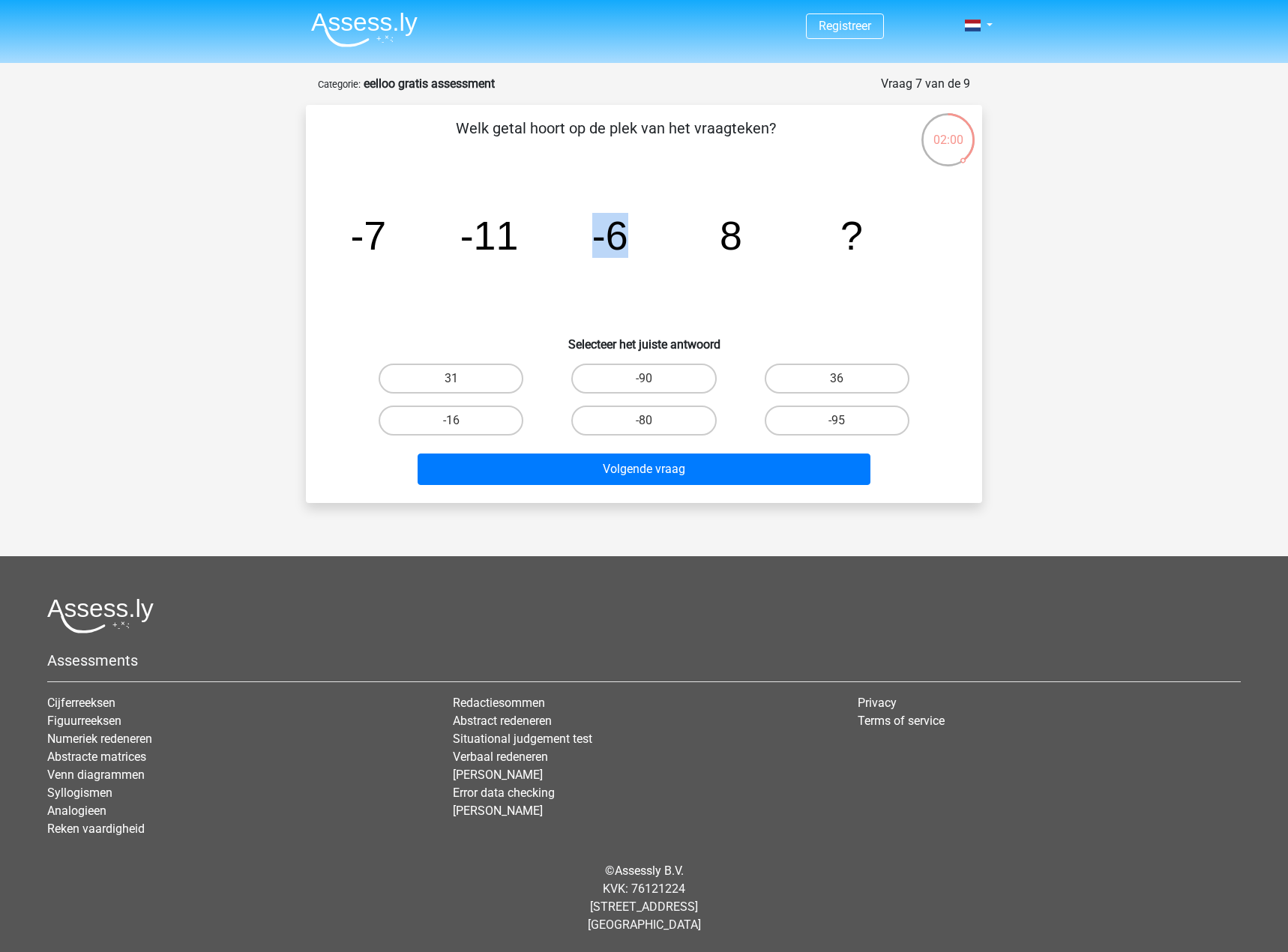
click at [386, 239] on tspan "-6" at bounding box center [368, 235] width 36 height 45
click at [500, 429] on label "-16" at bounding box center [451, 421] width 145 height 30
click at [461, 429] on input "-16" at bounding box center [456, 425] width 9 height 9
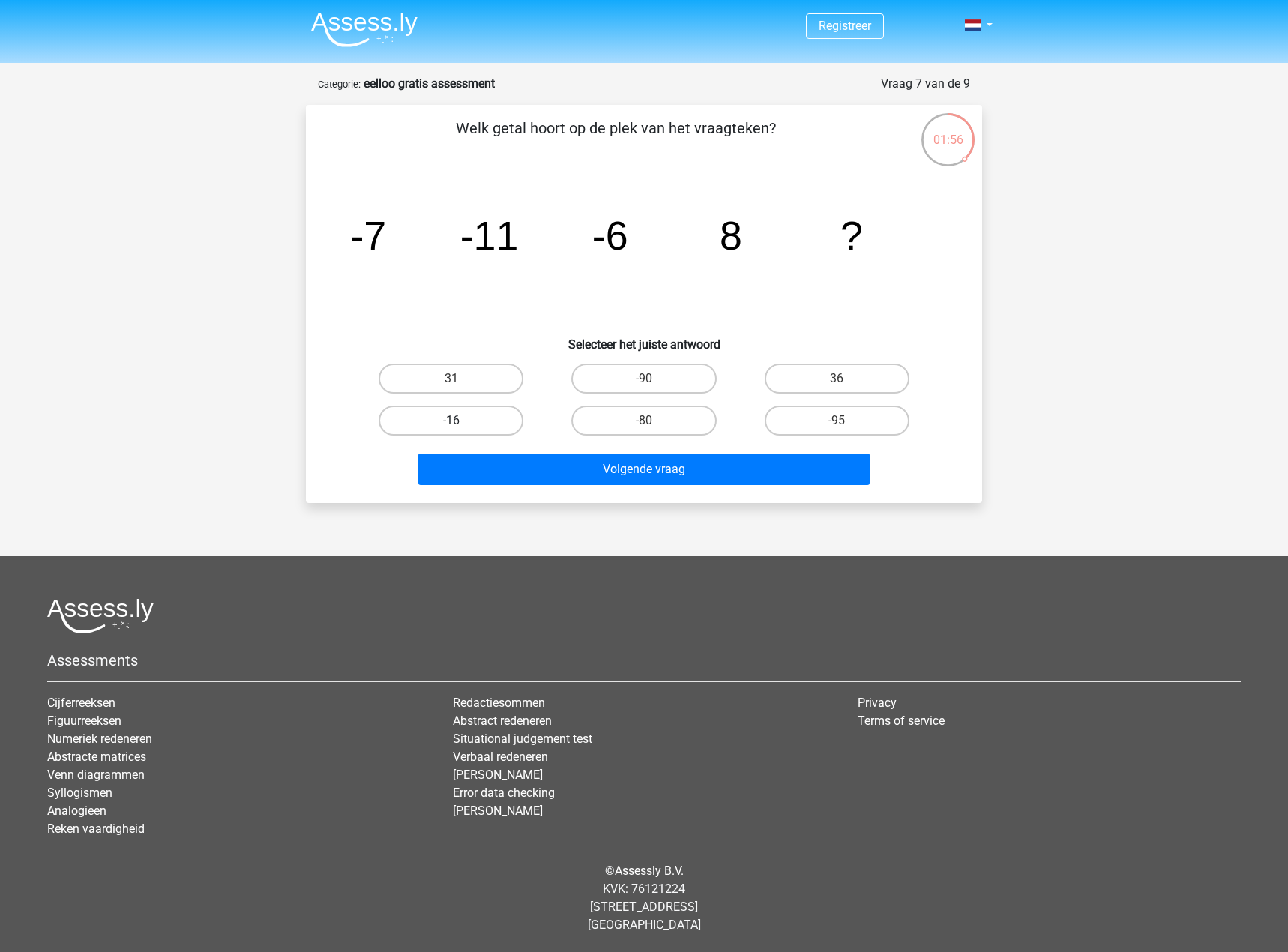
radio input "true"
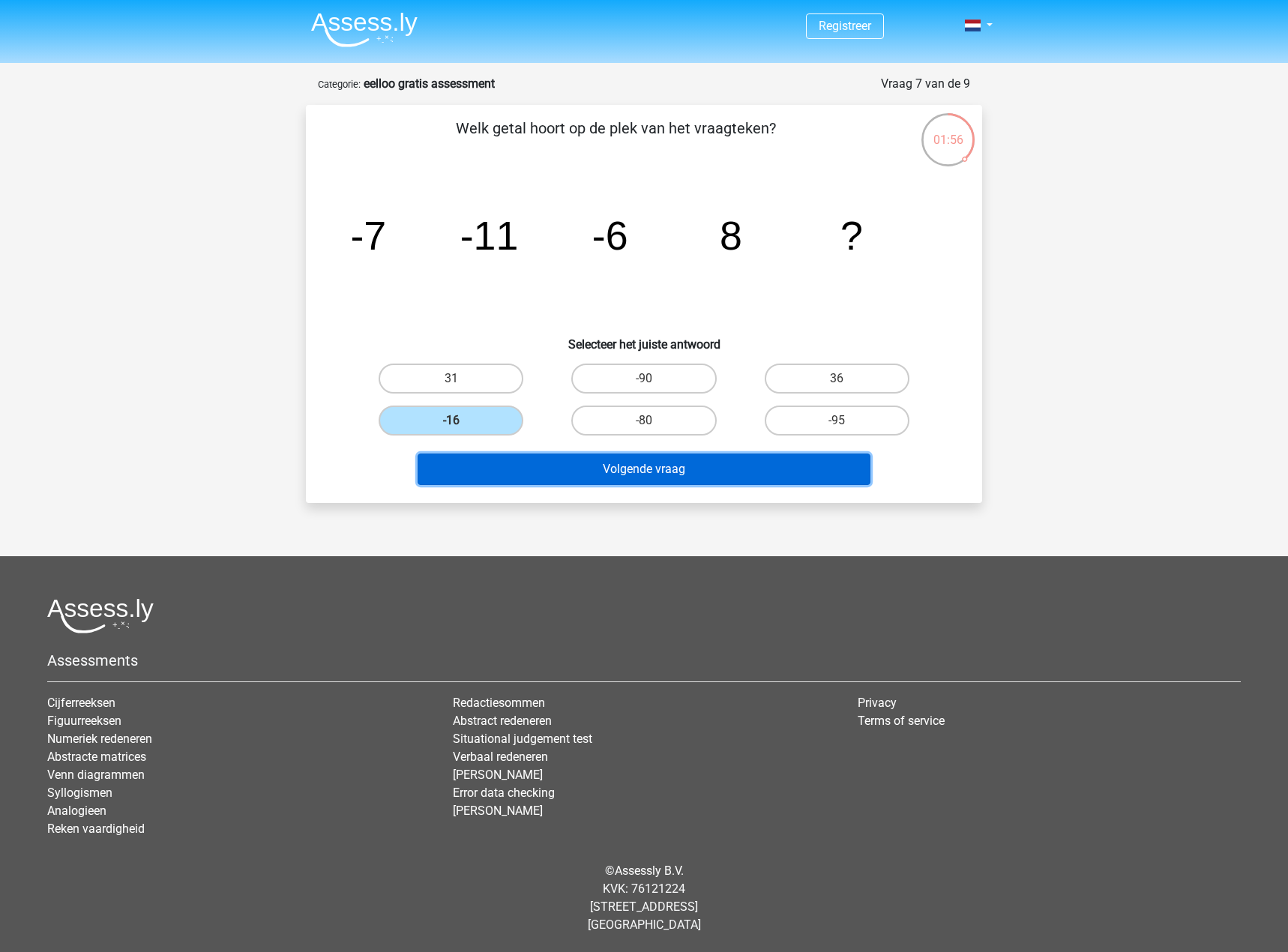
click at [532, 472] on button "Volgende vraag" at bounding box center [644, 470] width 454 height 32
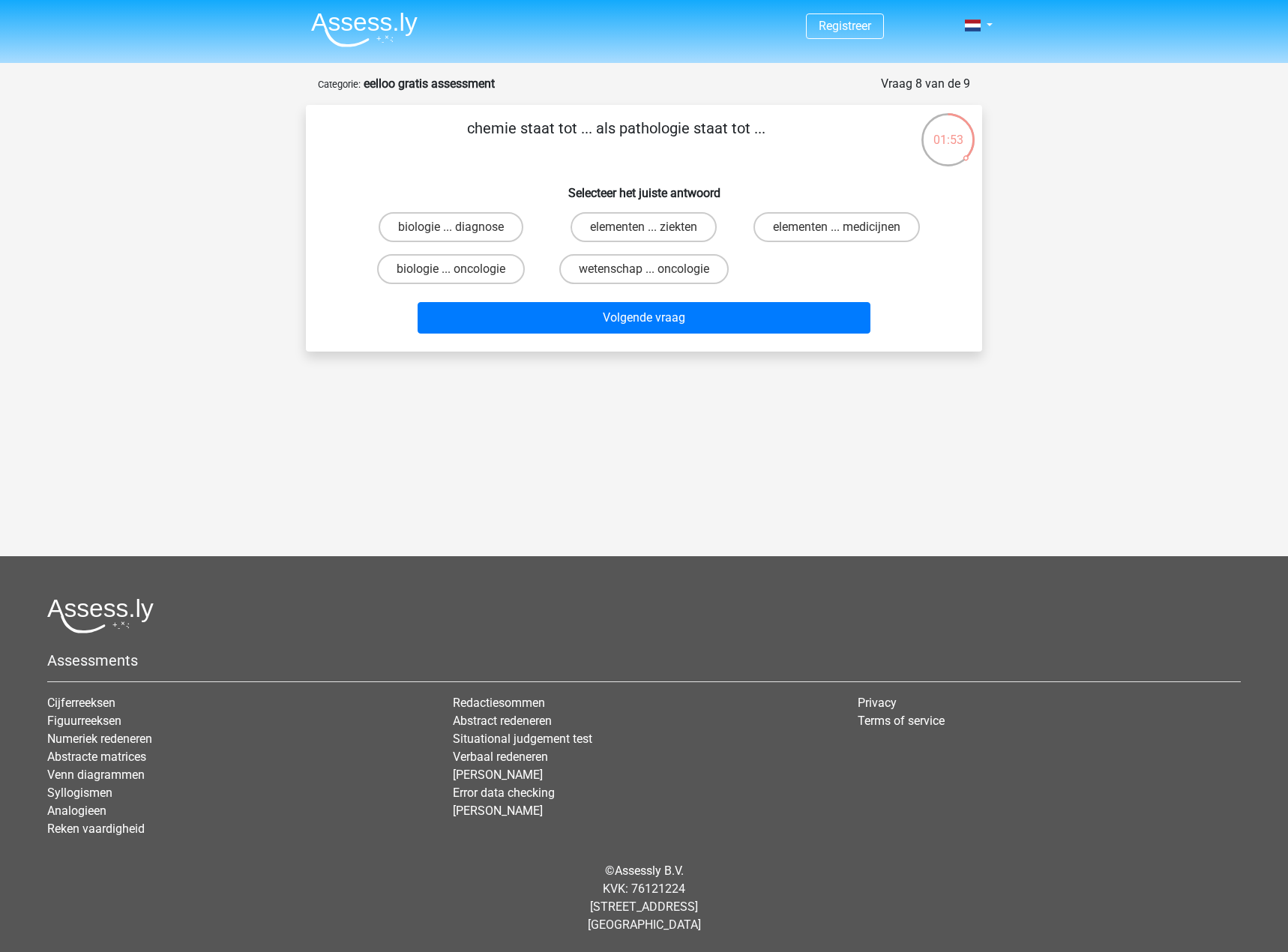
drag, startPoint x: 473, startPoint y: 126, endPoint x: 562, endPoint y: 136, distance: 89.6
click at [562, 136] on p "chemie staat tot ... als pathologie staat tot ..." at bounding box center [616, 139] width 572 height 45
drag, startPoint x: 604, startPoint y: 127, endPoint x: 730, endPoint y: 145, distance: 127.3
click at [730, 145] on p "chemie staat tot ... als pathologie staat tot ..." at bounding box center [616, 139] width 572 height 45
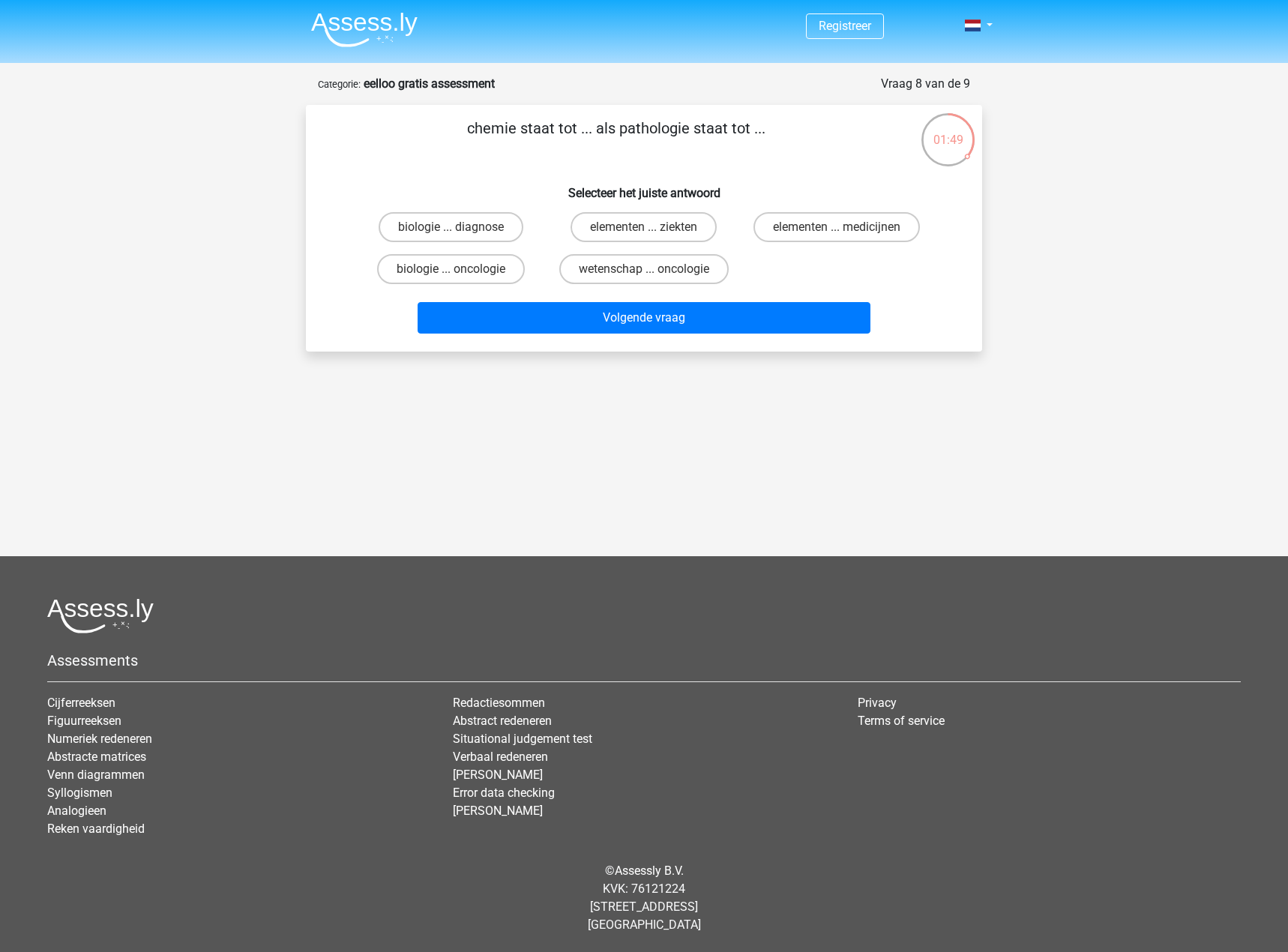
click at [669, 138] on p "chemie staat tot ... als pathologie staat tot ..." at bounding box center [616, 139] width 572 height 45
drag, startPoint x: 690, startPoint y: 130, endPoint x: 625, endPoint y: 127, distance: 65.1
click at [625, 127] on p "chemie staat tot ... als pathologie staat tot ..." at bounding box center [616, 139] width 572 height 45
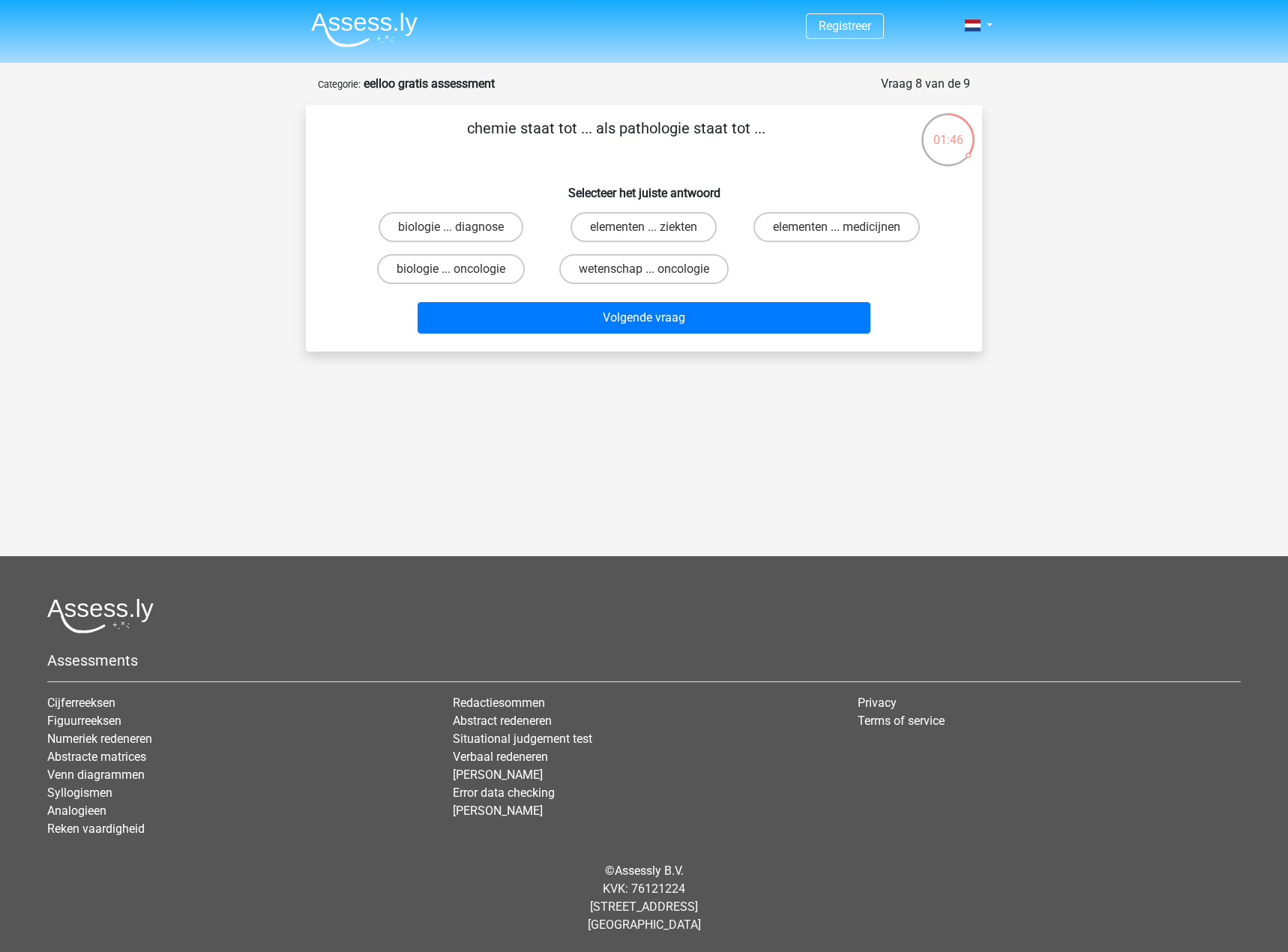
click at [625, 127] on p "chemie staat tot ... als pathologie staat tot ..." at bounding box center [616, 139] width 572 height 45
click at [636, 138] on p "chemie staat tot ... als pathologie staat tot ..." at bounding box center [616, 139] width 572 height 45
drag, startPoint x: 636, startPoint y: 128, endPoint x: 685, endPoint y: 125, distance: 49.1
click at [685, 125] on p "chemie staat tot ... als pathologie staat tot ..." at bounding box center [616, 139] width 572 height 45
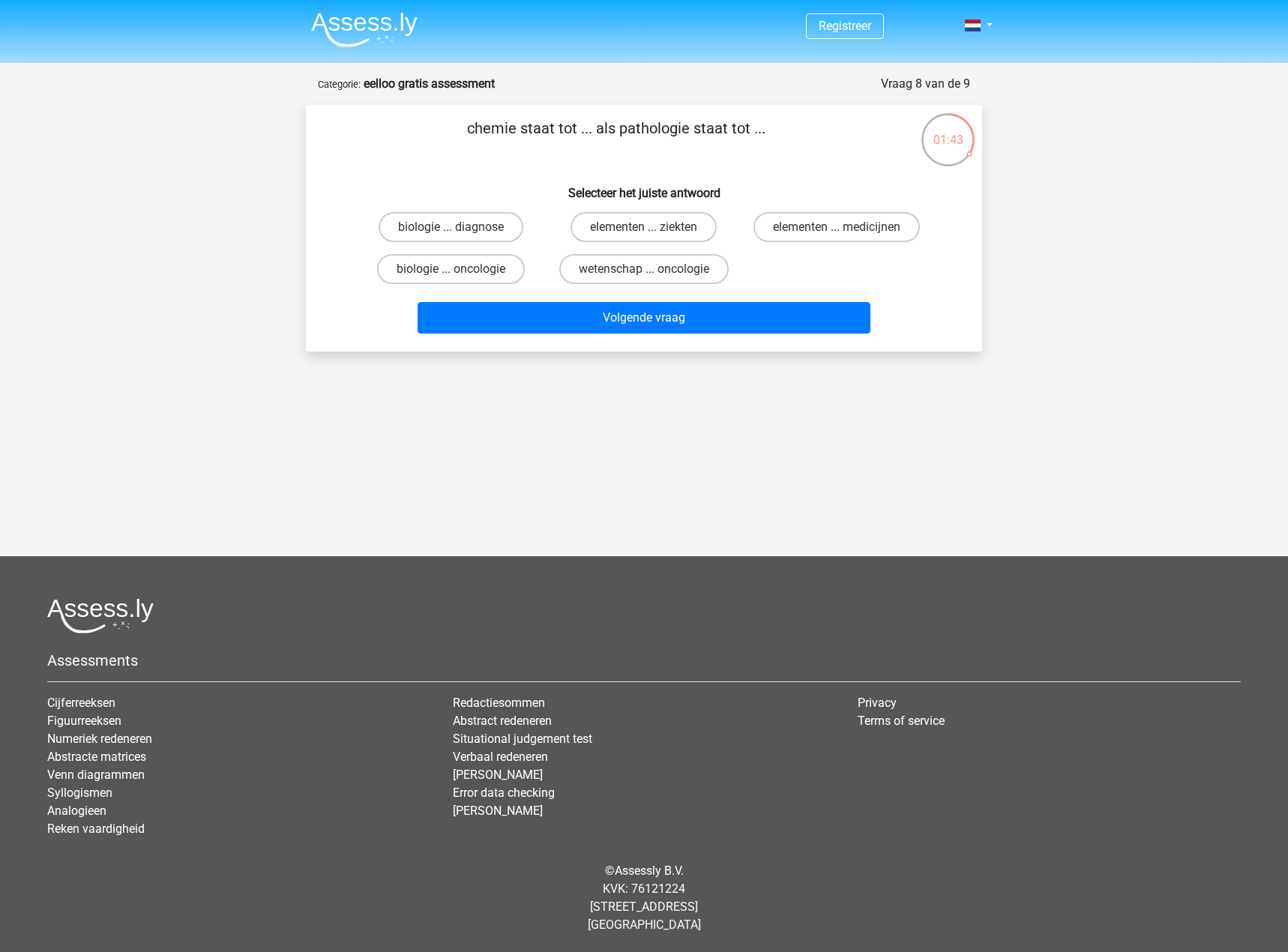
click at [685, 125] on p "chemie staat tot ... als pathologie staat tot ..." at bounding box center [616, 139] width 572 height 45
drag, startPoint x: 685, startPoint y: 125, endPoint x: 639, endPoint y: 121, distance: 46.2
click at [639, 121] on p "chemie staat tot ... als pathologie staat tot ..." at bounding box center [616, 139] width 572 height 45
drag, startPoint x: 606, startPoint y: 138, endPoint x: 621, endPoint y: 132, distance: 16.2
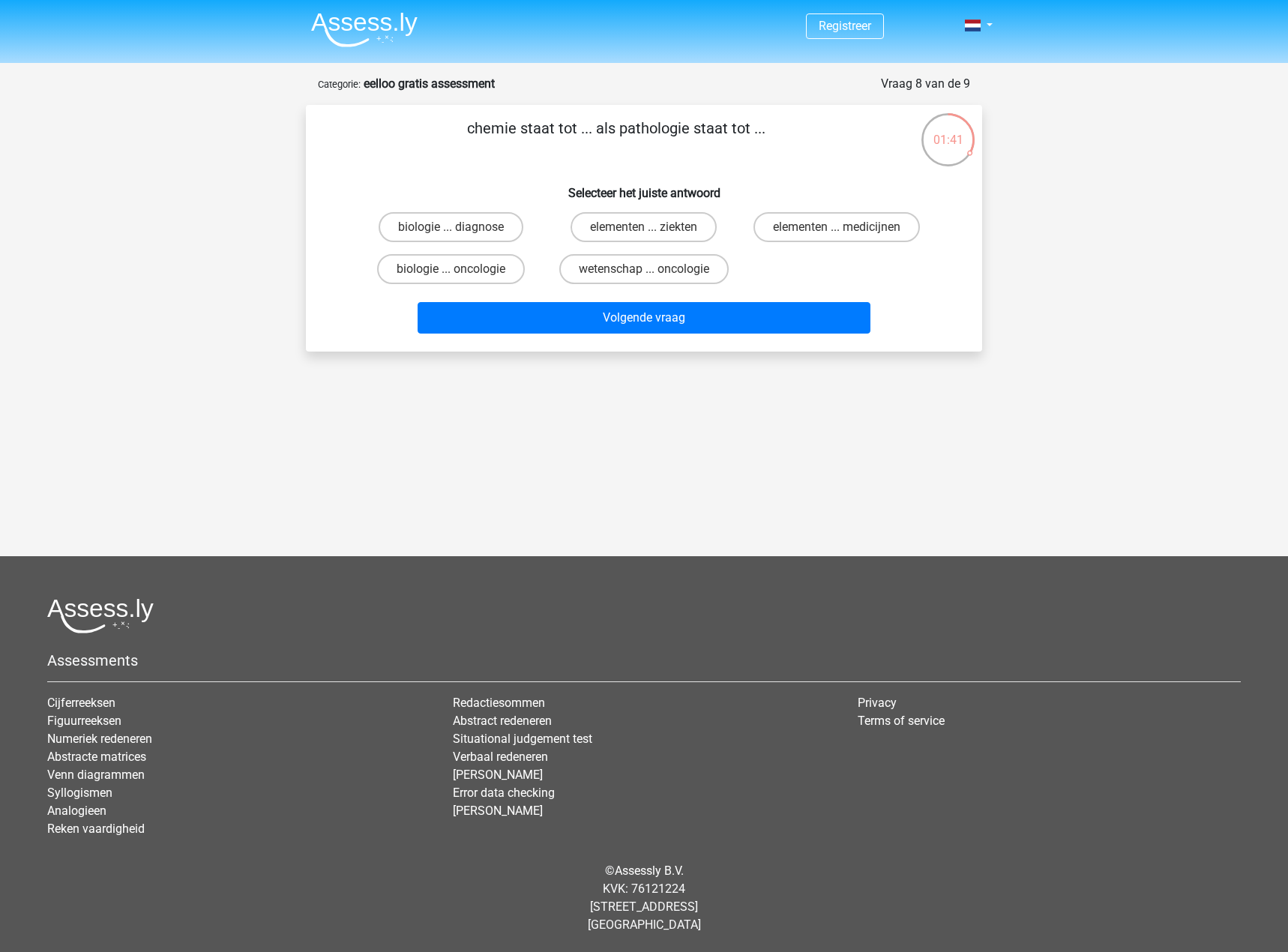
click at [621, 132] on p "chemie staat tot ... als pathologie staat tot ..." at bounding box center [616, 139] width 572 height 45
drag, startPoint x: 621, startPoint y: 132, endPoint x: 686, endPoint y: 127, distance: 65.2
click at [686, 127] on p "chemie staat tot ... als pathologie staat tot ..." at bounding box center [616, 139] width 572 height 45
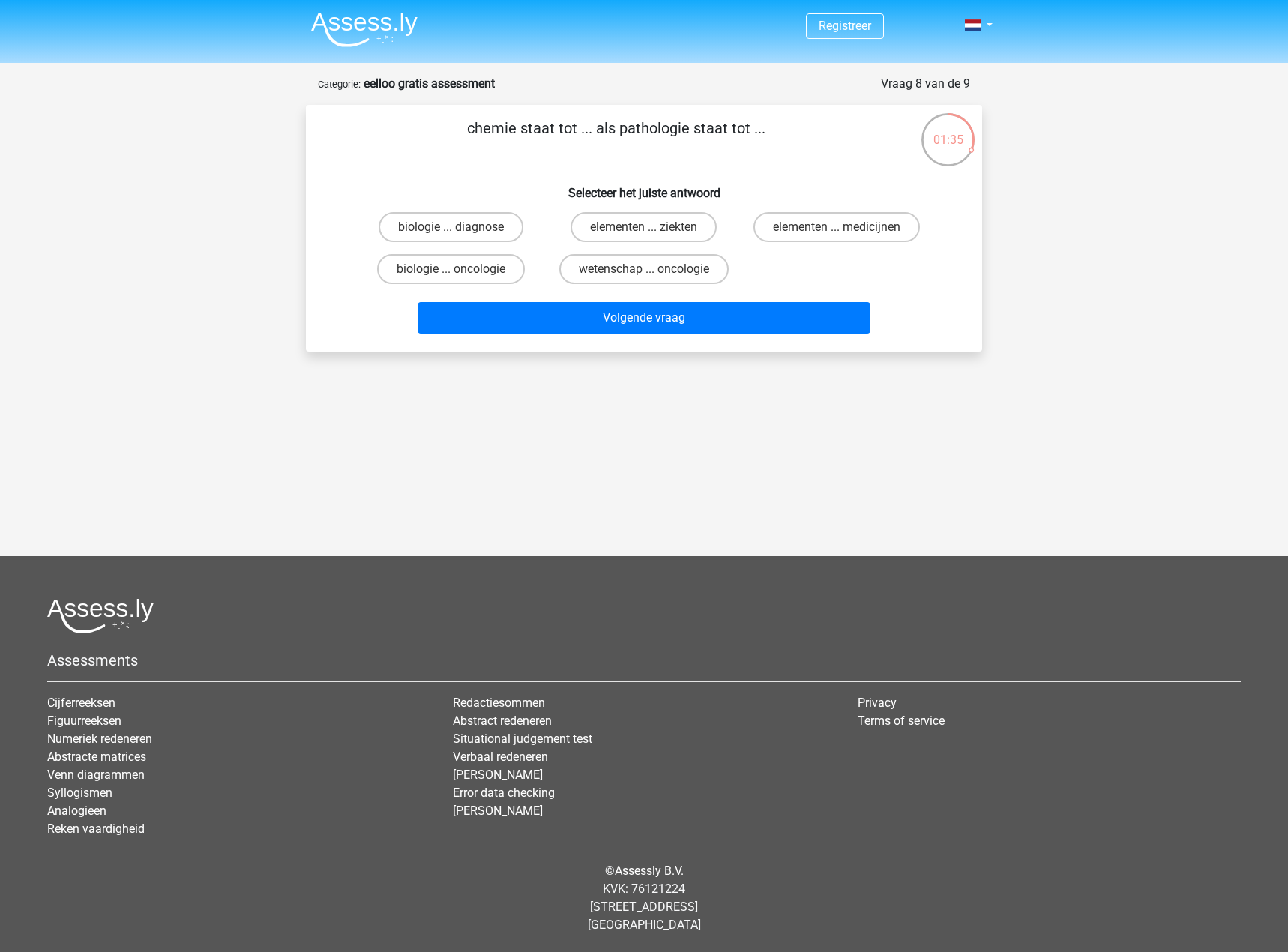
drag, startPoint x: 683, startPoint y: 127, endPoint x: 618, endPoint y: 129, distance: 65.0
click at [618, 129] on p "chemie staat tot ... als pathologie staat tot ..." at bounding box center [616, 139] width 572 height 45
click at [496, 277] on label "biologie ... oncologie" at bounding box center [451, 269] width 148 height 30
click at [461, 277] on input "biologie ... oncologie" at bounding box center [456, 274] width 9 height 9
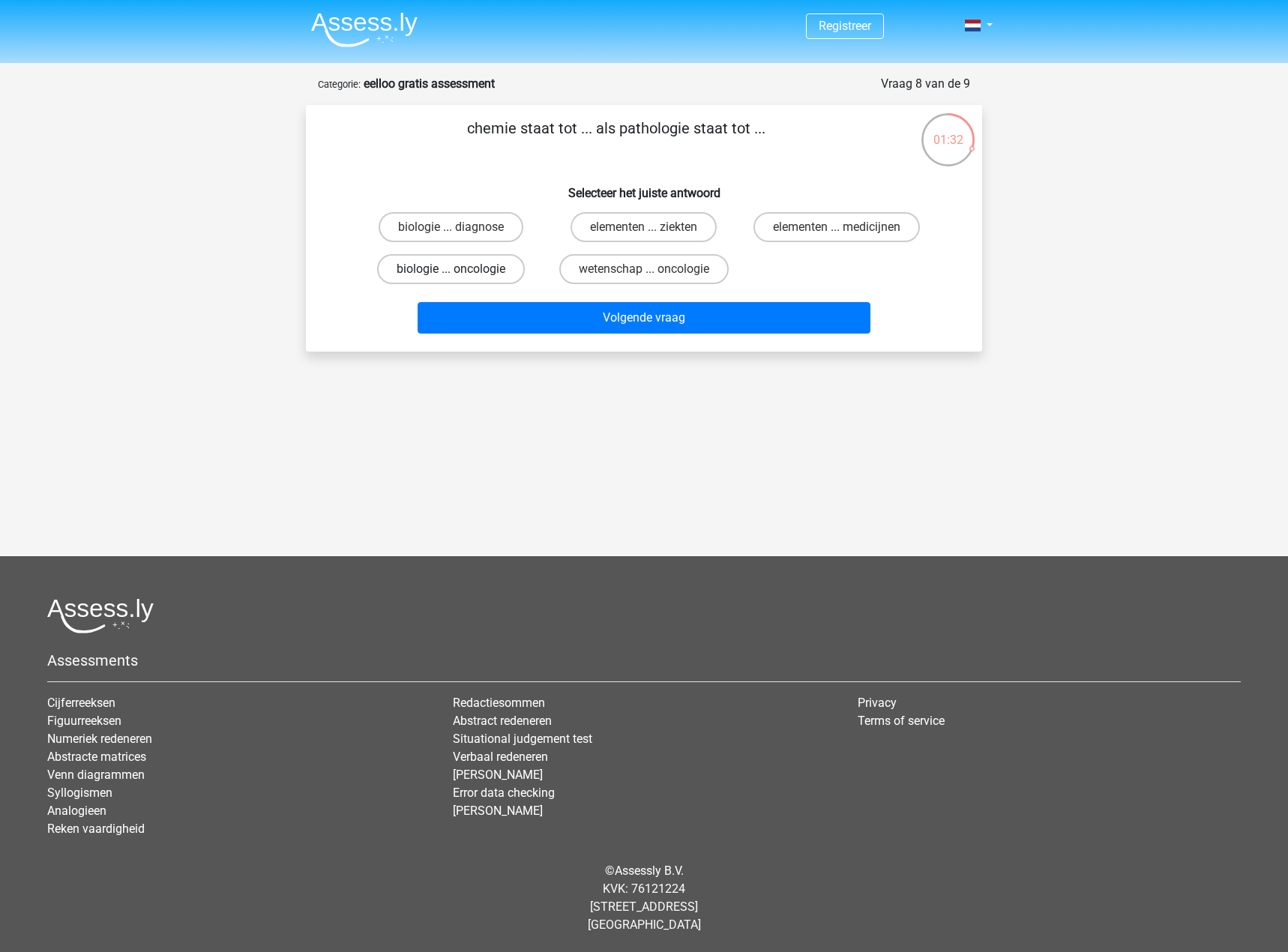
radio input "true"
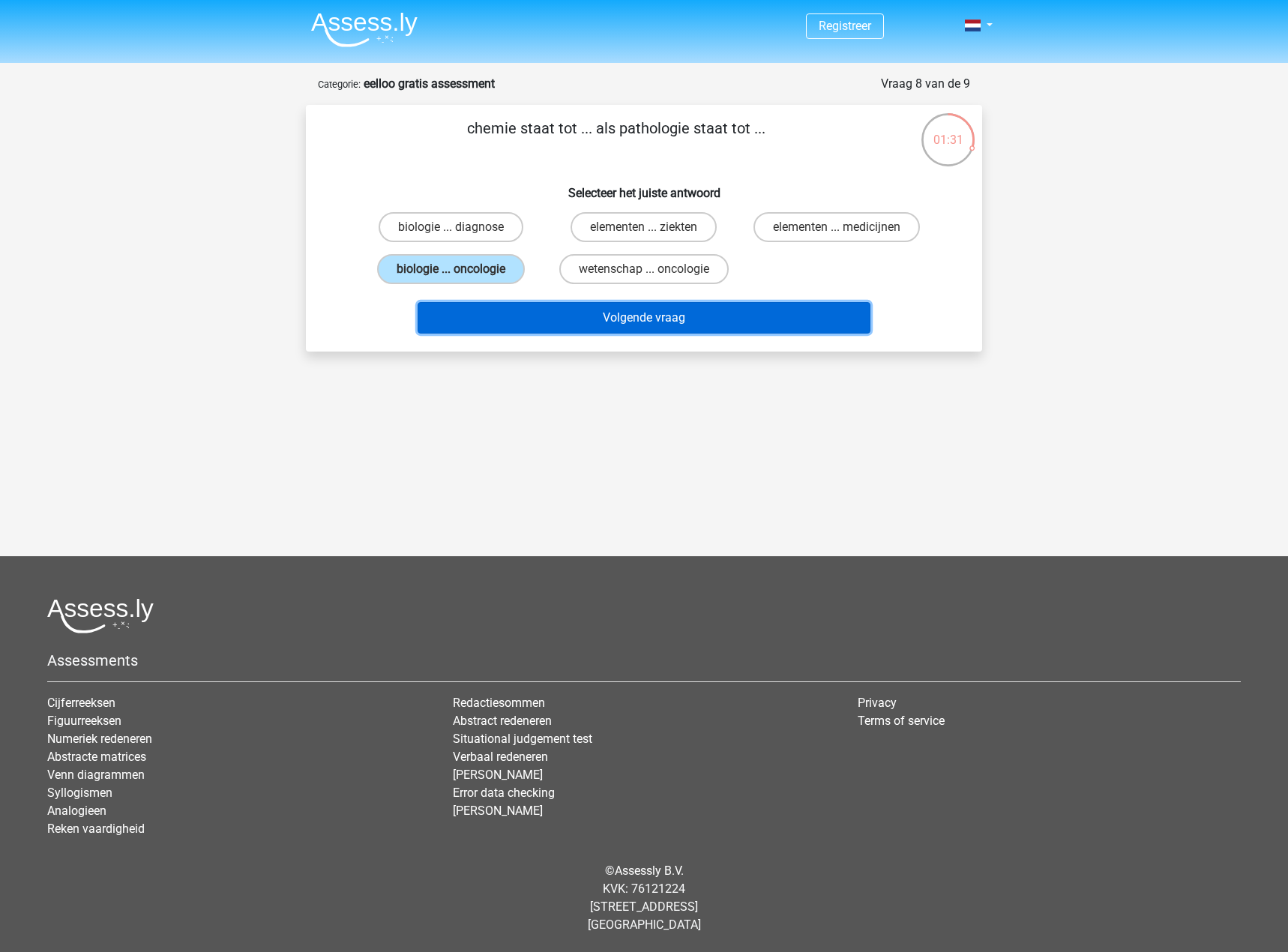
click at [522, 317] on button "Volgende vraag" at bounding box center [644, 318] width 454 height 32
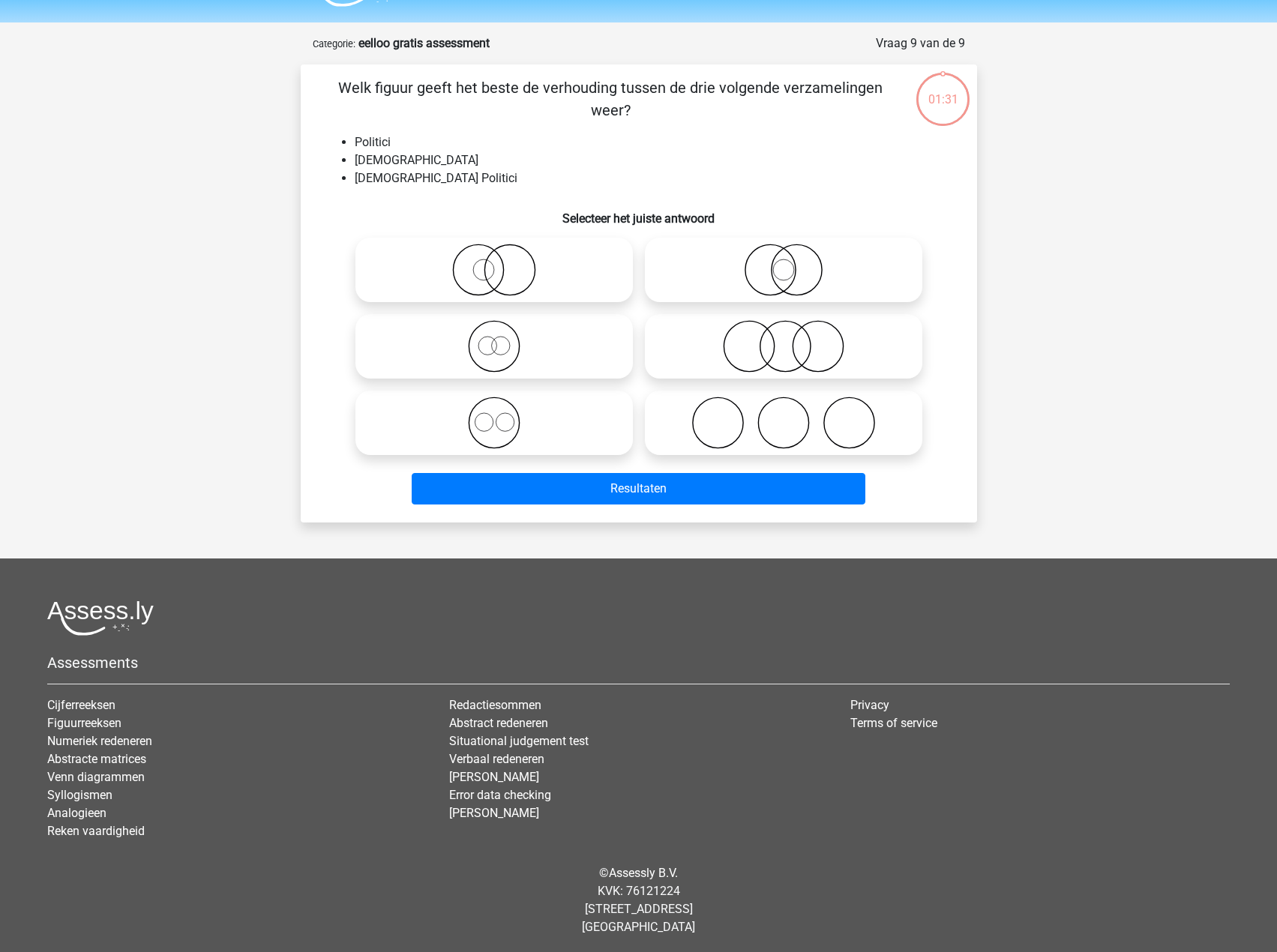
scroll to position [43, 0]
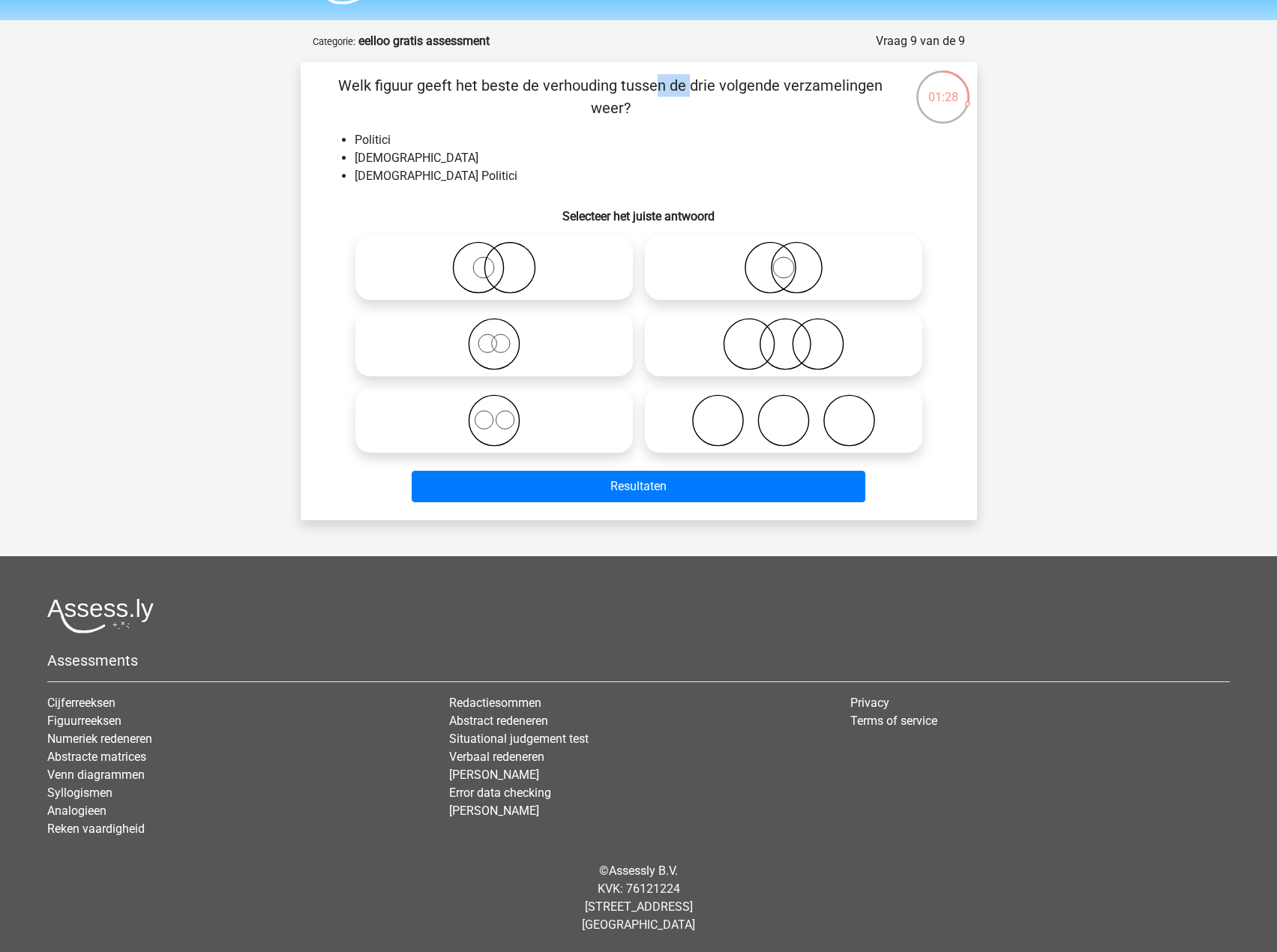
drag, startPoint x: 350, startPoint y: 85, endPoint x: 380, endPoint y: 85, distance: 30.0
click at [380, 85] on p "Welk figuur geeft het beste de verhouding tussen de drie volgende verzamelingen…" at bounding box center [611, 96] width 572 height 45
drag, startPoint x: 325, startPoint y: 81, endPoint x: 364, endPoint y: 81, distance: 39.0
click at [364, 81] on p "Welk figuur geeft het beste de verhouding tussen de drie volgende verzamelingen…" at bounding box center [611, 96] width 572 height 45
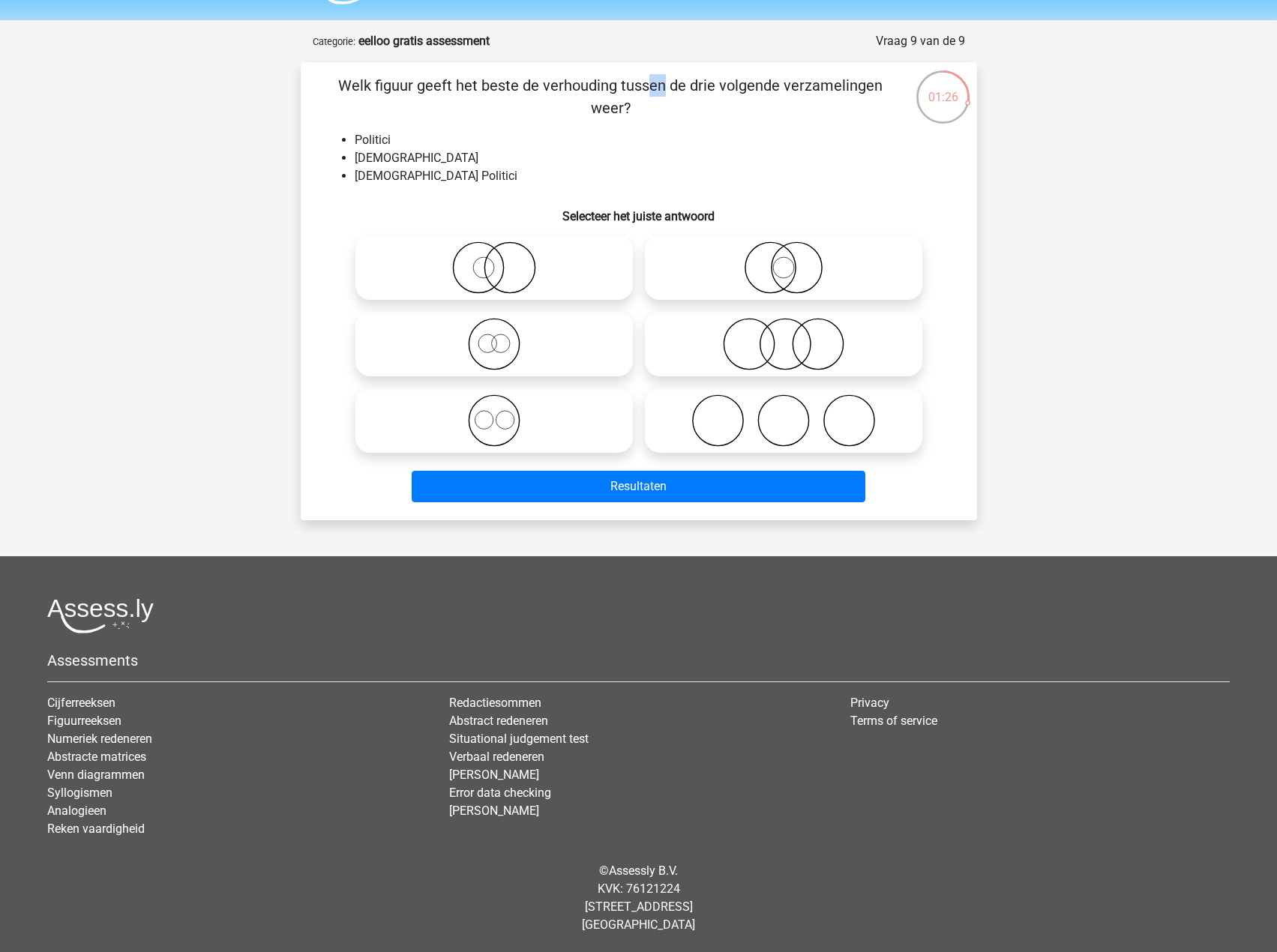
drag, startPoint x: 507, startPoint y: 88, endPoint x: 783, endPoint y: 96, distance: 276.1
click at [783, 96] on p "Welk figuur geeft het beste de verhouding tussen de drie volgende verzamelingen…" at bounding box center [611, 96] width 572 height 45
drag, startPoint x: 352, startPoint y: 138, endPoint x: 419, endPoint y: 145, distance: 67.4
click at [419, 145] on ul "Politici [DEMOGRAPHIC_DATA] [DEMOGRAPHIC_DATA] Politici" at bounding box center [639, 158] width 629 height 54
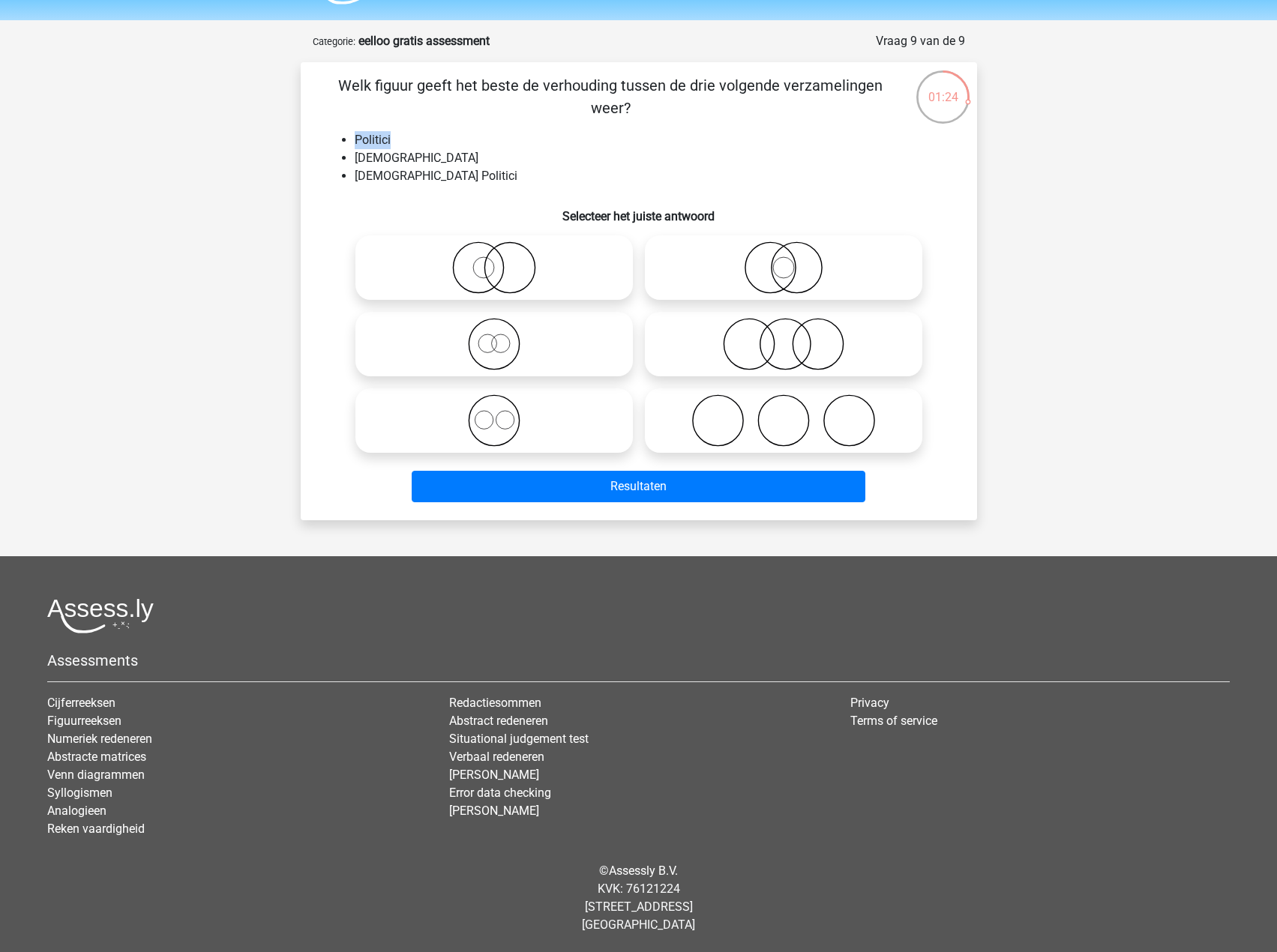
click at [411, 147] on li "Politici" at bounding box center [654, 140] width 599 height 18
drag, startPoint x: 396, startPoint y: 140, endPoint x: 365, endPoint y: 141, distance: 31.0
click at [365, 141] on li "Politici" at bounding box center [654, 140] width 599 height 18
click at [358, 162] on li "[DEMOGRAPHIC_DATA]" at bounding box center [654, 158] width 599 height 18
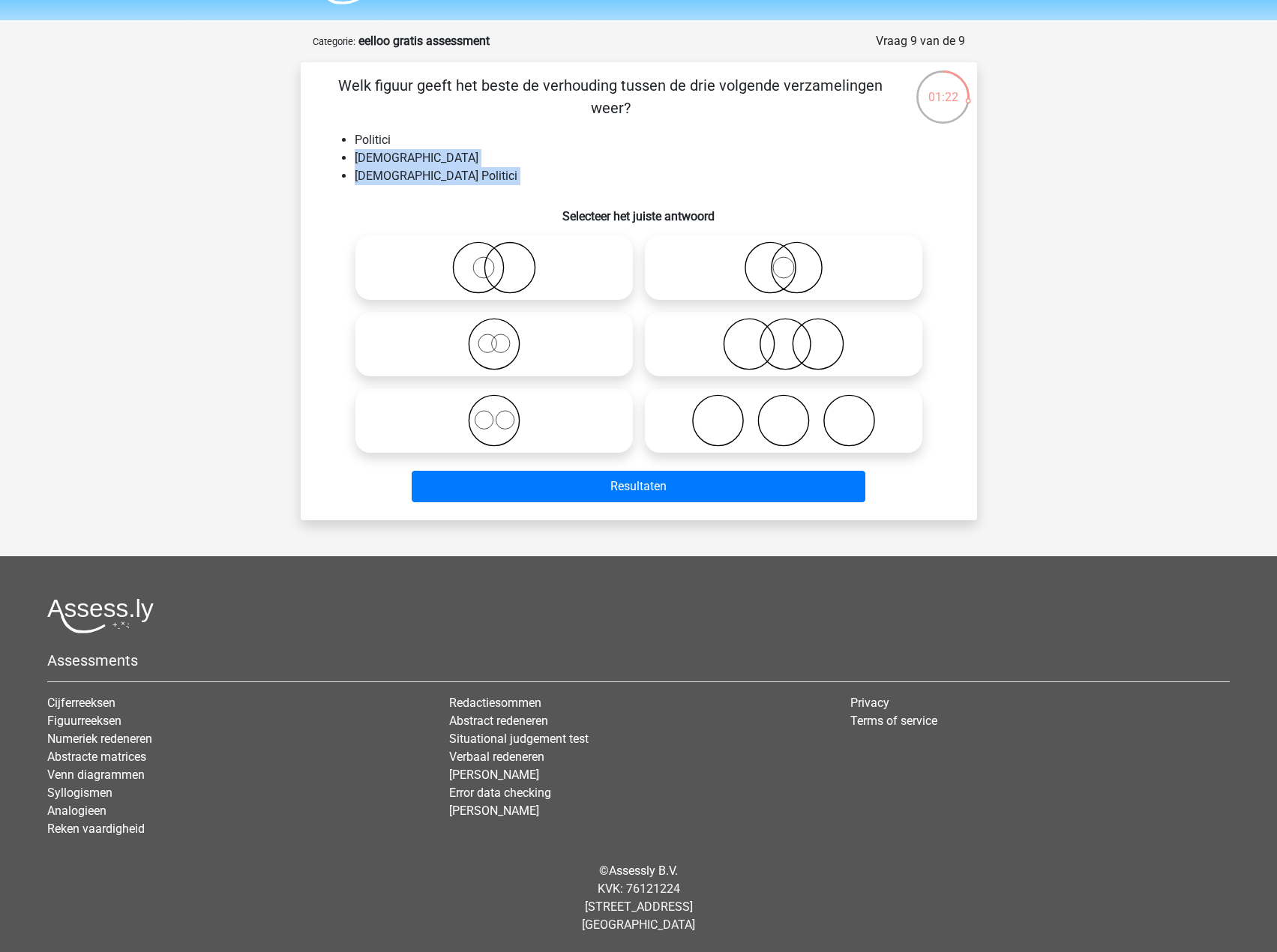
drag, startPoint x: 358, startPoint y: 161, endPoint x: 470, endPoint y: 168, distance: 112.2
click at [470, 168] on ul "Politici [DEMOGRAPHIC_DATA] [DEMOGRAPHIC_DATA] Politici" at bounding box center [639, 158] width 629 height 54
click at [465, 168] on li "[DEMOGRAPHIC_DATA] Politici" at bounding box center [654, 176] width 599 height 18
drag, startPoint x: 463, startPoint y: 176, endPoint x: 375, endPoint y: 135, distance: 97.1
click at [375, 135] on ul "Politici [DEMOGRAPHIC_DATA] [DEMOGRAPHIC_DATA] Politici" at bounding box center [639, 158] width 629 height 54
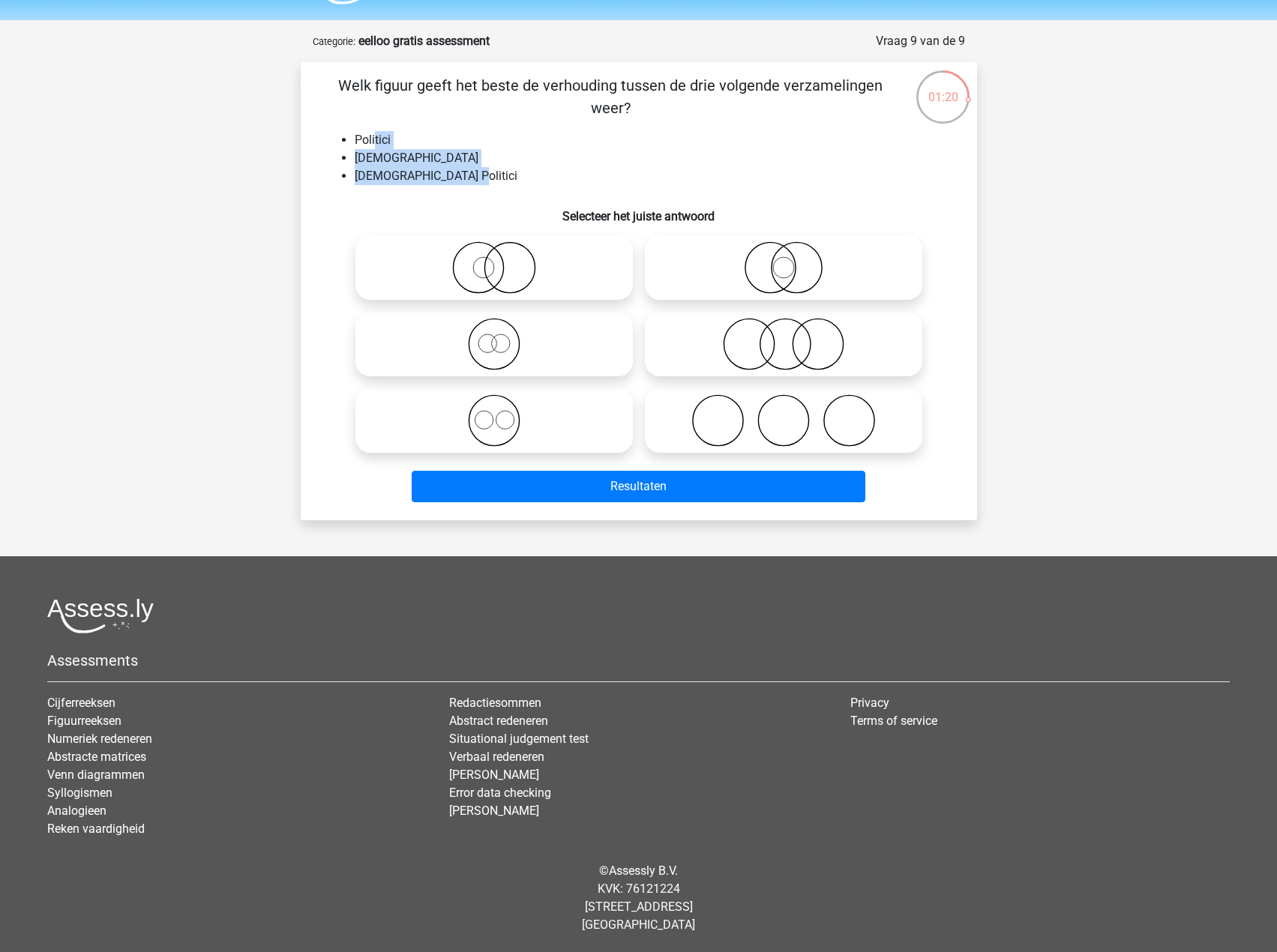
click at [375, 135] on li "Politici" at bounding box center [654, 140] width 599 height 18
drag, startPoint x: 491, startPoint y: 162, endPoint x: 365, endPoint y: 140, distance: 127.9
click at [365, 140] on ul "Politici [DEMOGRAPHIC_DATA] [DEMOGRAPHIC_DATA] Politici" at bounding box center [639, 158] width 629 height 54
click at [373, 138] on li "Politici" at bounding box center [654, 140] width 599 height 18
click at [813, 272] on icon at bounding box center [784, 267] width 266 height 52
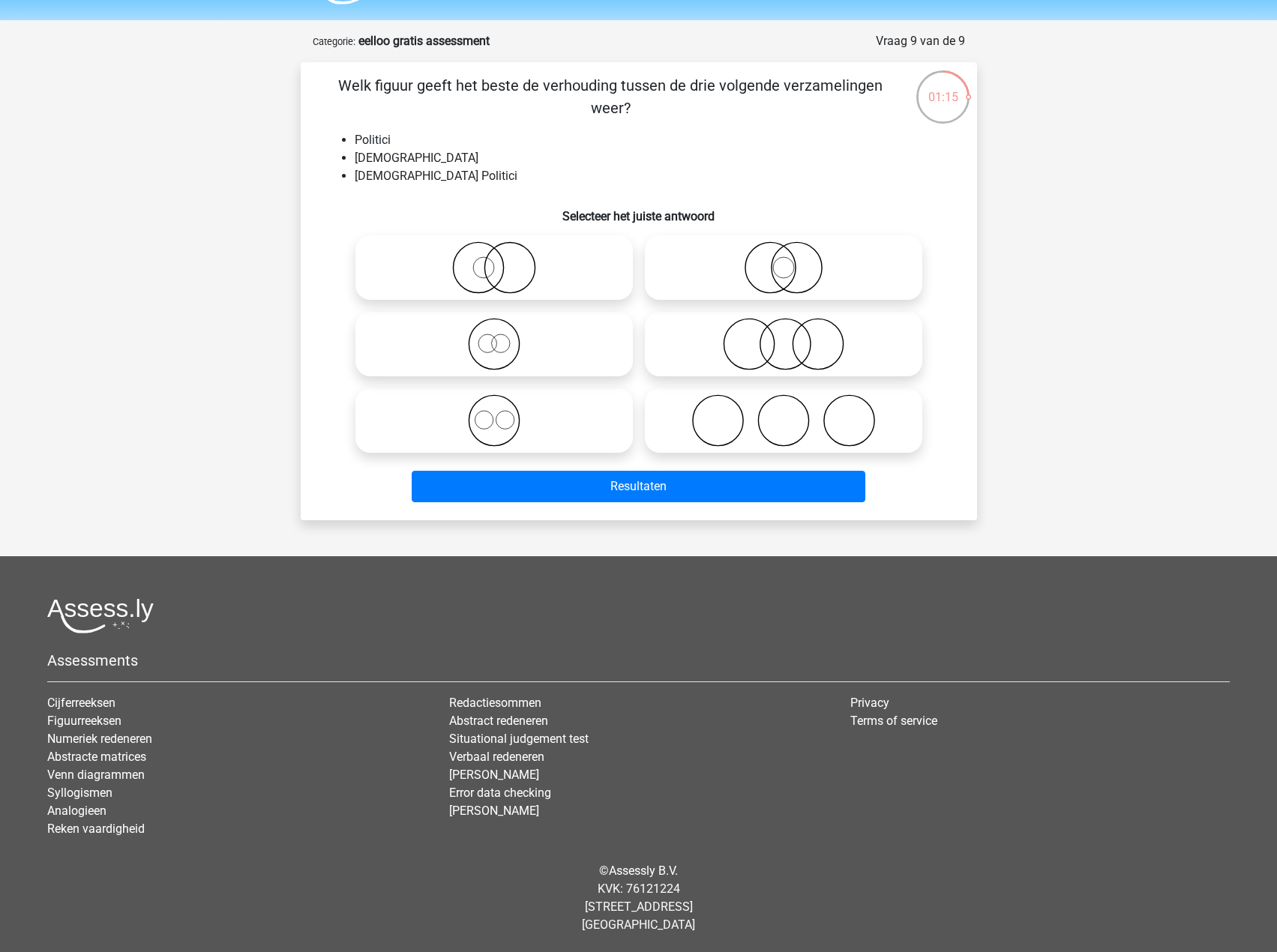
click at [793, 260] on input "radio" at bounding box center [788, 255] width 9 height 9
radio input "true"
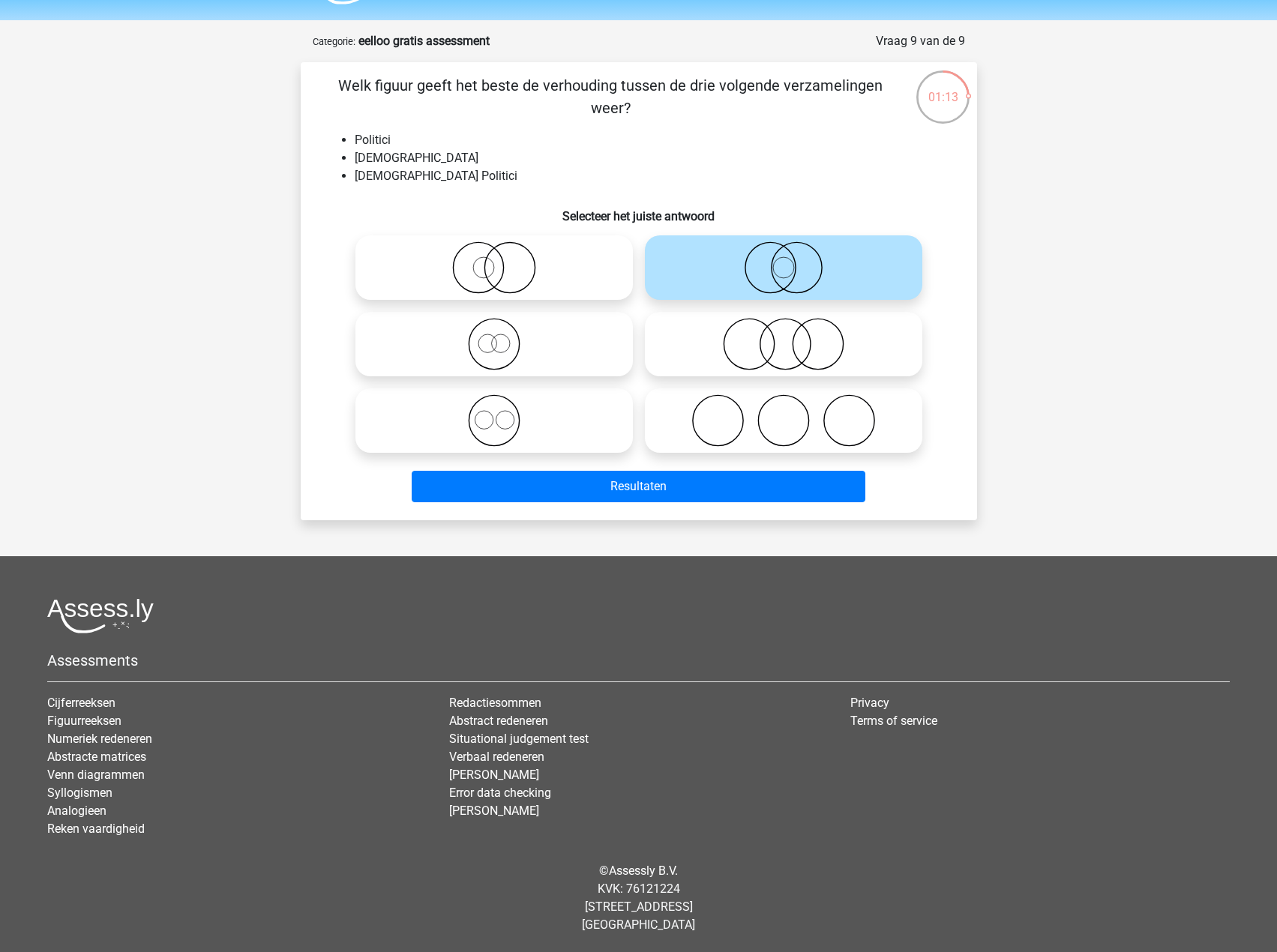
click at [459, 320] on icon at bounding box center [494, 344] width 266 height 52
click at [494, 327] on input "radio" at bounding box center [499, 331] width 9 height 9
radio input "true"
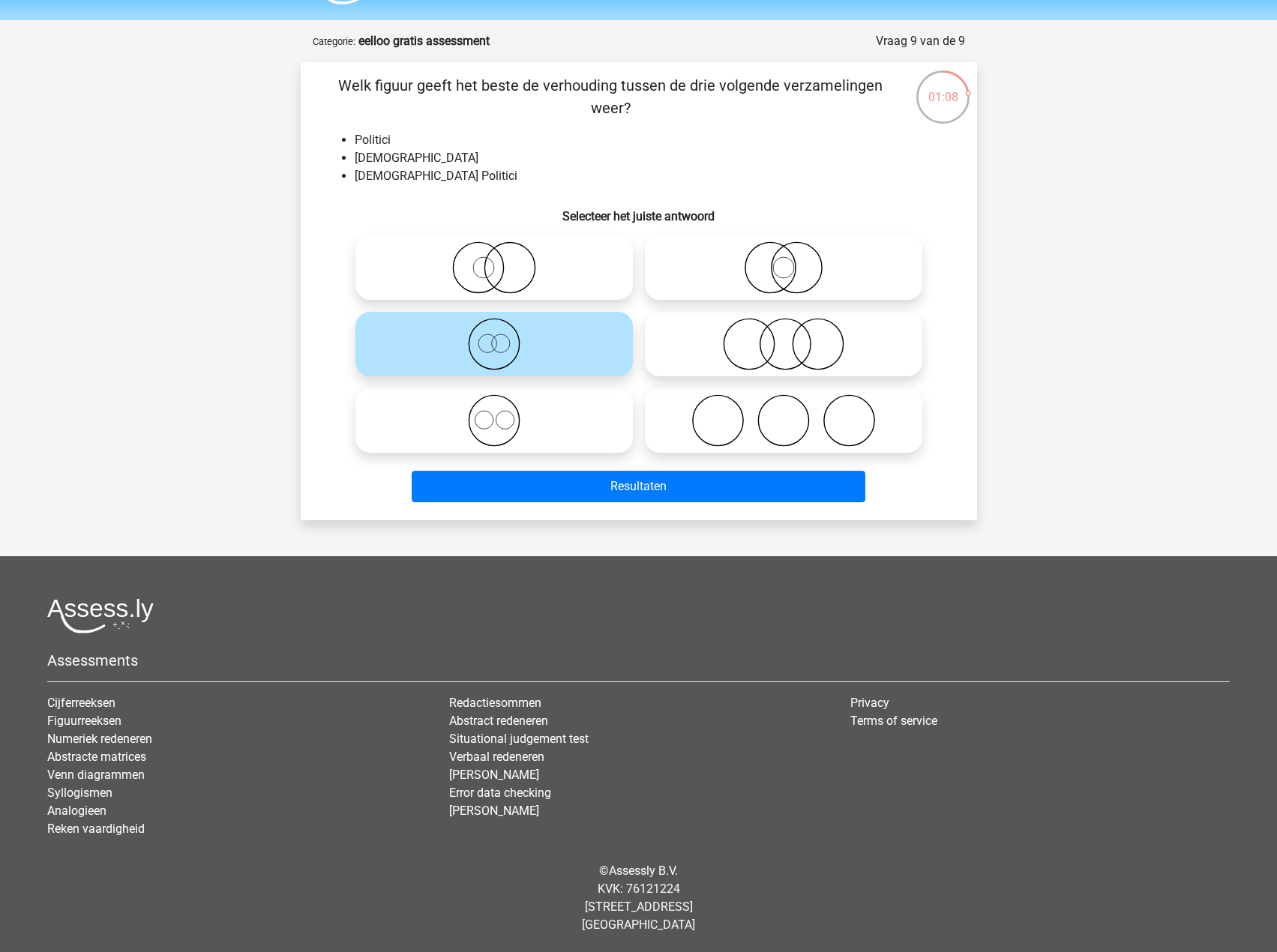
click at [732, 278] on icon at bounding box center [784, 267] width 266 height 52
click at [784, 260] on input "radio" at bounding box center [788, 255] width 9 height 9
radio input "true"
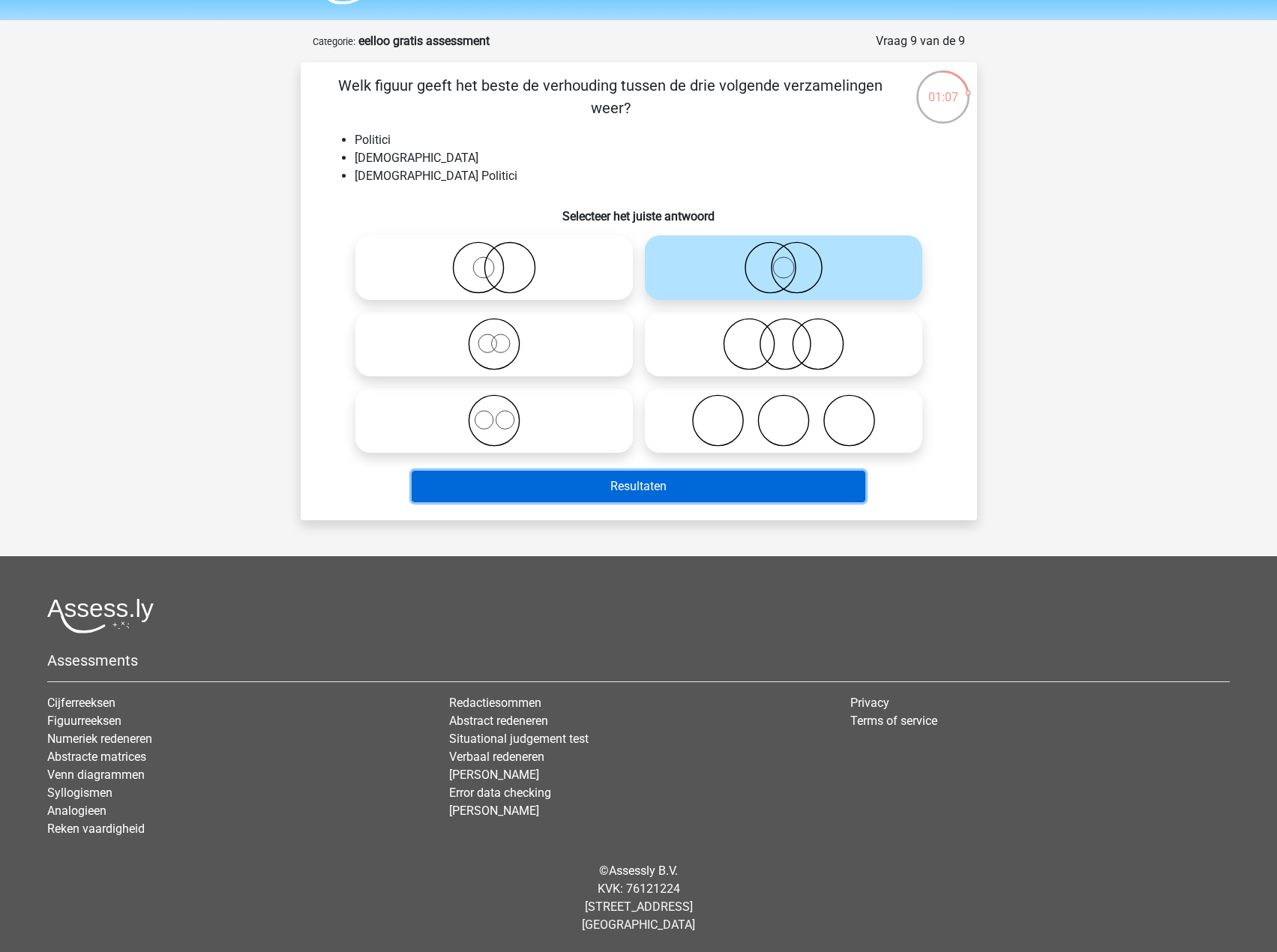
click at [682, 491] on button "Resultaten" at bounding box center [639, 487] width 454 height 32
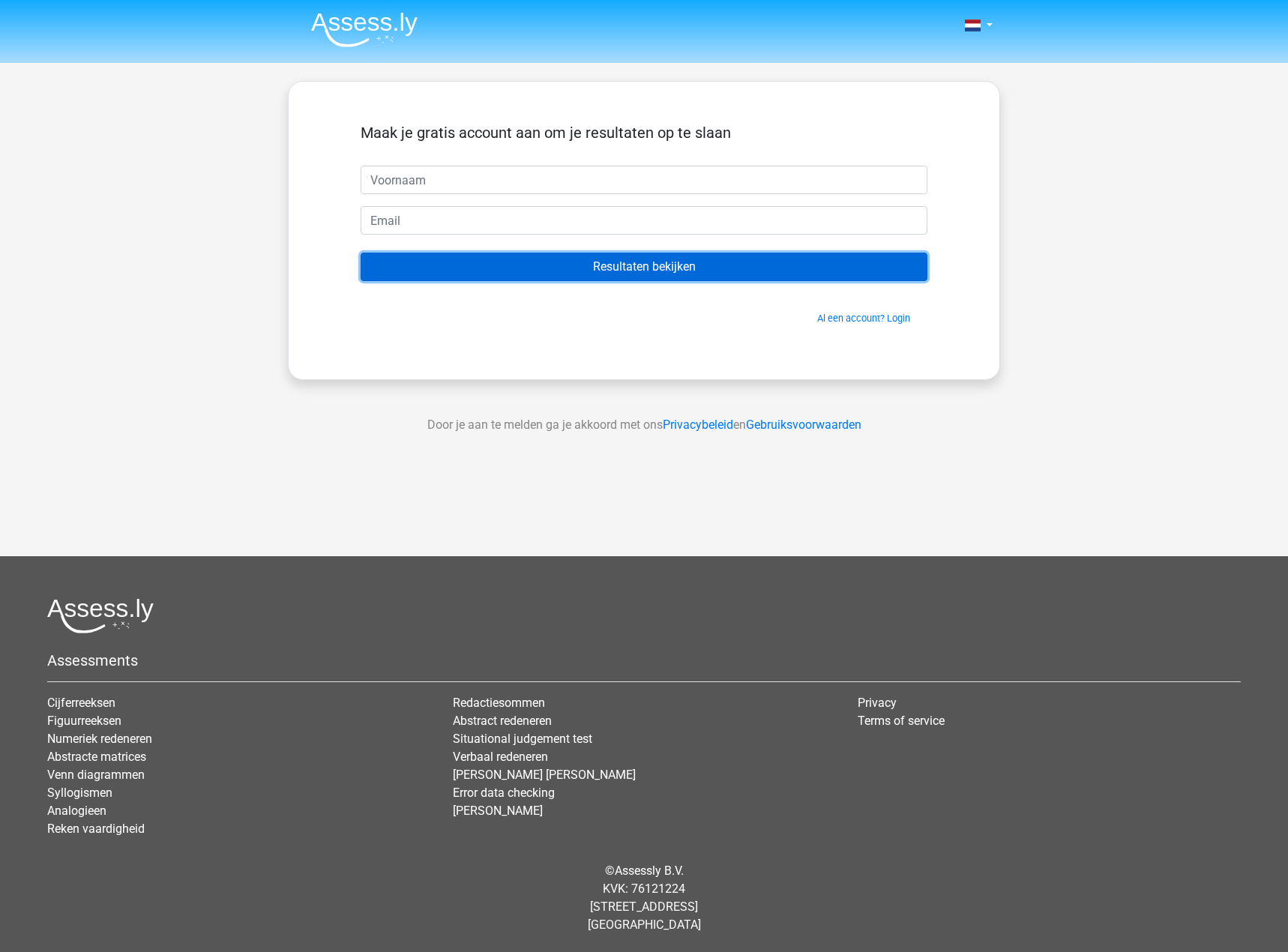
click at [672, 259] on input "Resultaten bekijken" at bounding box center [644, 267] width 567 height 28
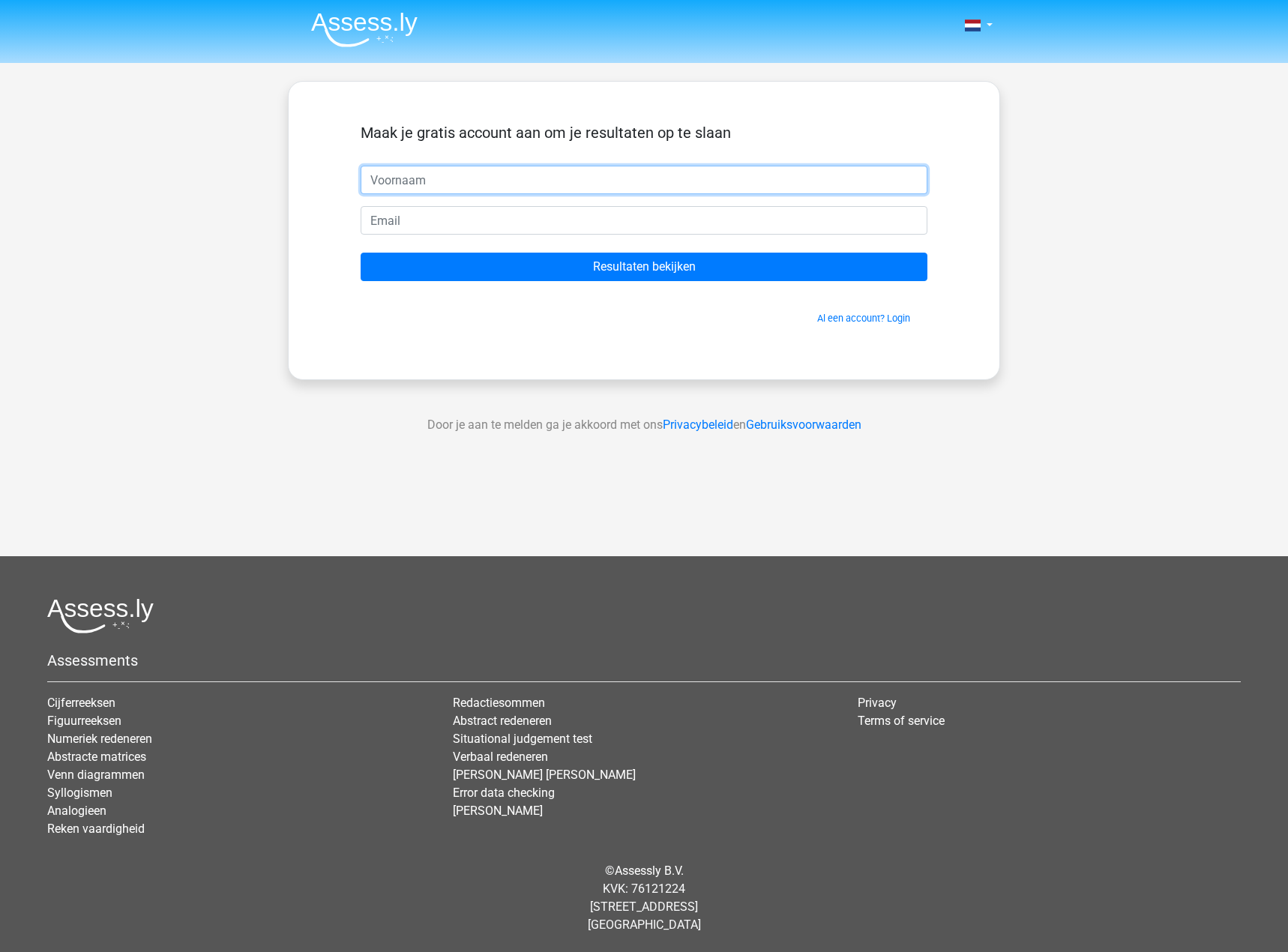
click at [361, 253] on input "Resultaten bekijken" at bounding box center [644, 267] width 567 height 28
type input "sem"
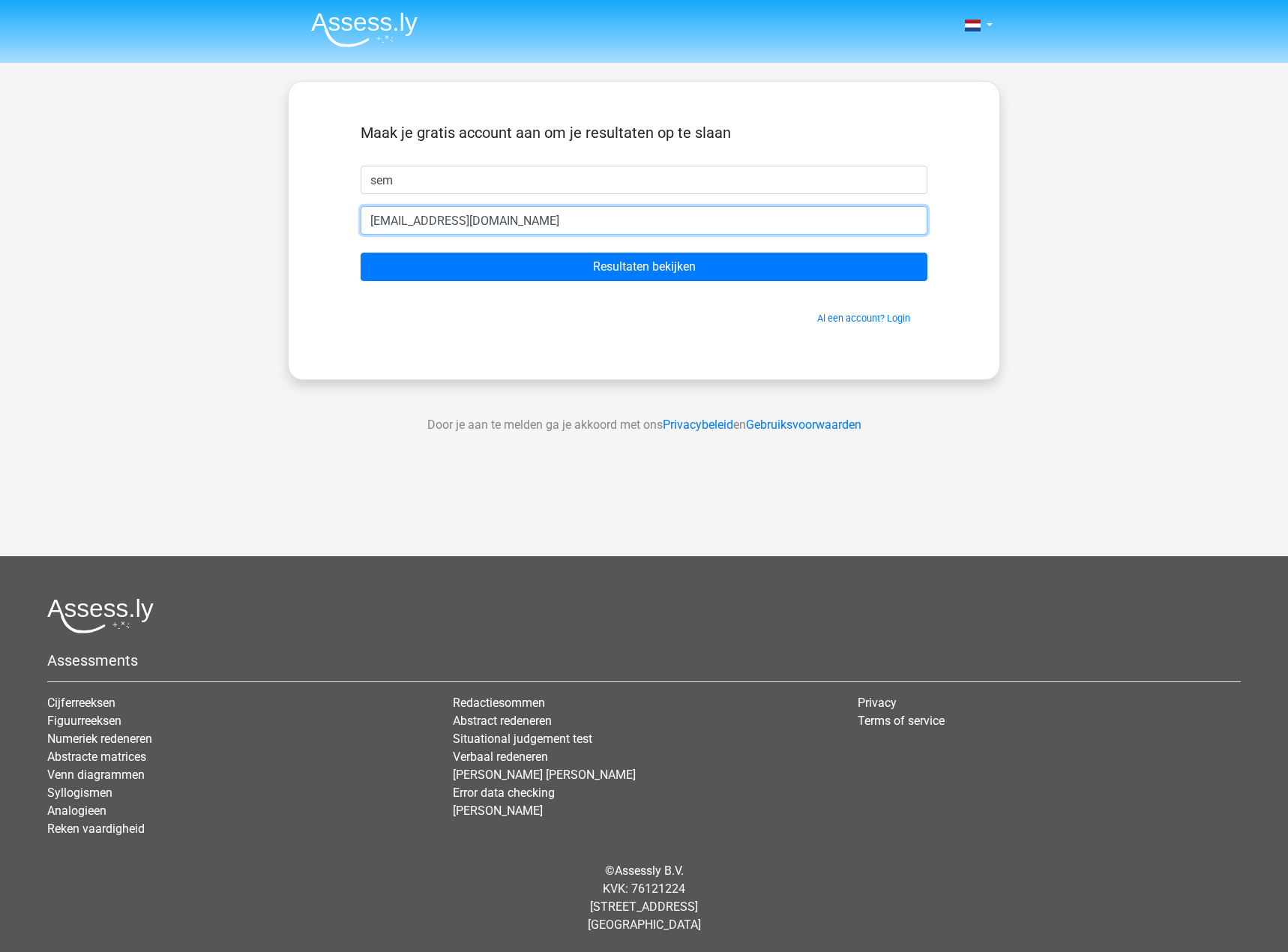
type input "sem.peters2@gmail.com"
click at [361, 253] on input "Resultaten bekijken" at bounding box center [644, 267] width 567 height 28
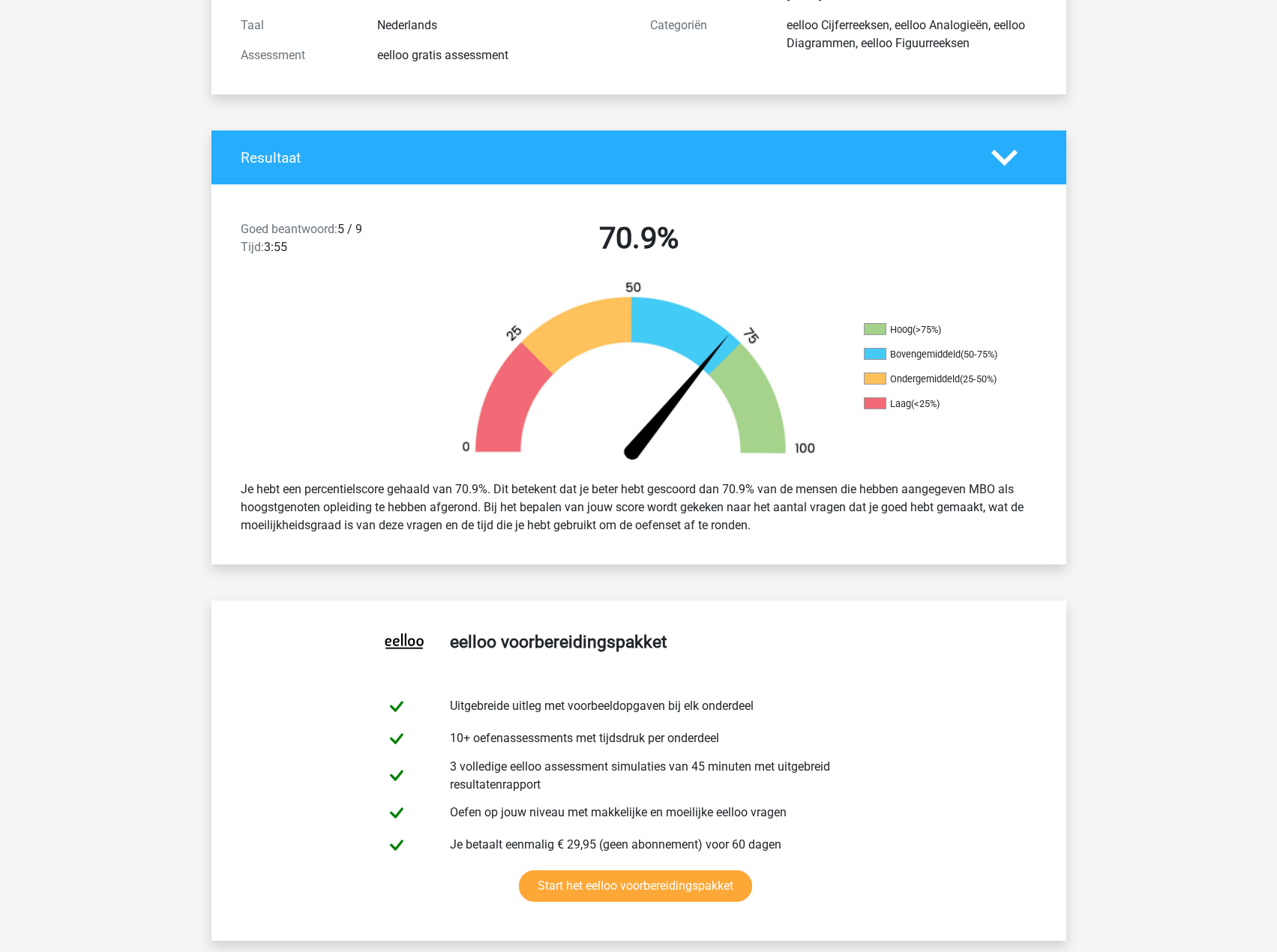
scroll to position [225, 0]
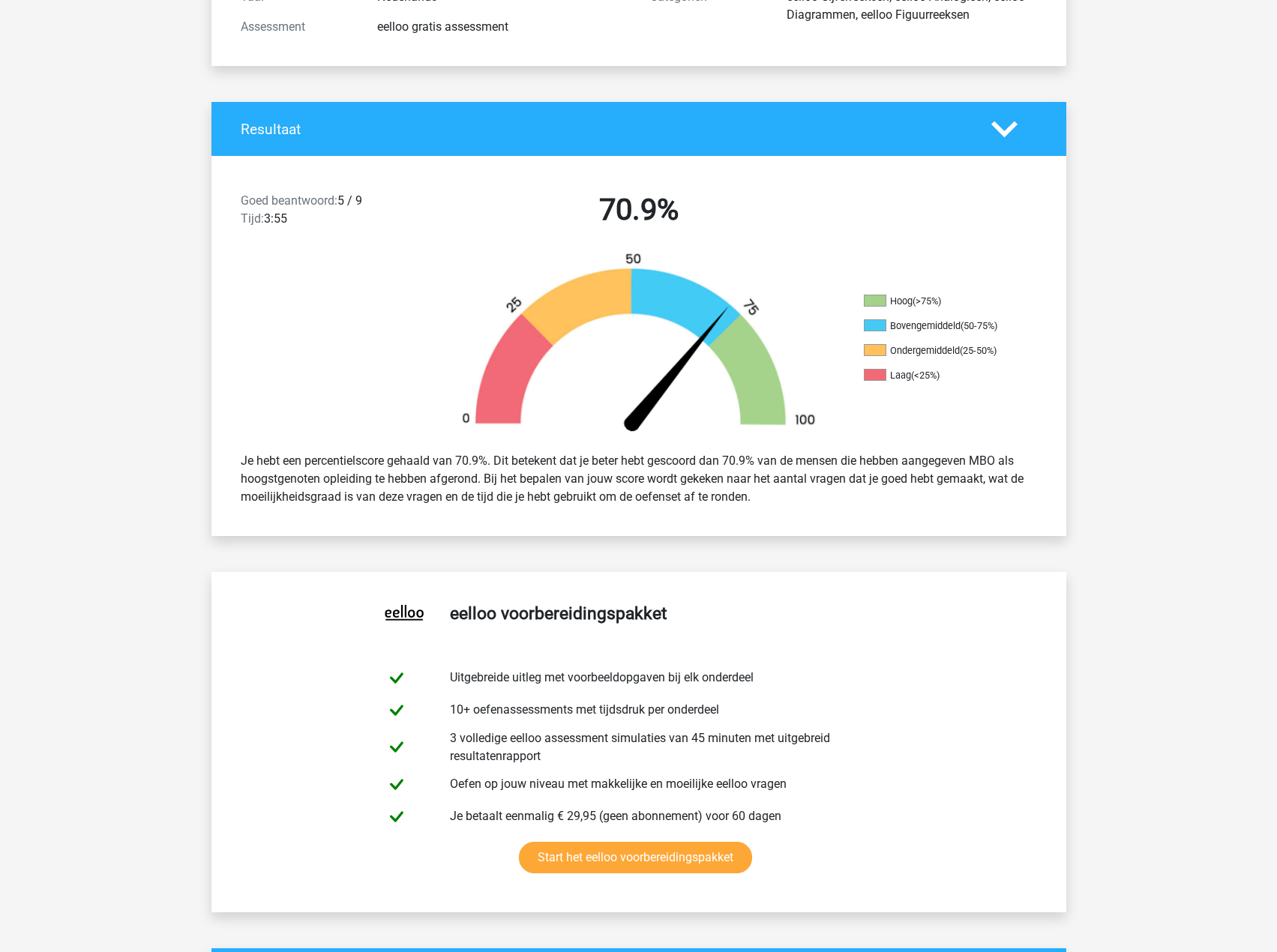
drag, startPoint x: 317, startPoint y: 201, endPoint x: 387, endPoint y: 209, distance: 70.5
click at [387, 209] on div "Goed beantwoord: 5 / 9 Tijd: 3:55" at bounding box center [331, 213] width 205 height 42
click at [391, 210] on div "Goed beantwoord: 5 / 9 Tijd: 3:55" at bounding box center [331, 213] width 205 height 42
click at [341, 209] on div "Goed beantwoord: 5 / 9 Tijd: 3:55" at bounding box center [331, 213] width 205 height 42
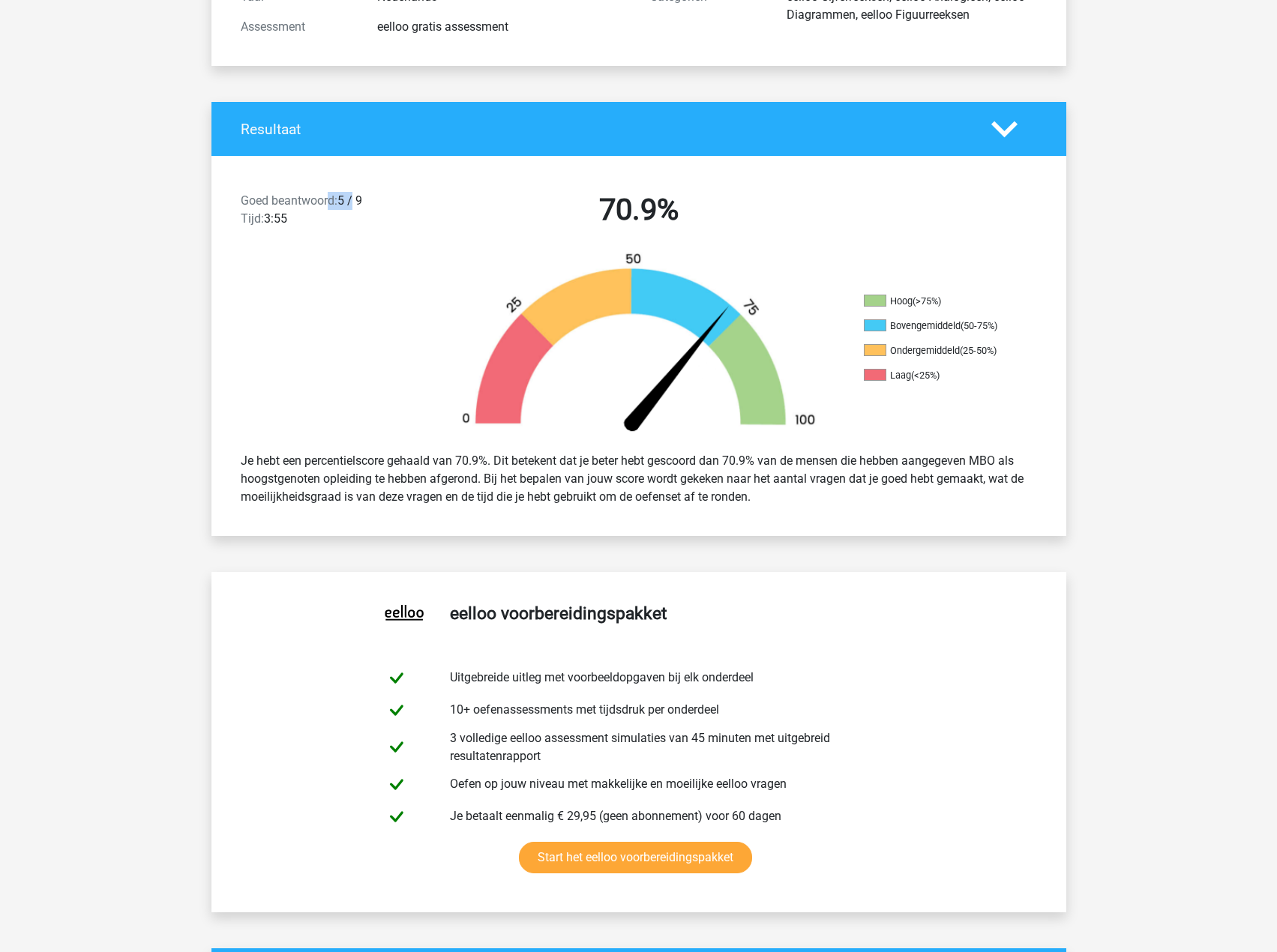
drag, startPoint x: 334, startPoint y: 193, endPoint x: 355, endPoint y: 196, distance: 21.2
click at [355, 196] on div "Goed beantwoord: 5 / 9 Tijd: 3:55" at bounding box center [331, 213] width 205 height 42
click at [376, 208] on div "Goed beantwoord: 5 / 9 Tijd: 3:55" at bounding box center [331, 213] width 205 height 42
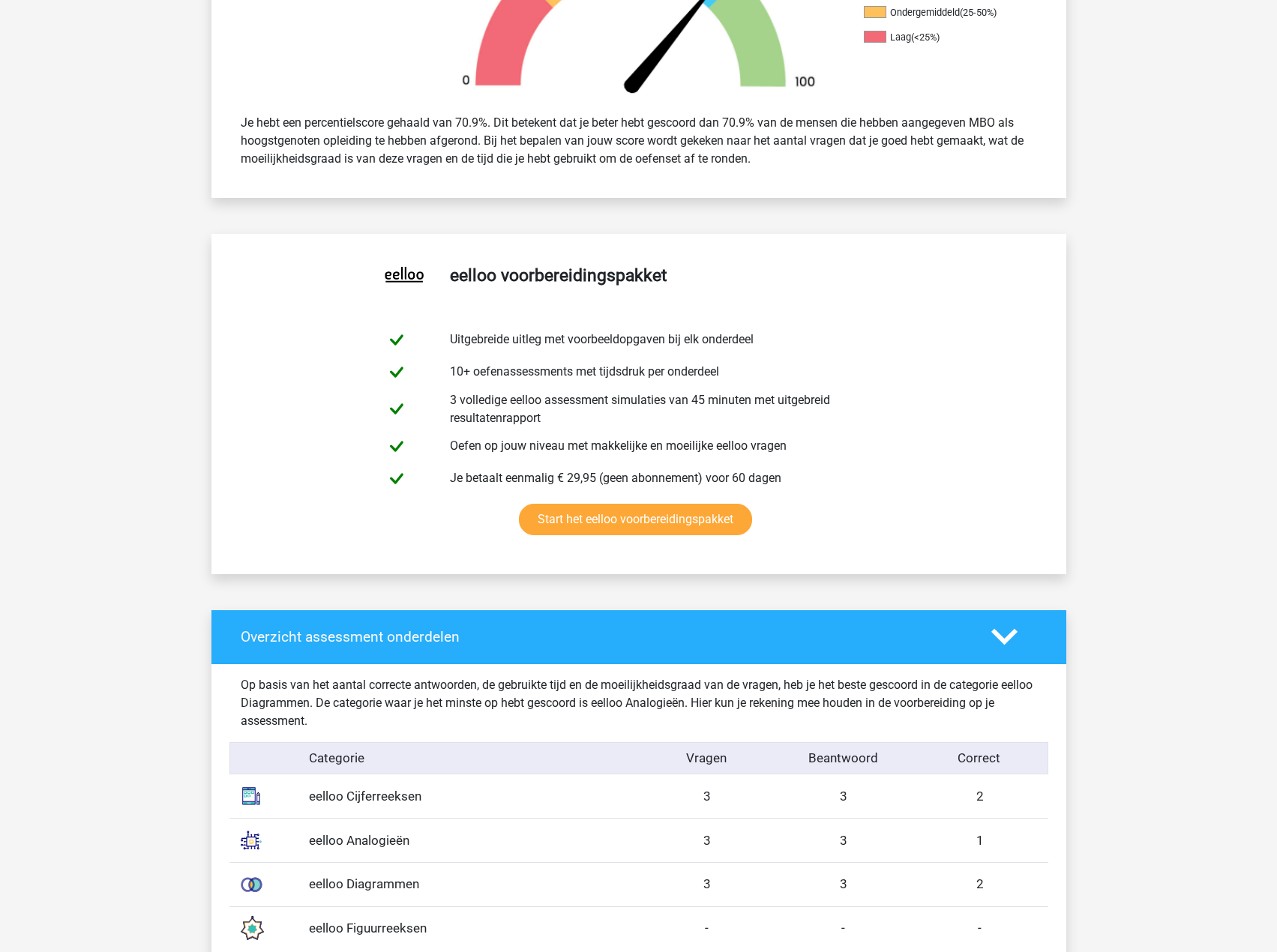
scroll to position [1050, 0]
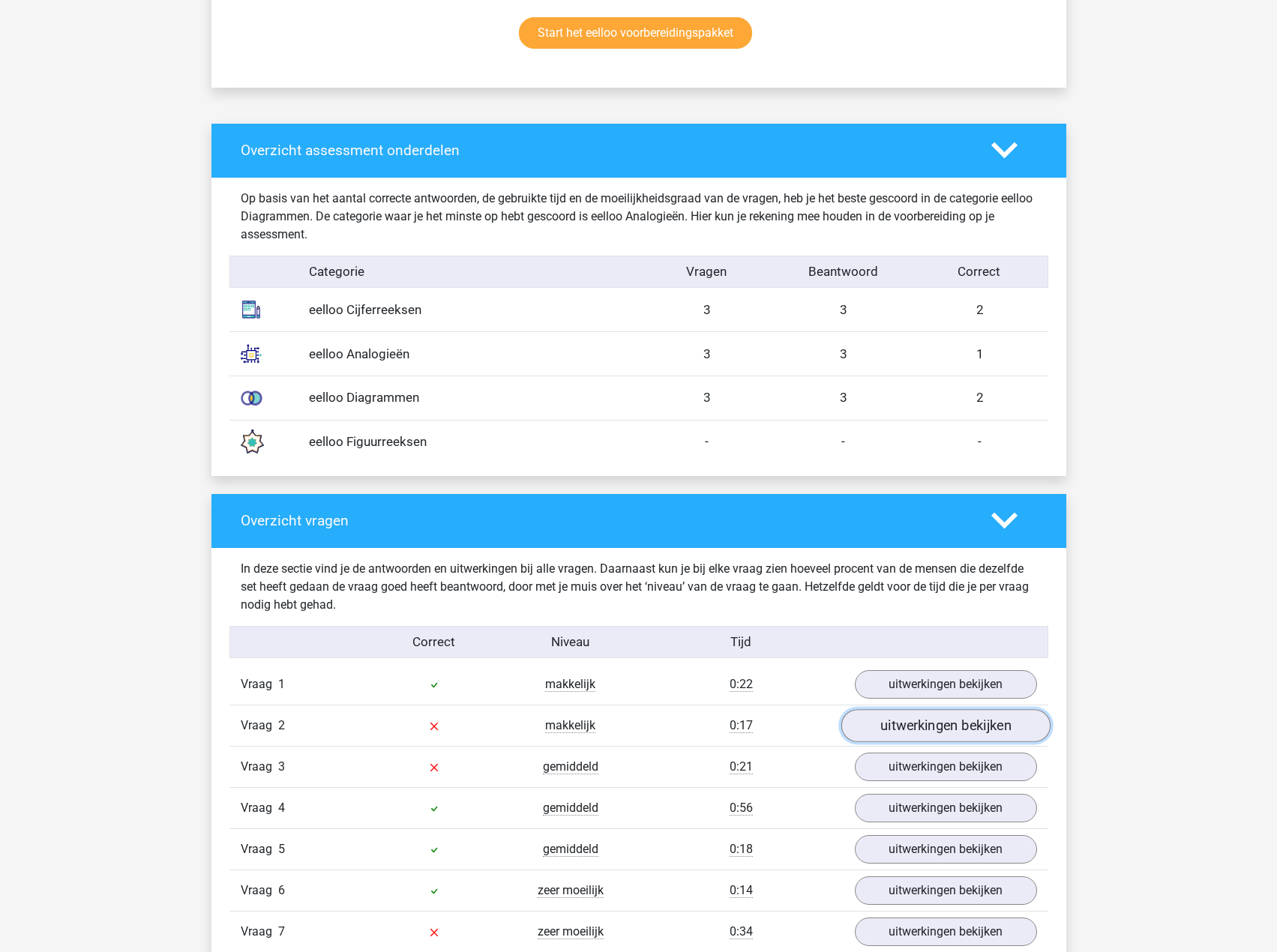
click at [920, 718] on link "uitwerkingen bekijken" at bounding box center [945, 726] width 210 height 33
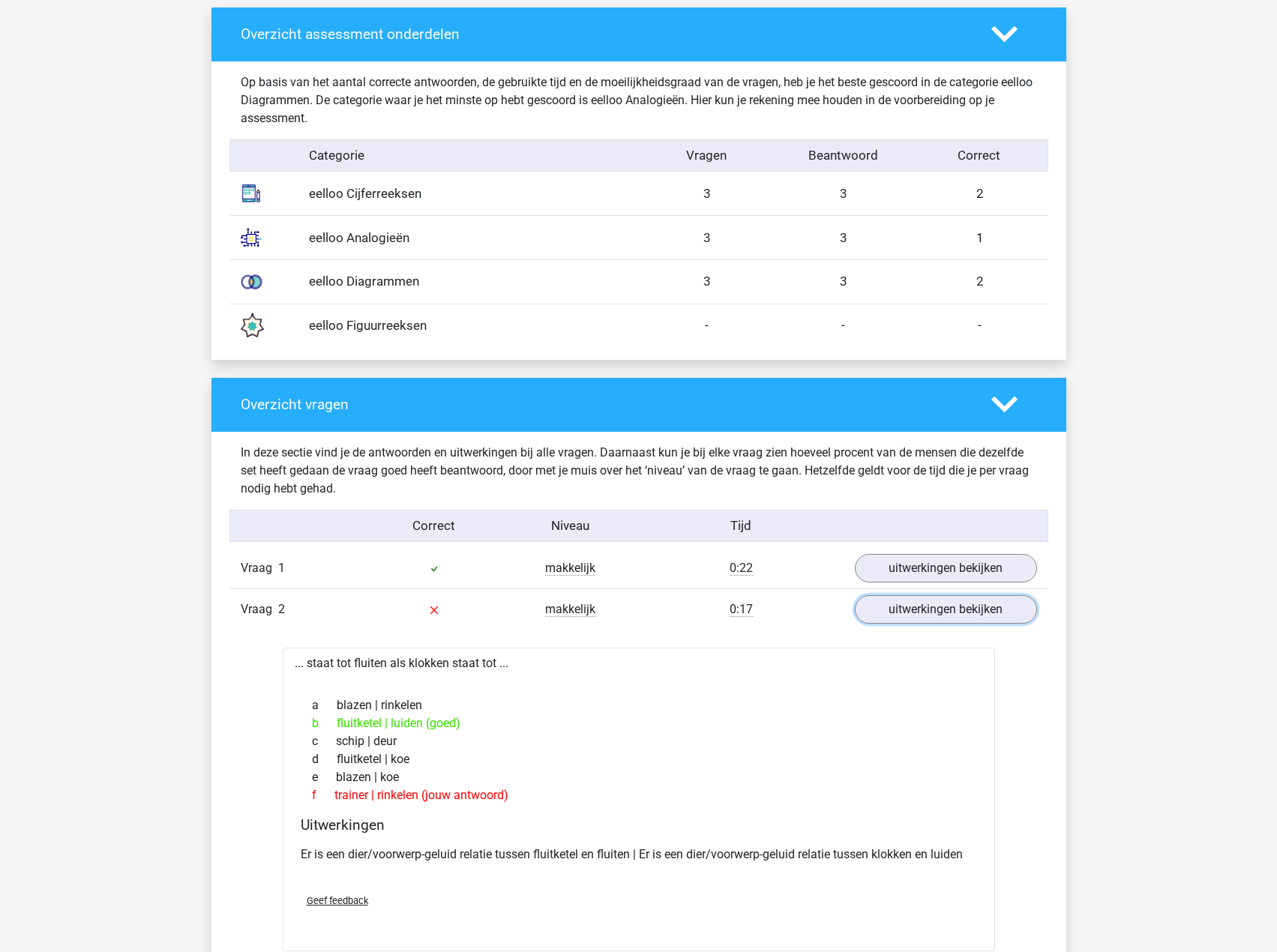
scroll to position [1275, 0]
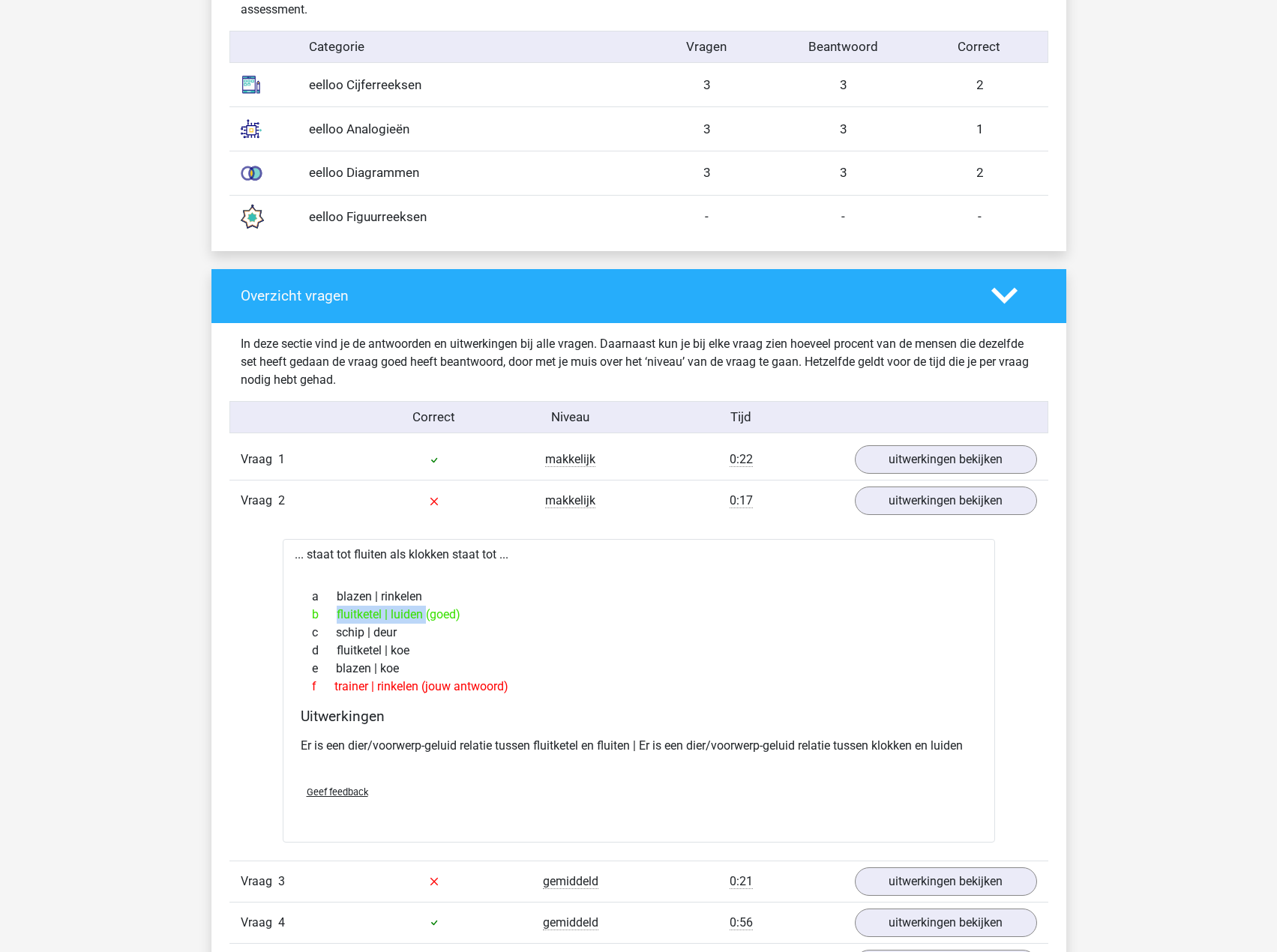
drag, startPoint x: 321, startPoint y: 622, endPoint x: 423, endPoint y: 606, distance: 103.2
click at [416, 606] on div "b fluitketel | luiden (goed)" at bounding box center [638, 614] width 676 height 18
click at [475, 612] on div "b fluitketel | luiden (goed)" at bounding box center [638, 614] width 676 height 18
drag, startPoint x: 367, startPoint y: 686, endPoint x: 467, endPoint y: 682, distance: 100.1
click at [467, 683] on div "f trainer | rinkelen (jouw antwoord)" at bounding box center [638, 686] width 676 height 18
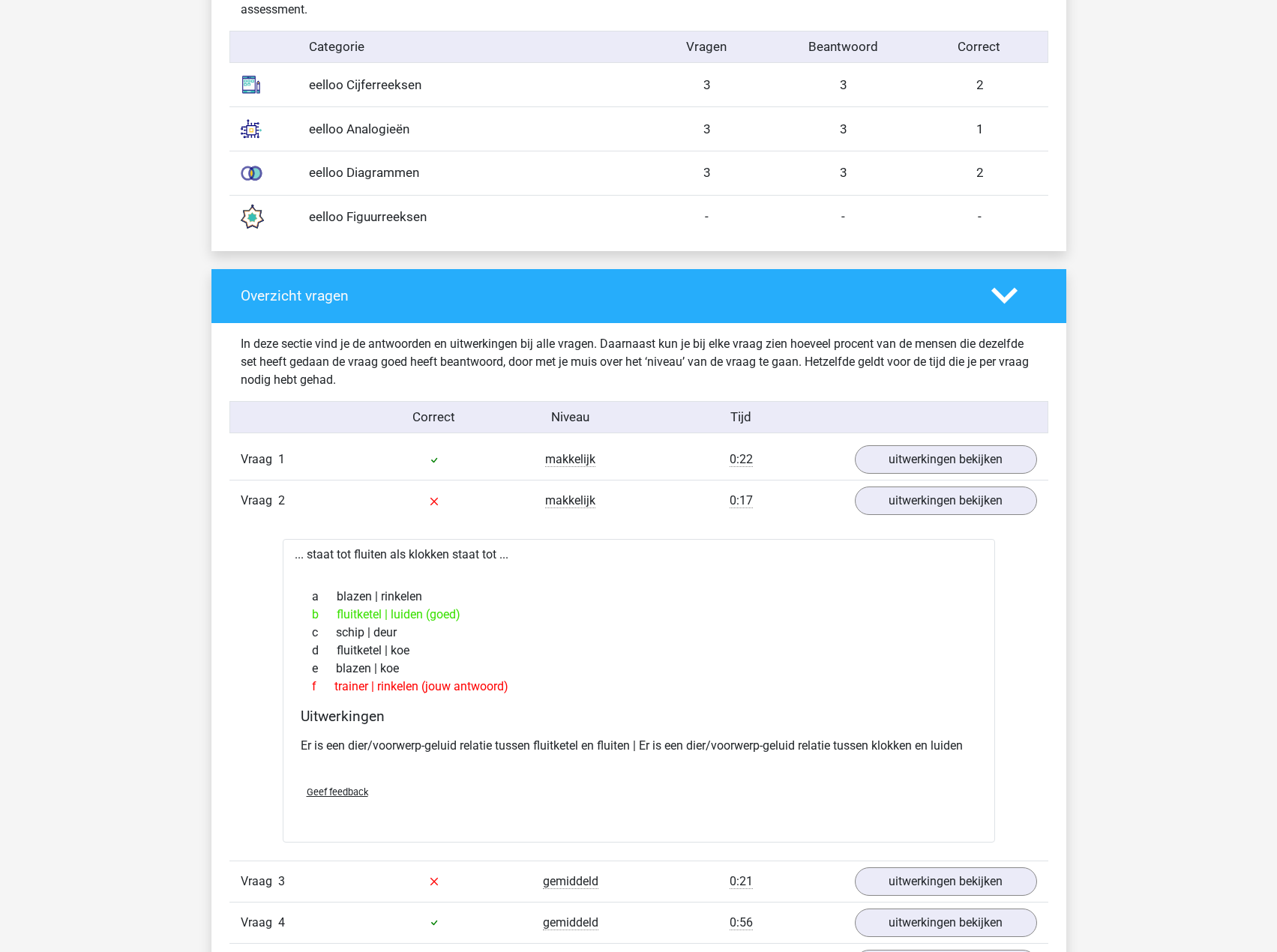
click at [444, 668] on div "e blazen | koe" at bounding box center [638, 669] width 676 height 18
drag, startPoint x: 339, startPoint y: 611, endPoint x: 384, endPoint y: 618, distance: 45.5
click at [384, 618] on div "b fluitketel | luiden (goed)" at bounding box center [638, 614] width 676 height 18
drag, startPoint x: 395, startPoint y: 617, endPoint x: 422, endPoint y: 617, distance: 27.0
click at [411, 615] on div "b fluitketel | luiden (goed)" at bounding box center [638, 614] width 676 height 18
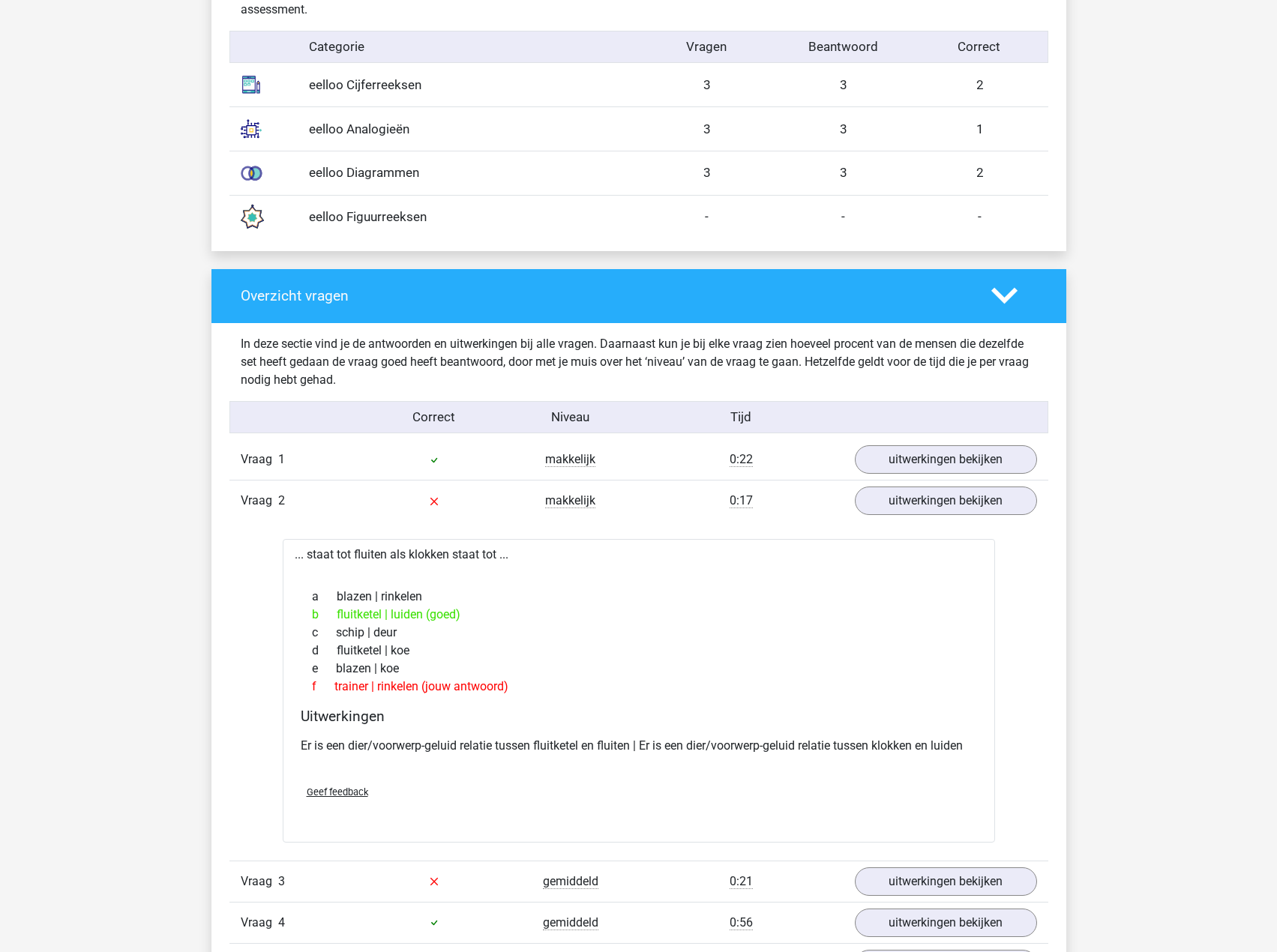
click at [474, 603] on div "a blazen | rinkelen" at bounding box center [638, 596] width 676 height 18
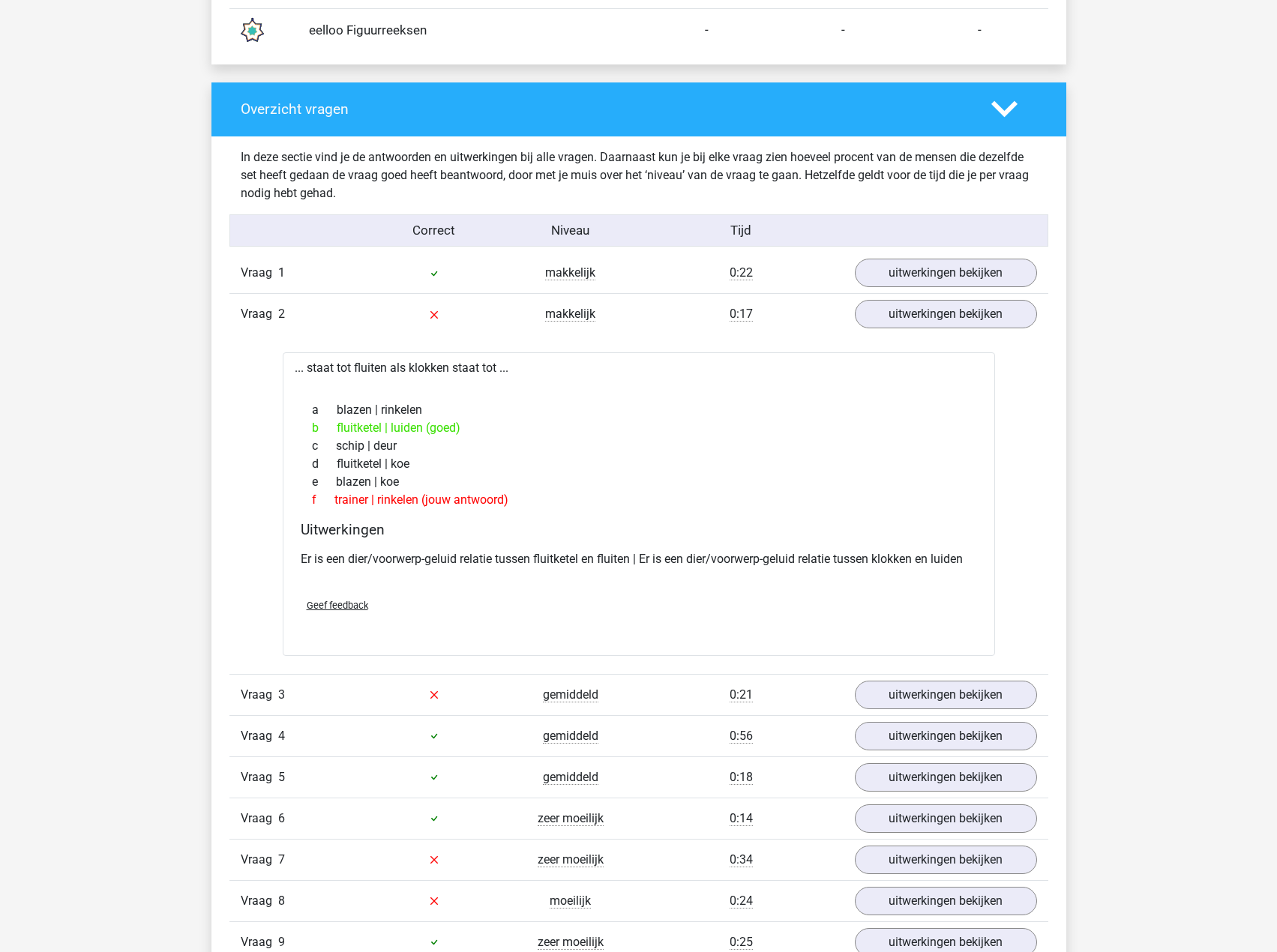
scroll to position [1500, 0]
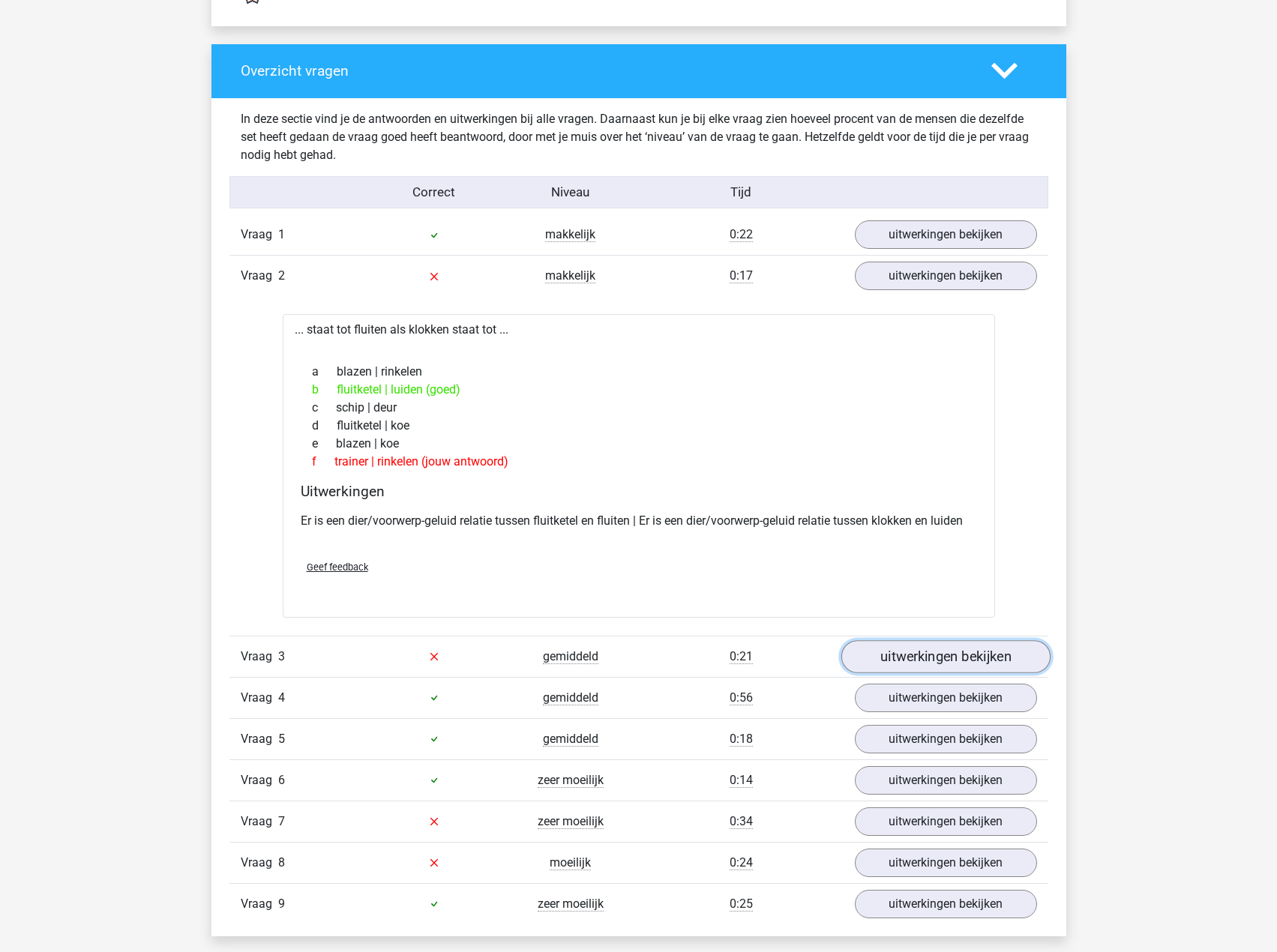
click at [916, 659] on link "uitwerkingen bekijken" at bounding box center [945, 657] width 210 height 33
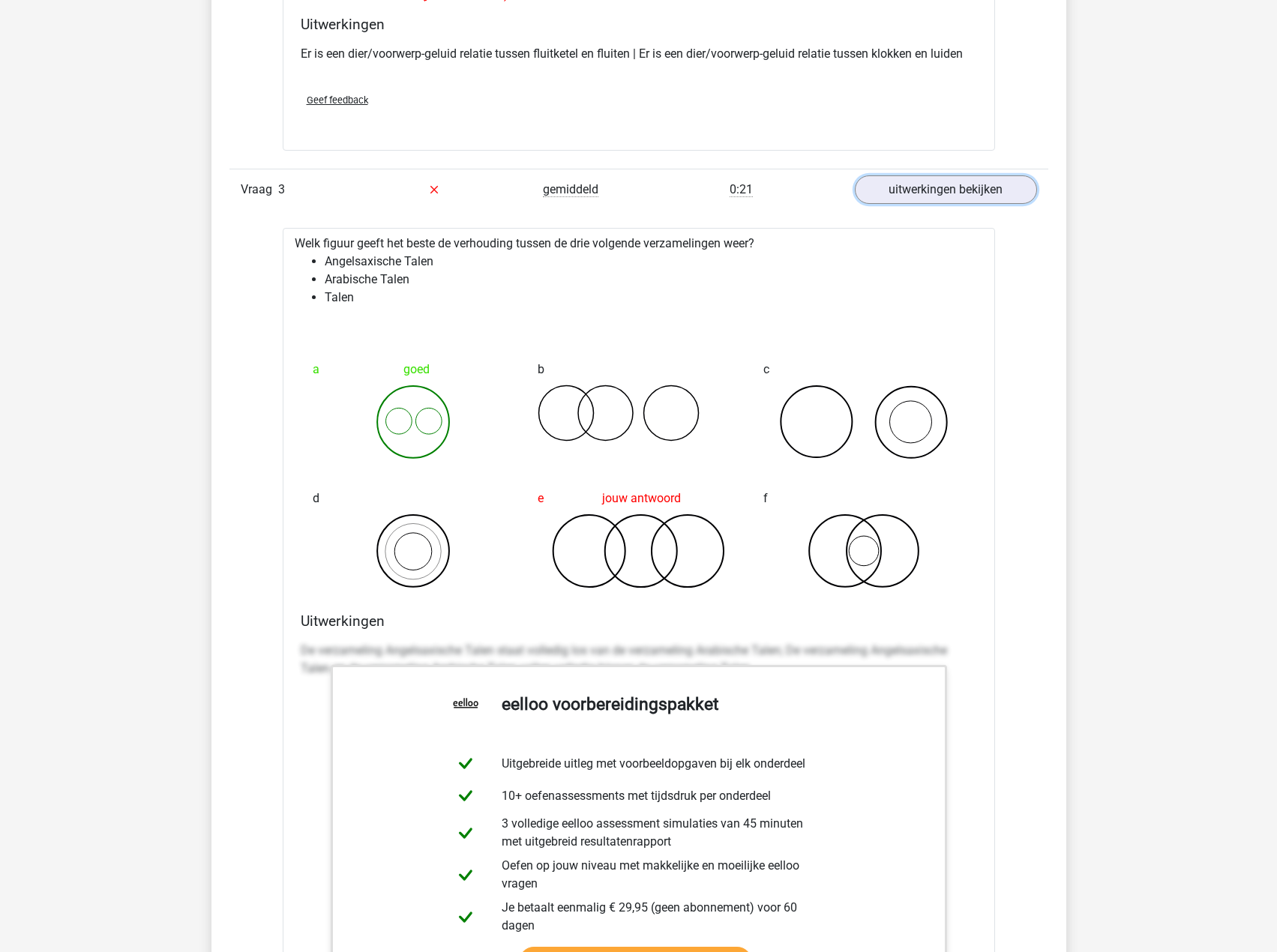
scroll to position [2024, 0]
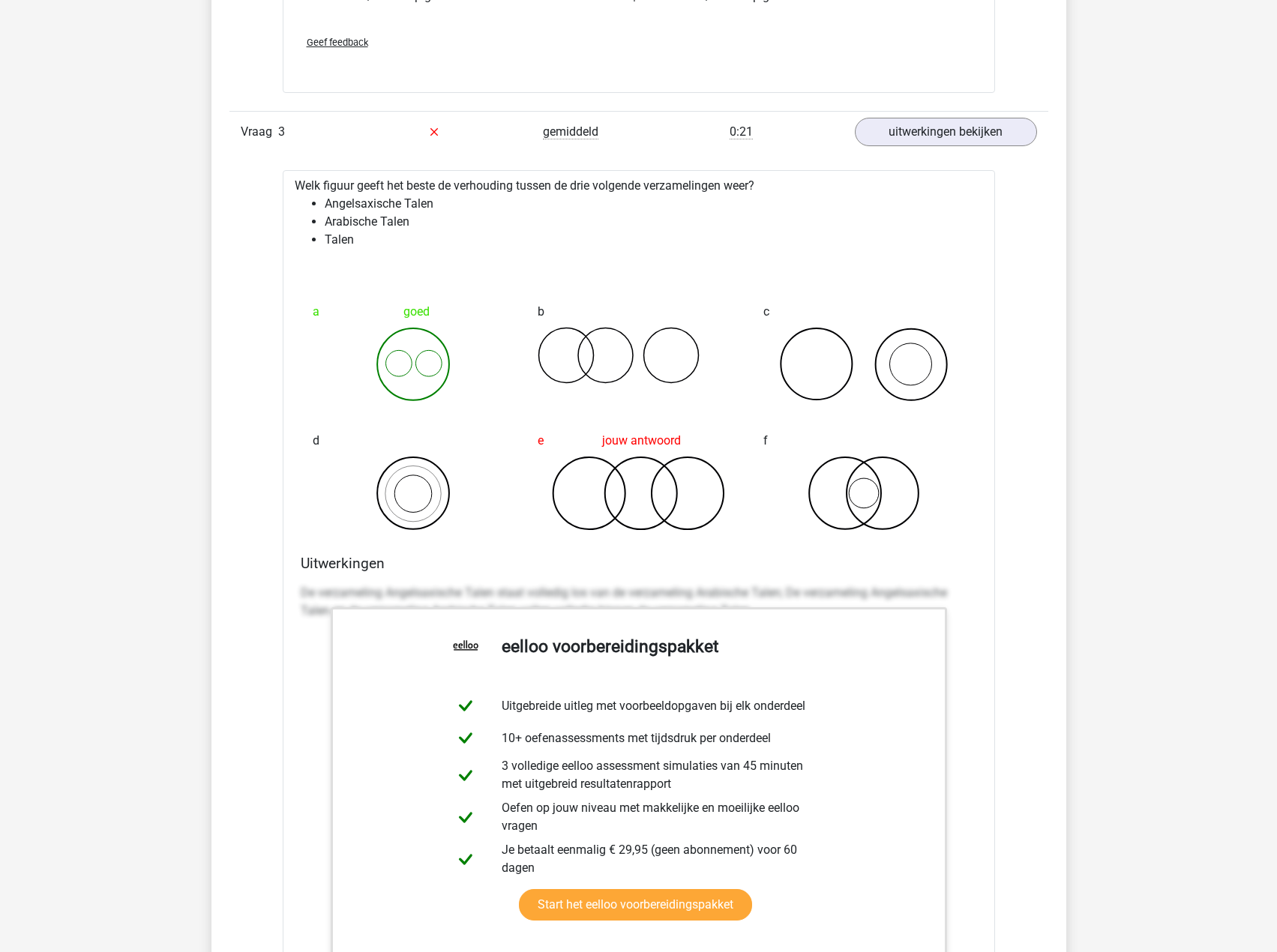
click at [414, 370] on icon at bounding box center [413, 364] width 202 height 75
click at [712, 502] on icon at bounding box center [638, 493] width 202 height 75
click at [391, 368] on icon at bounding box center [413, 364] width 202 height 75
click at [581, 486] on icon at bounding box center [638, 493] width 202 height 75
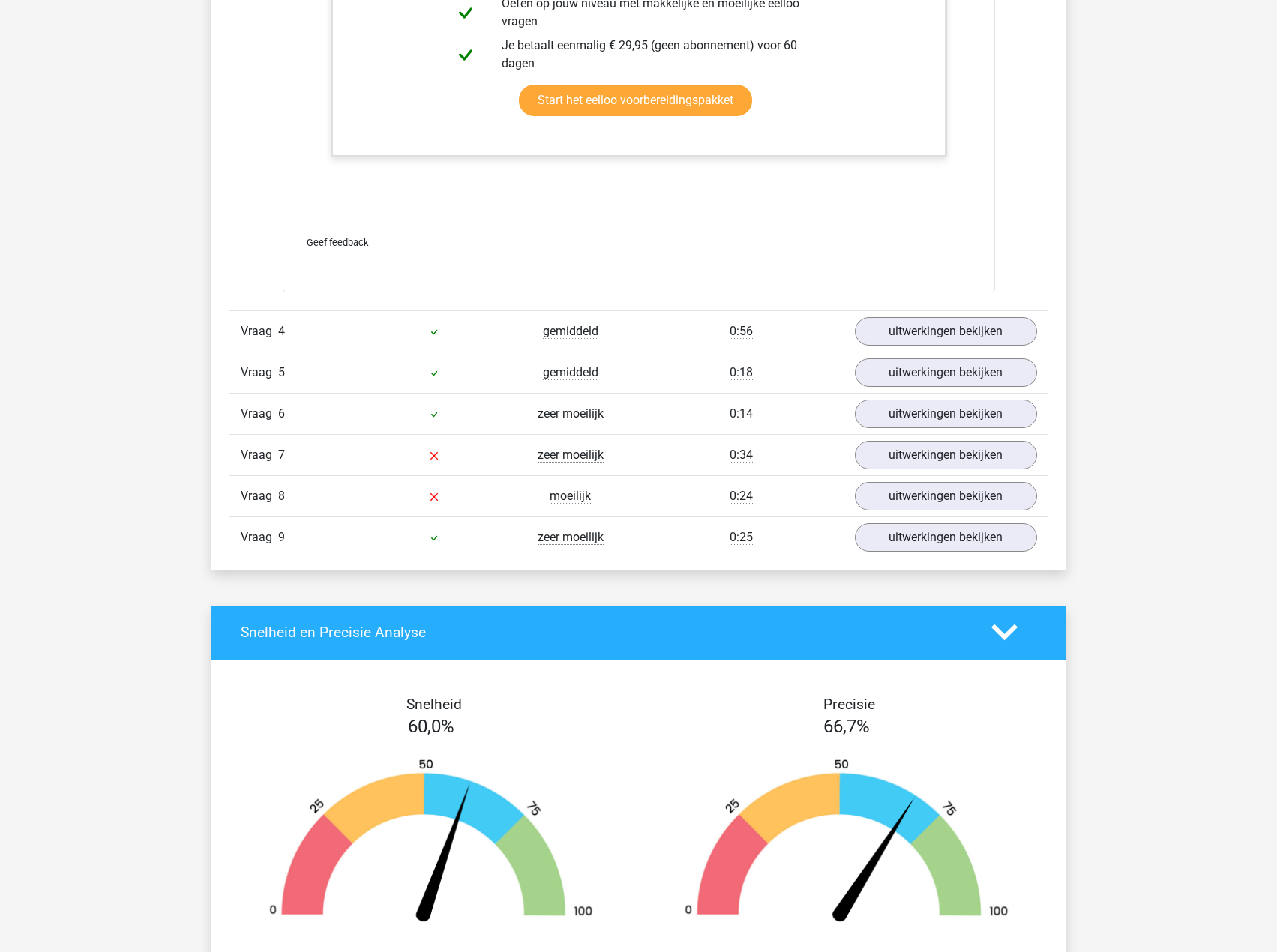
scroll to position [2850, 0]
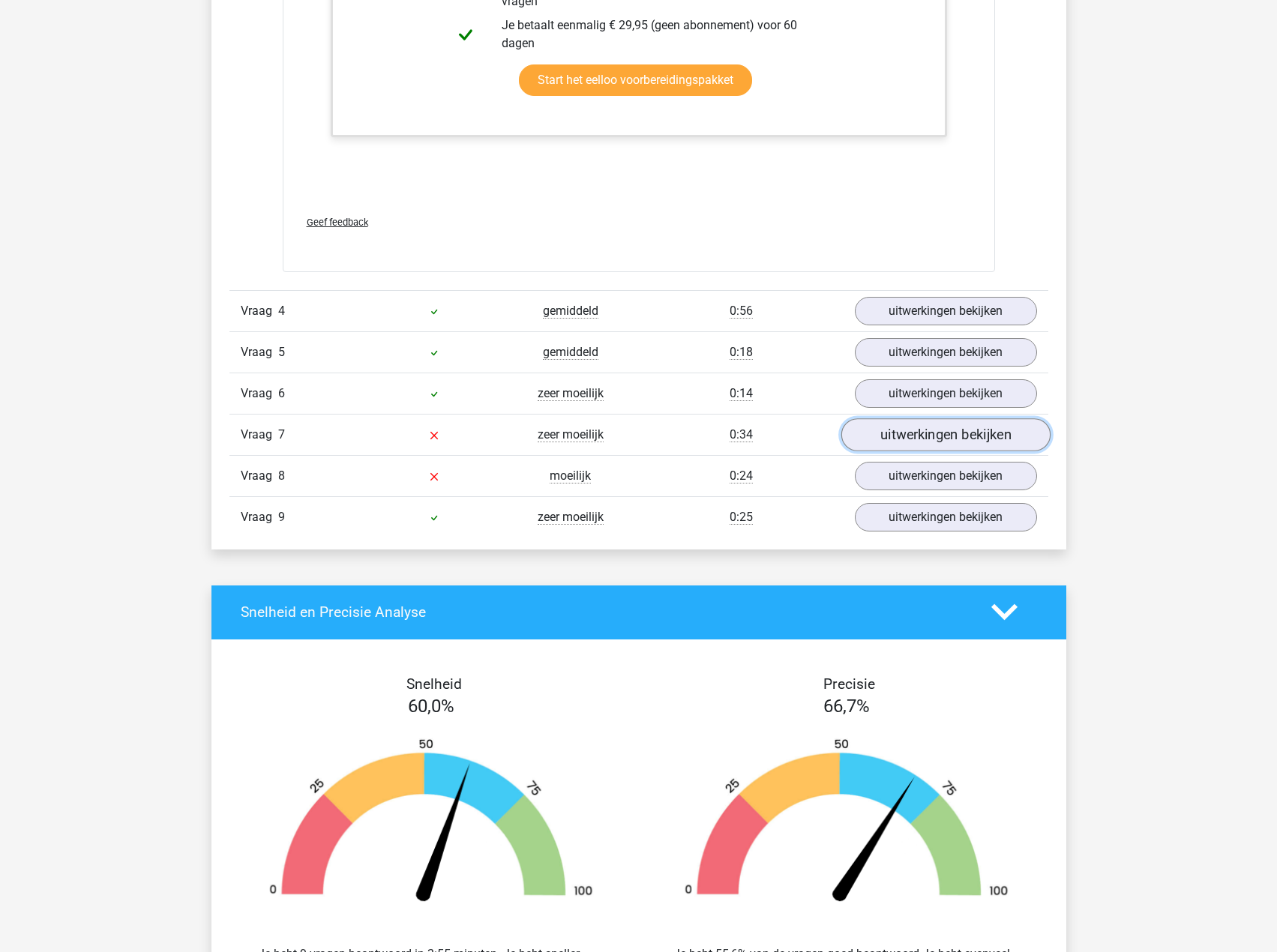
click at [880, 448] on link "uitwerkingen bekijken" at bounding box center [945, 435] width 210 height 33
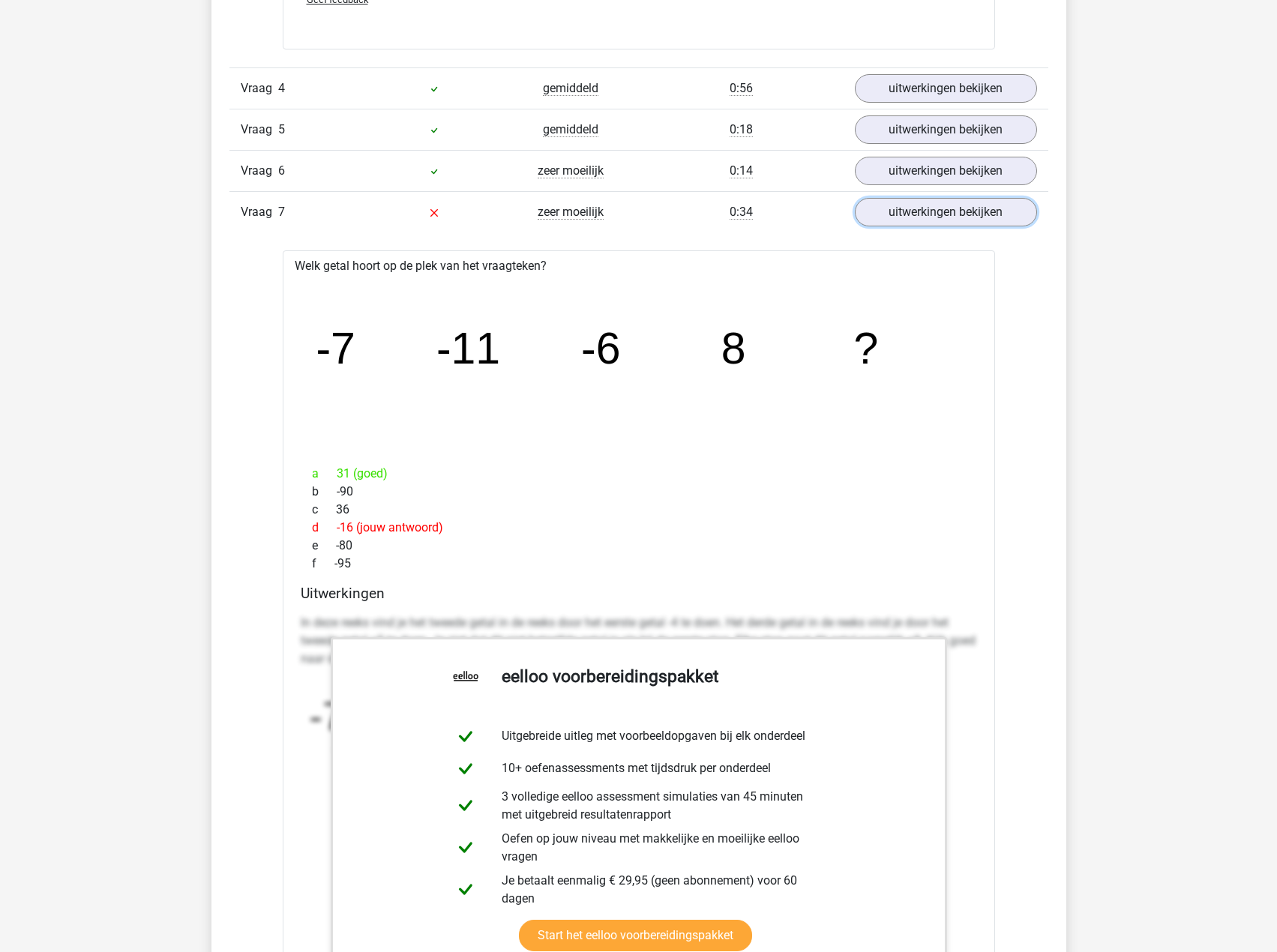
scroll to position [3074, 0]
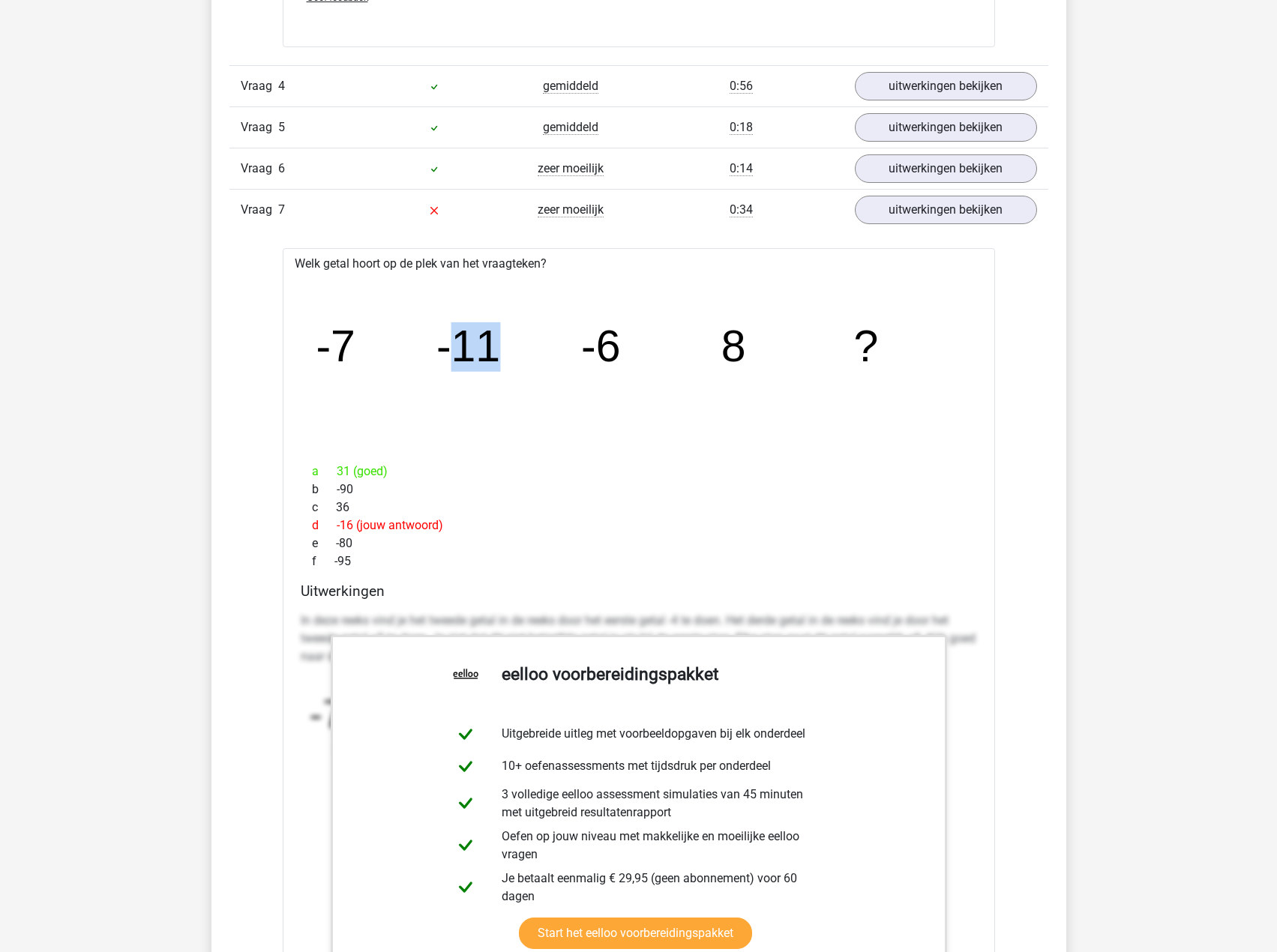
drag, startPoint x: 460, startPoint y: 353, endPoint x: 500, endPoint y: 349, distance: 40.2
click at [500, 349] on icon "image/svg+xml -7 -11 -6 8 ?" at bounding box center [639, 362] width 664 height 167
drag, startPoint x: 335, startPoint y: 346, endPoint x: 363, endPoint y: 349, distance: 28.2
click at [363, 349] on icon "image/svg+xml -7 -11 -6 8 ?" at bounding box center [639, 362] width 664 height 167
drag, startPoint x: 595, startPoint y: 352, endPoint x: 629, endPoint y: 352, distance: 34.0
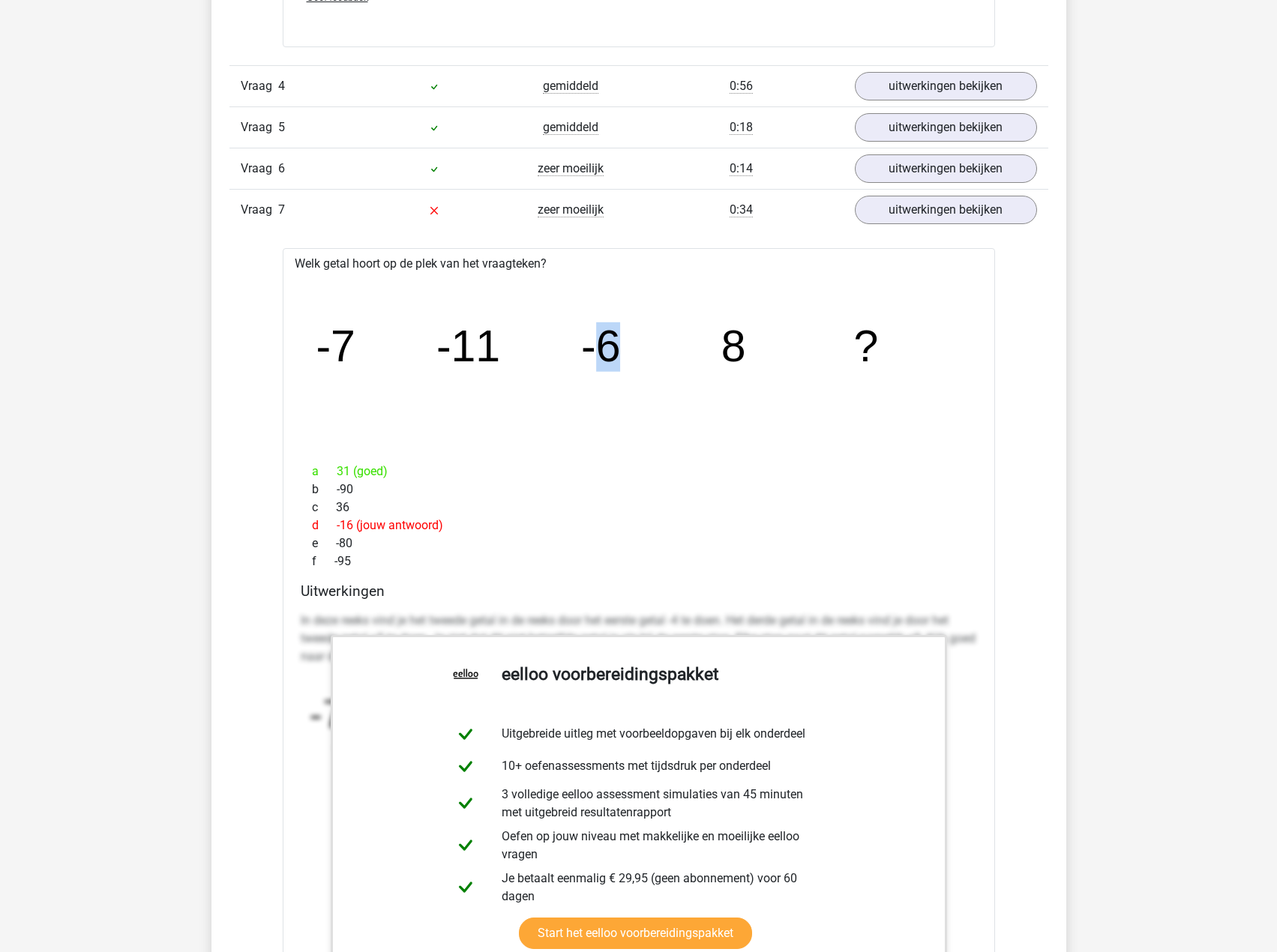
click at [629, 352] on icon "image/svg+xml -7 -11 -6 8 ?" at bounding box center [639, 362] width 664 height 167
drag, startPoint x: 711, startPoint y: 358, endPoint x: 751, endPoint y: 378, distance: 44.7
click at [751, 378] on icon "image/svg+xml -7 -11 -6 8 ?" at bounding box center [639, 362] width 664 height 167
drag, startPoint x: 353, startPoint y: 468, endPoint x: 320, endPoint y: 471, distance: 33.1
click at [320, 471] on div "a 31 (goed)" at bounding box center [638, 471] width 676 height 18
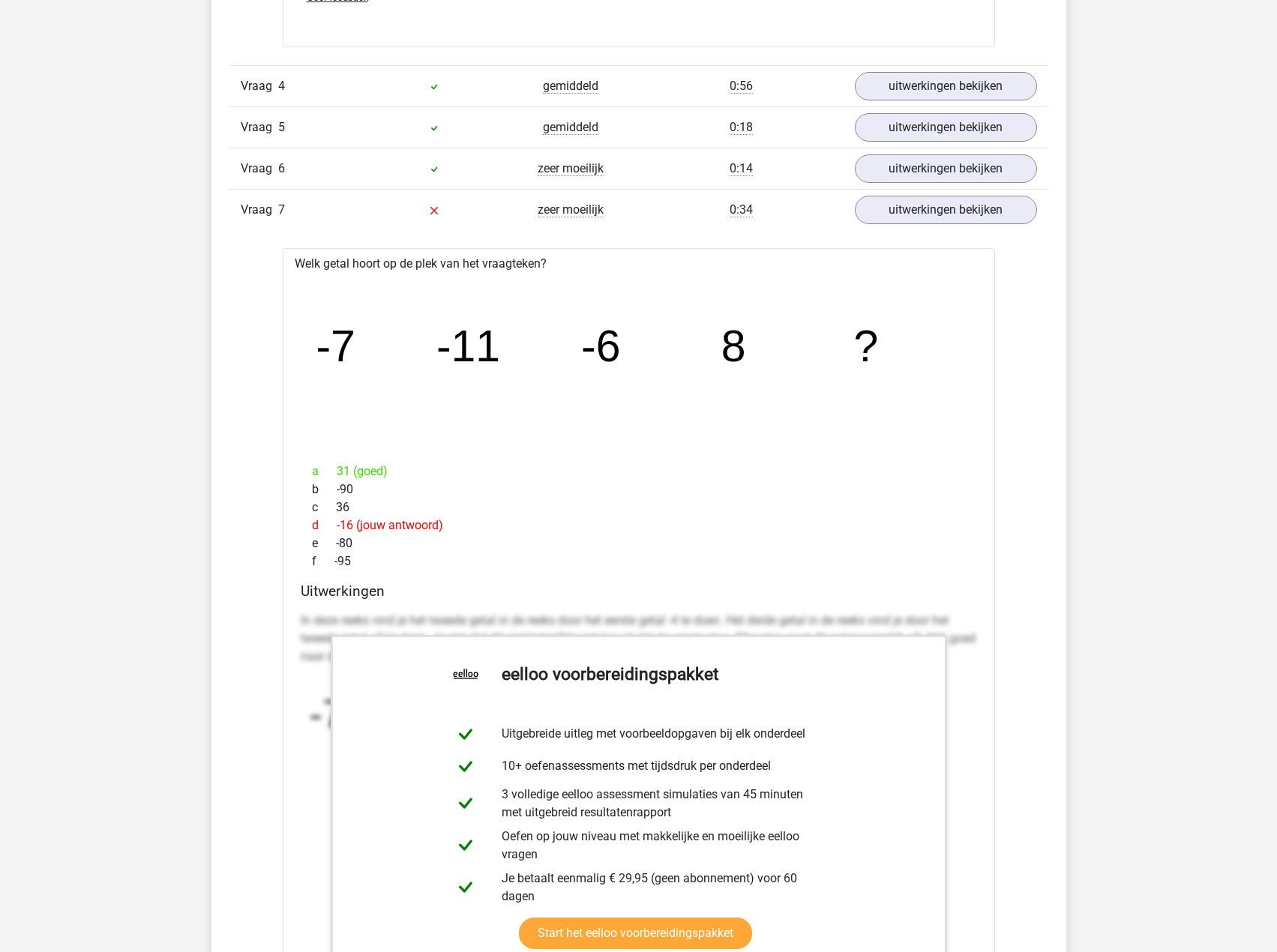
click at [428, 485] on div "b -90" at bounding box center [638, 489] width 676 height 18
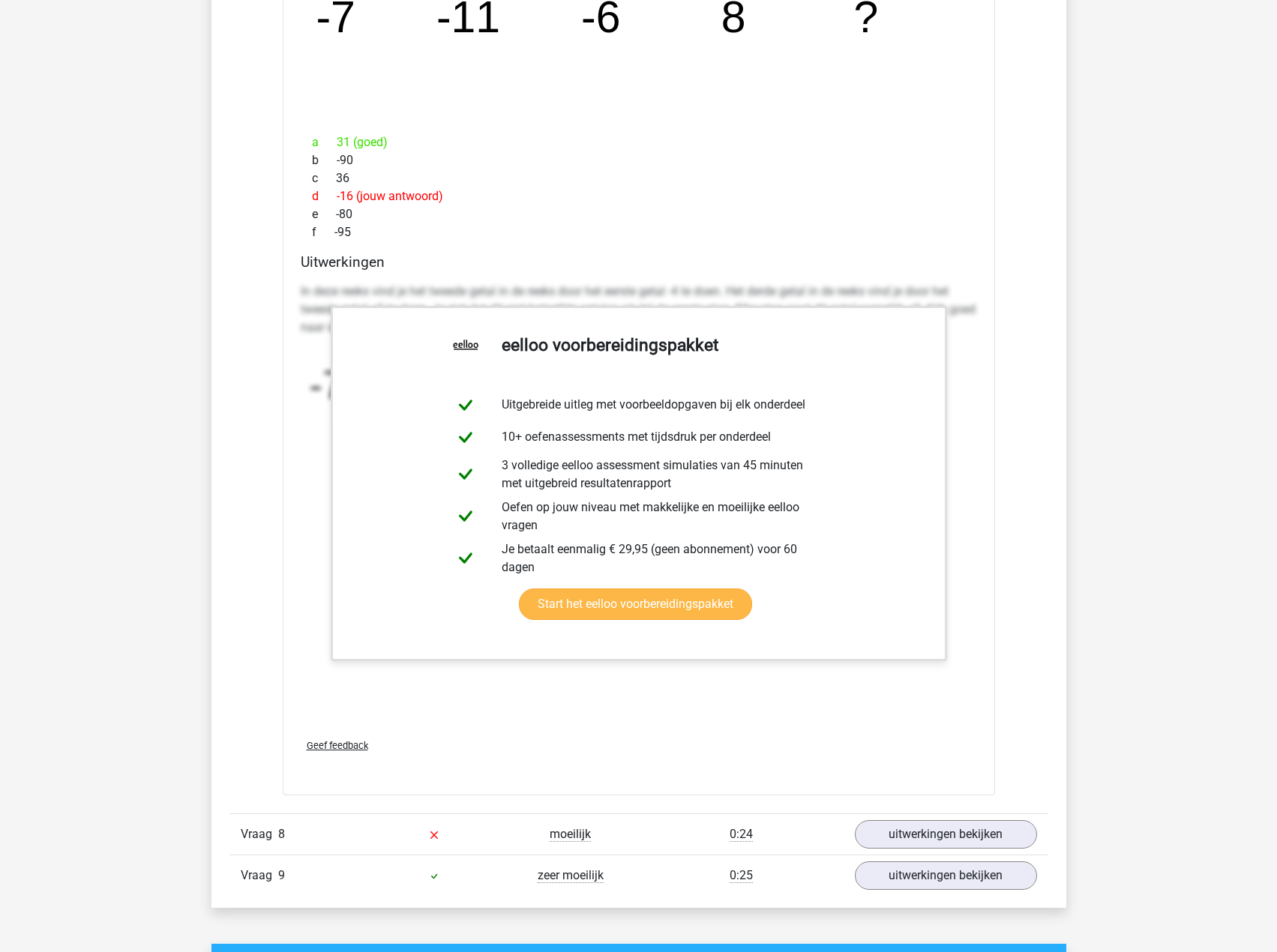
scroll to position [3524, 0]
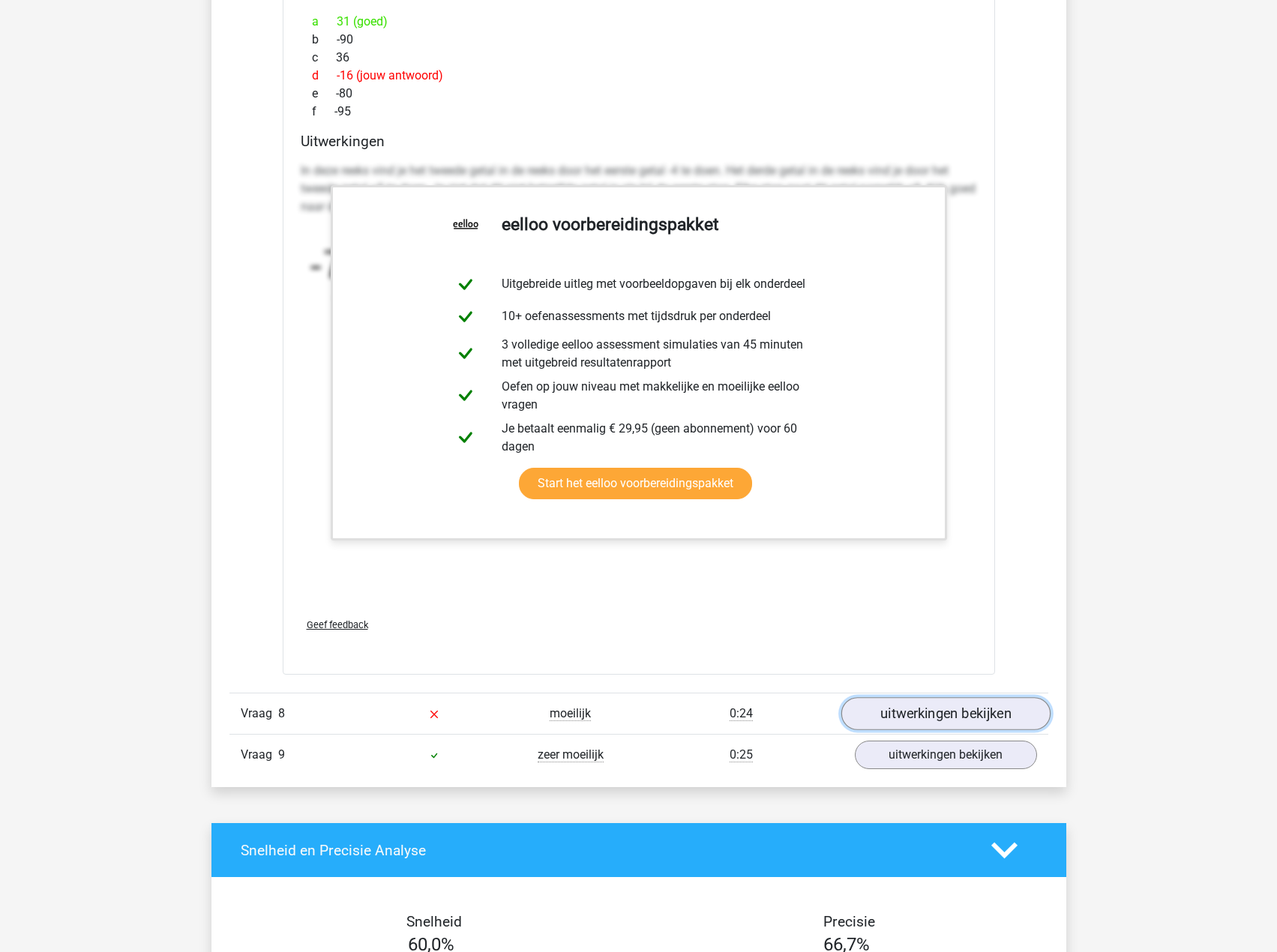
click at [950, 723] on link "uitwerkingen bekijken" at bounding box center [945, 715] width 210 height 33
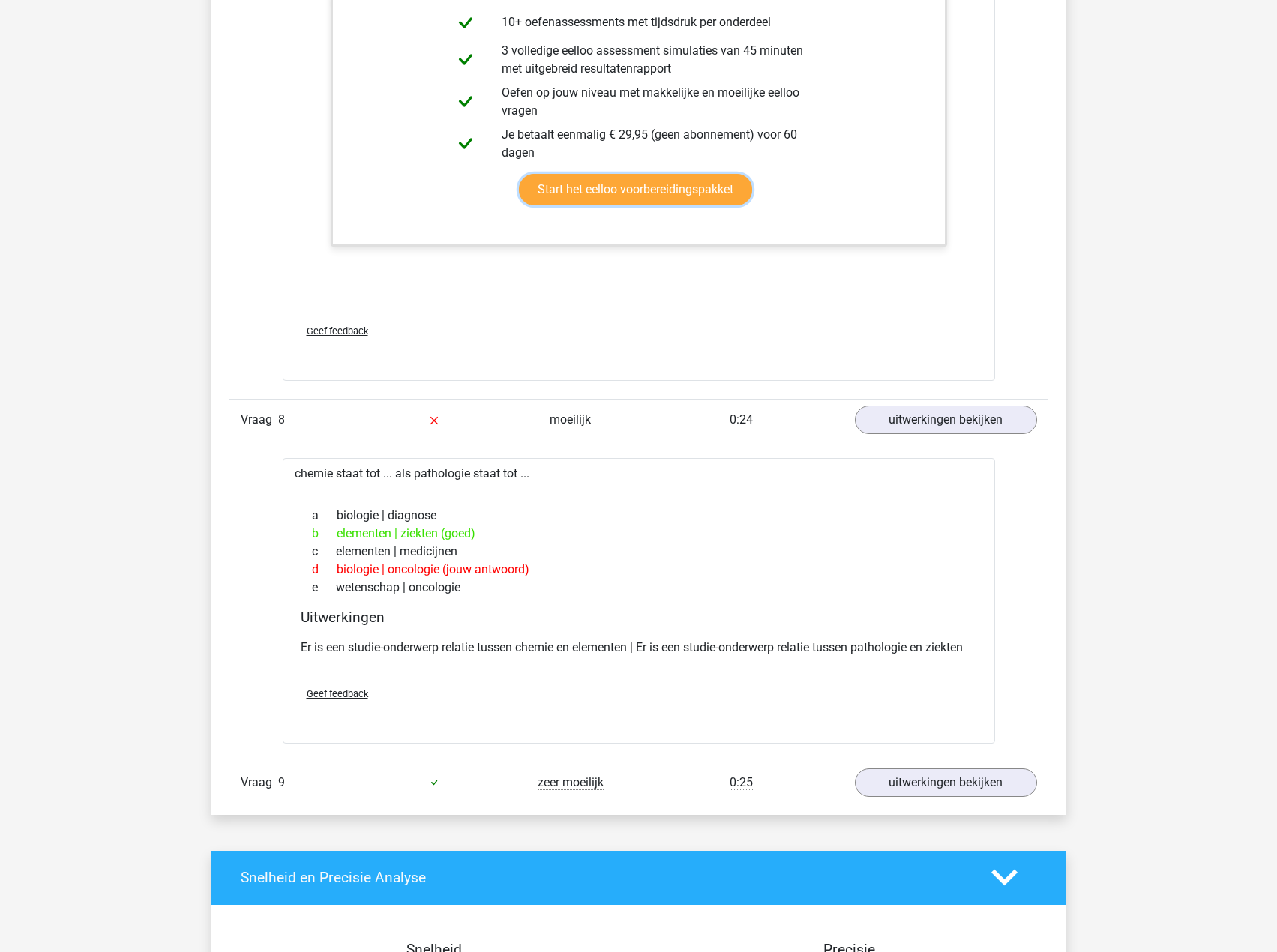
scroll to position [3824, 0]
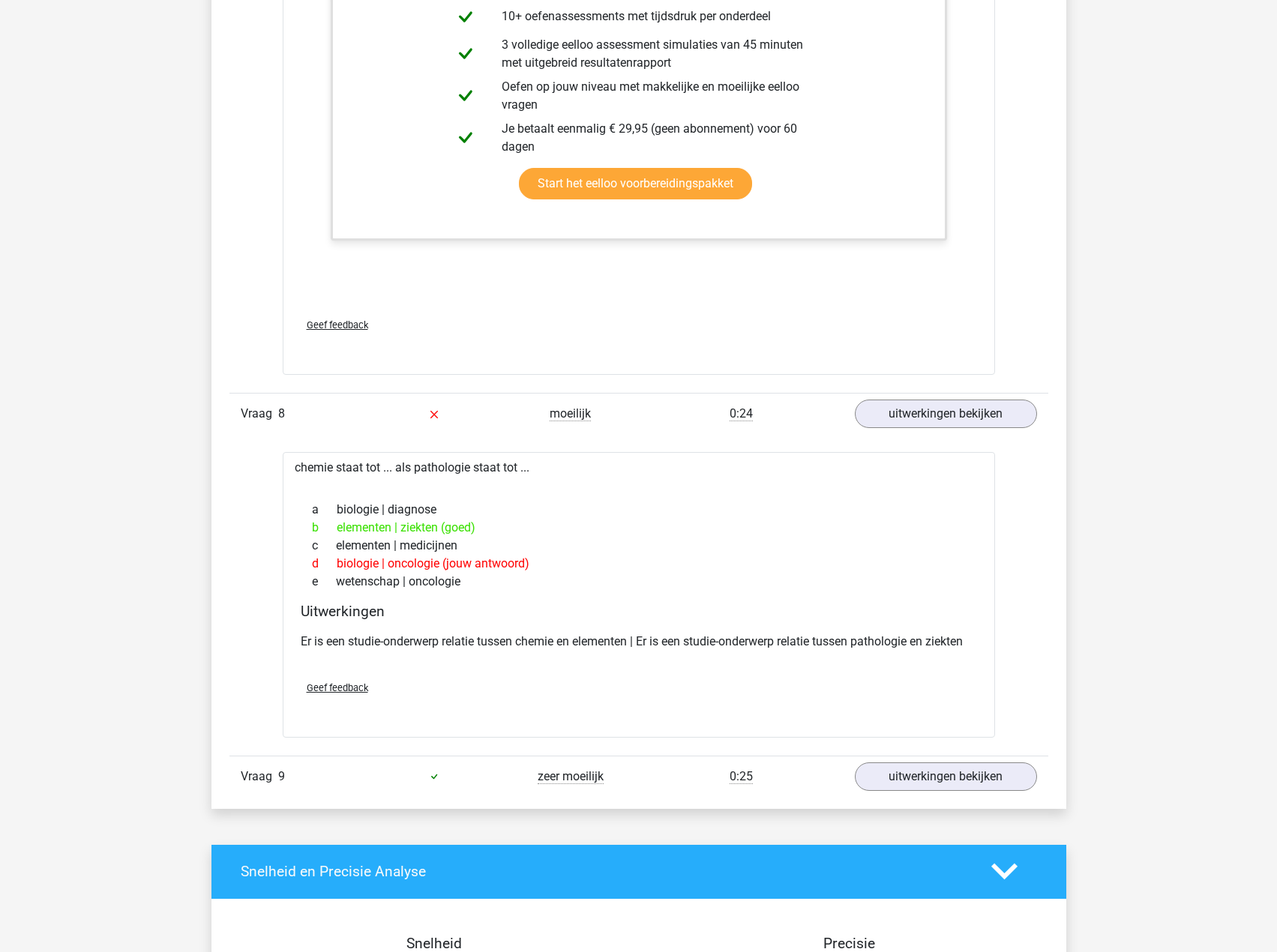
drag, startPoint x: 361, startPoint y: 565, endPoint x: 493, endPoint y: 559, distance: 132.1
click at [489, 559] on div "d biologie | oncologie (jouw antwoord)" at bounding box center [638, 564] width 676 height 18
drag, startPoint x: 338, startPoint y: 525, endPoint x: 508, endPoint y: 534, distance: 170.2
click at [515, 530] on div "b elementen | ziekten (goed)" at bounding box center [638, 527] width 676 height 18
drag, startPoint x: 361, startPoint y: 557, endPoint x: 572, endPoint y: 560, distance: 211.0
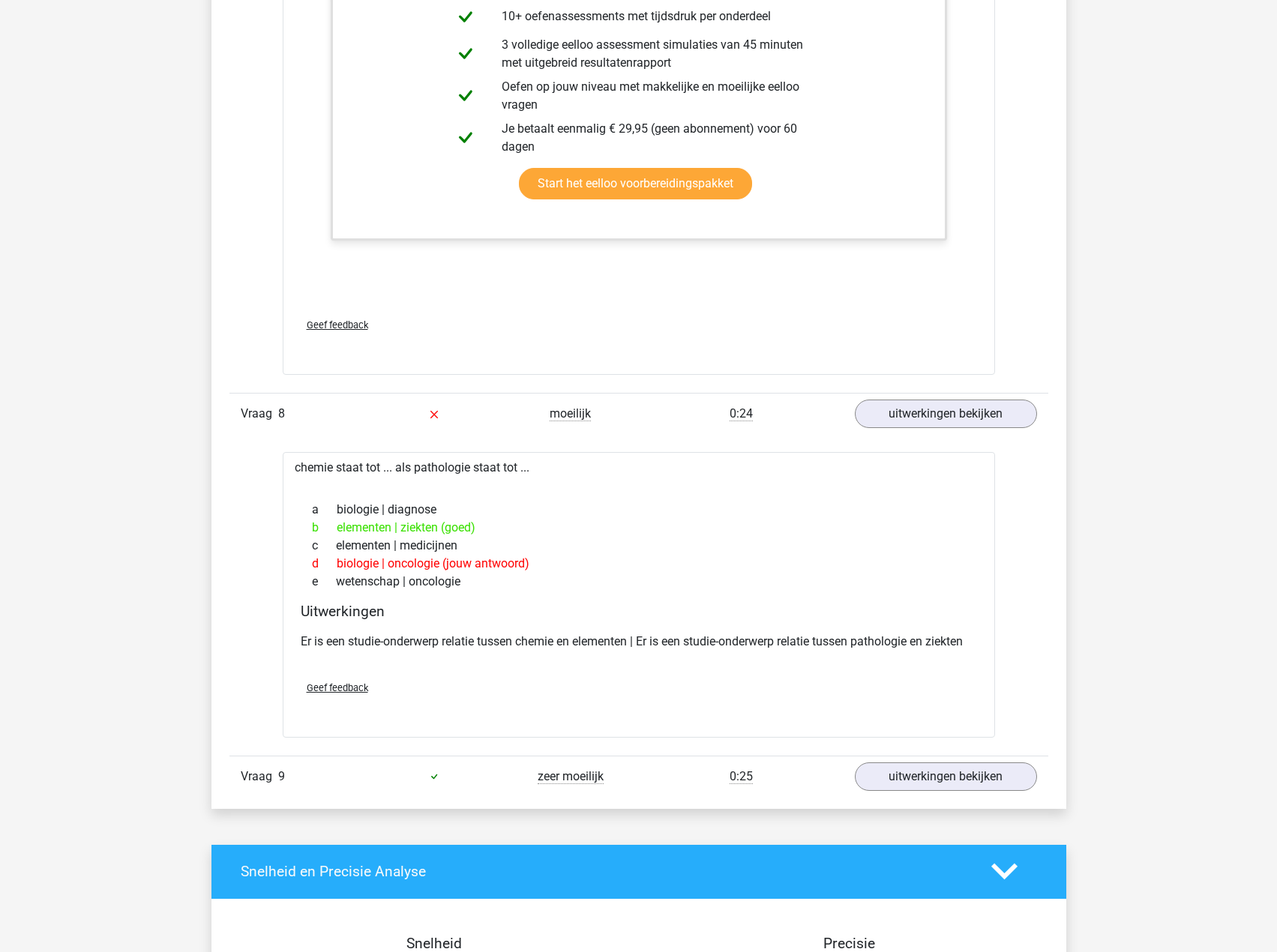
click at [572, 561] on div "d biologie | oncologie (jouw antwoord)" at bounding box center [638, 564] width 676 height 18
drag, startPoint x: 559, startPoint y: 502, endPoint x: 526, endPoint y: 510, distance: 34.0
click at [559, 504] on div "a biologie | diagnose" at bounding box center [638, 509] width 676 height 18
drag, startPoint x: 674, startPoint y: 646, endPoint x: 969, endPoint y: 655, distance: 295.1
click at [969, 655] on div "Er is een studie-onderwerp relatie tussen chemie en elementen | Er is een studi…" at bounding box center [638, 648] width 676 height 42
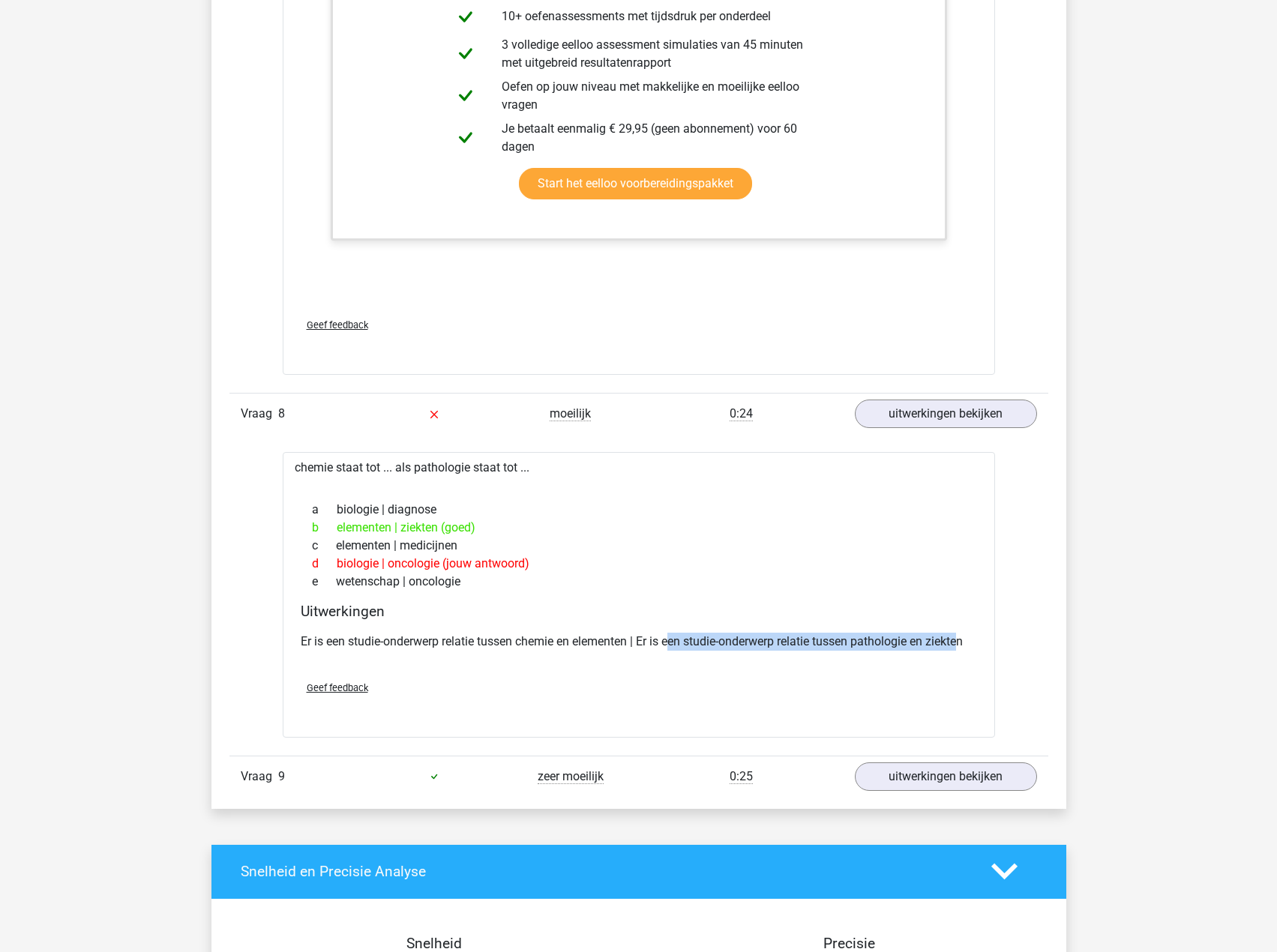
click at [693, 659] on div "Er is een studie-onderwerp relatie tussen chemie en elementen | Er is een studi…" at bounding box center [638, 648] width 676 height 42
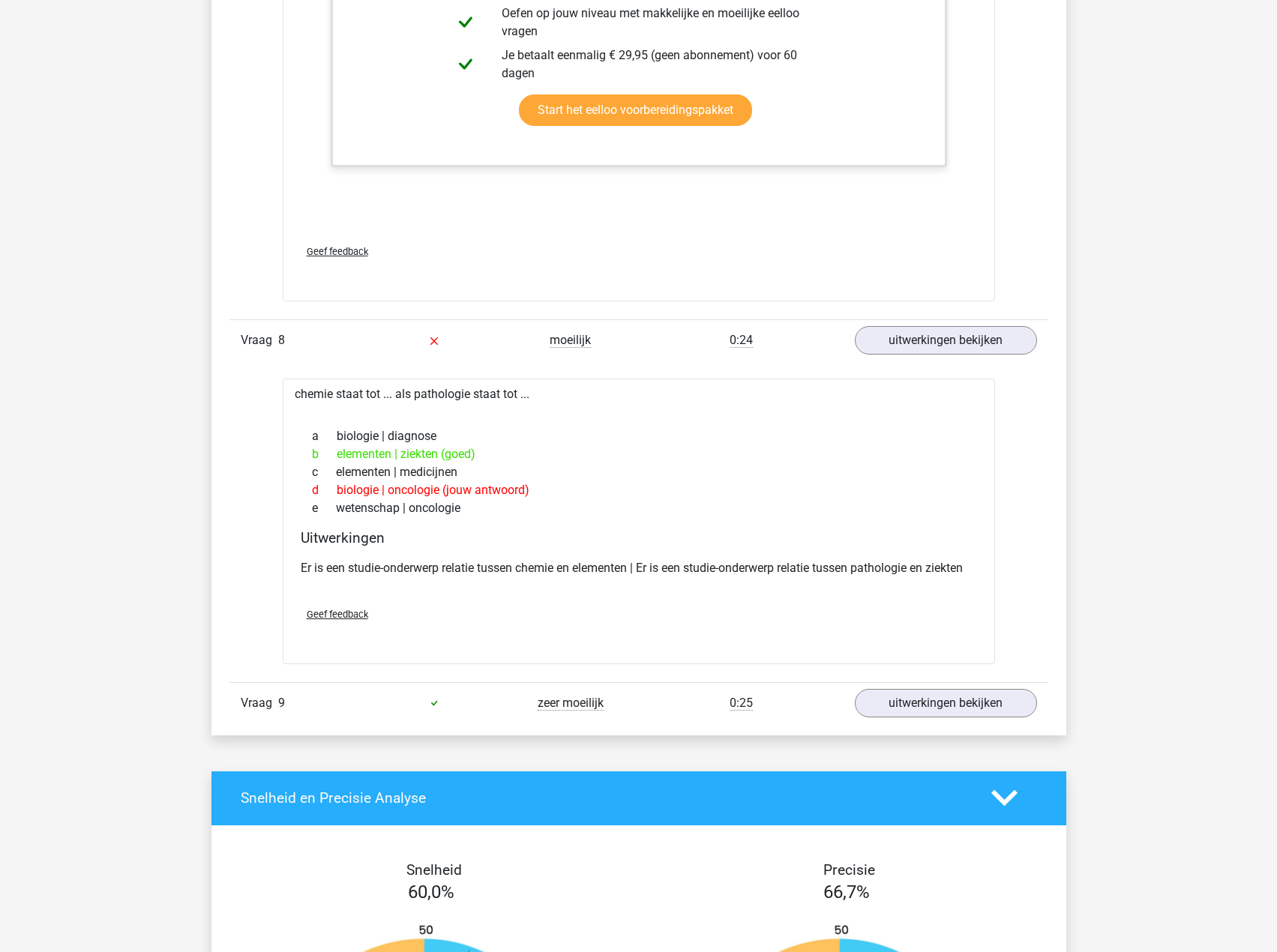
scroll to position [3899, 0]
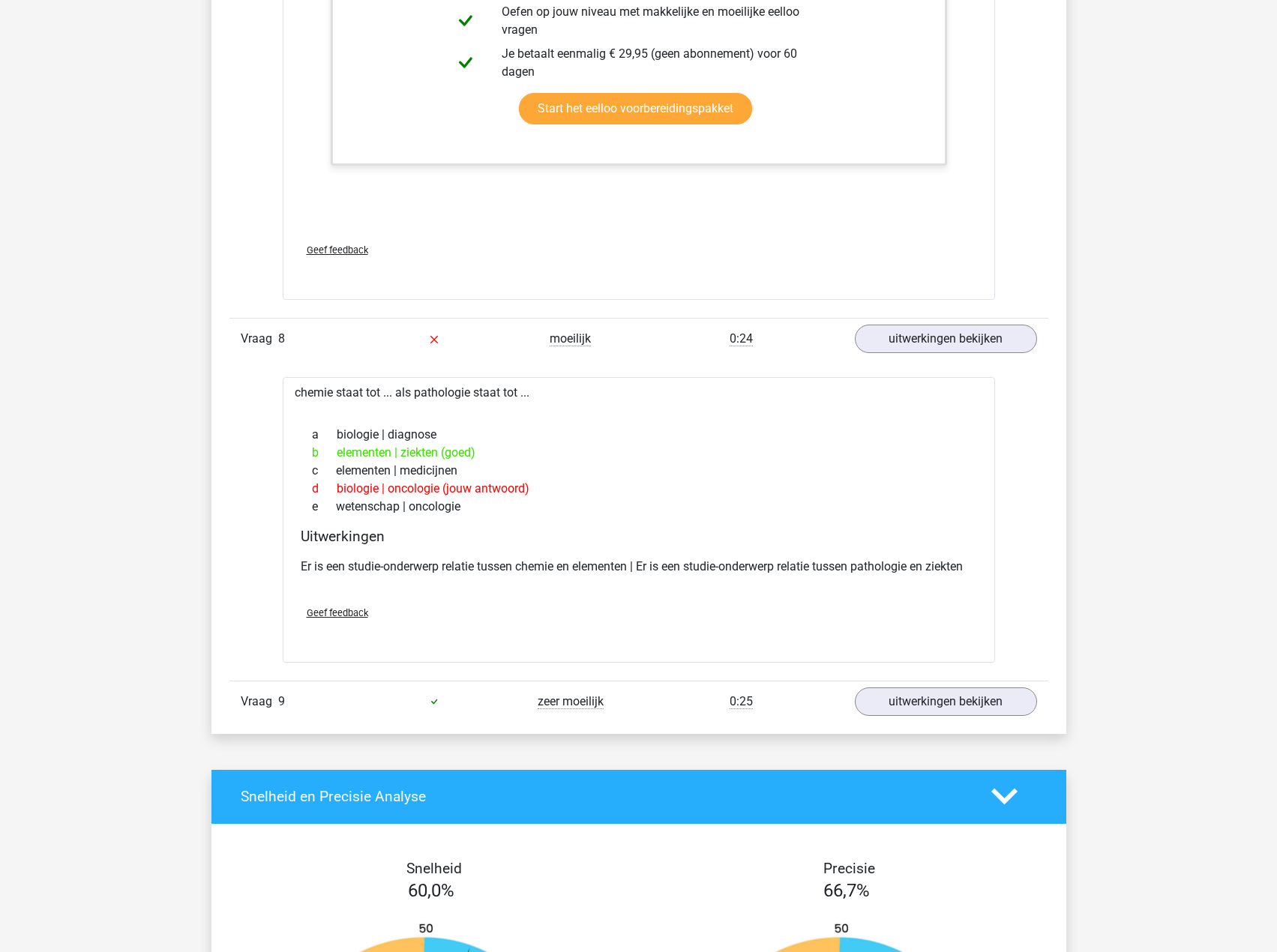
click at [886, 686] on div "Vraag 9 zeer moeilijk 0:25 uitwerkingen bekijken" at bounding box center [639, 701] width 819 height 41
click at [932, 710] on link "uitwerkingen bekijken" at bounding box center [945, 702] width 210 height 33
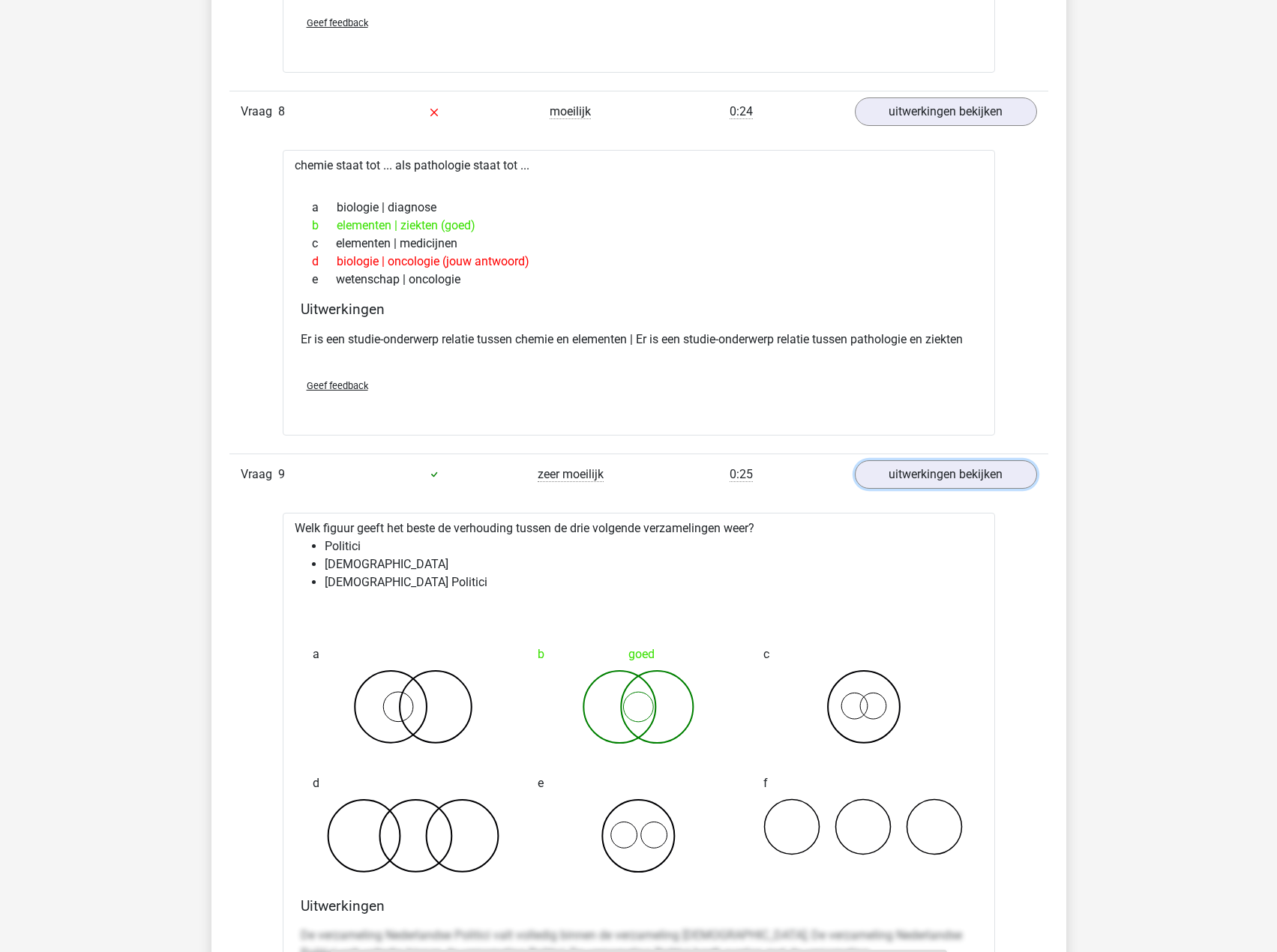
scroll to position [4199, 0]
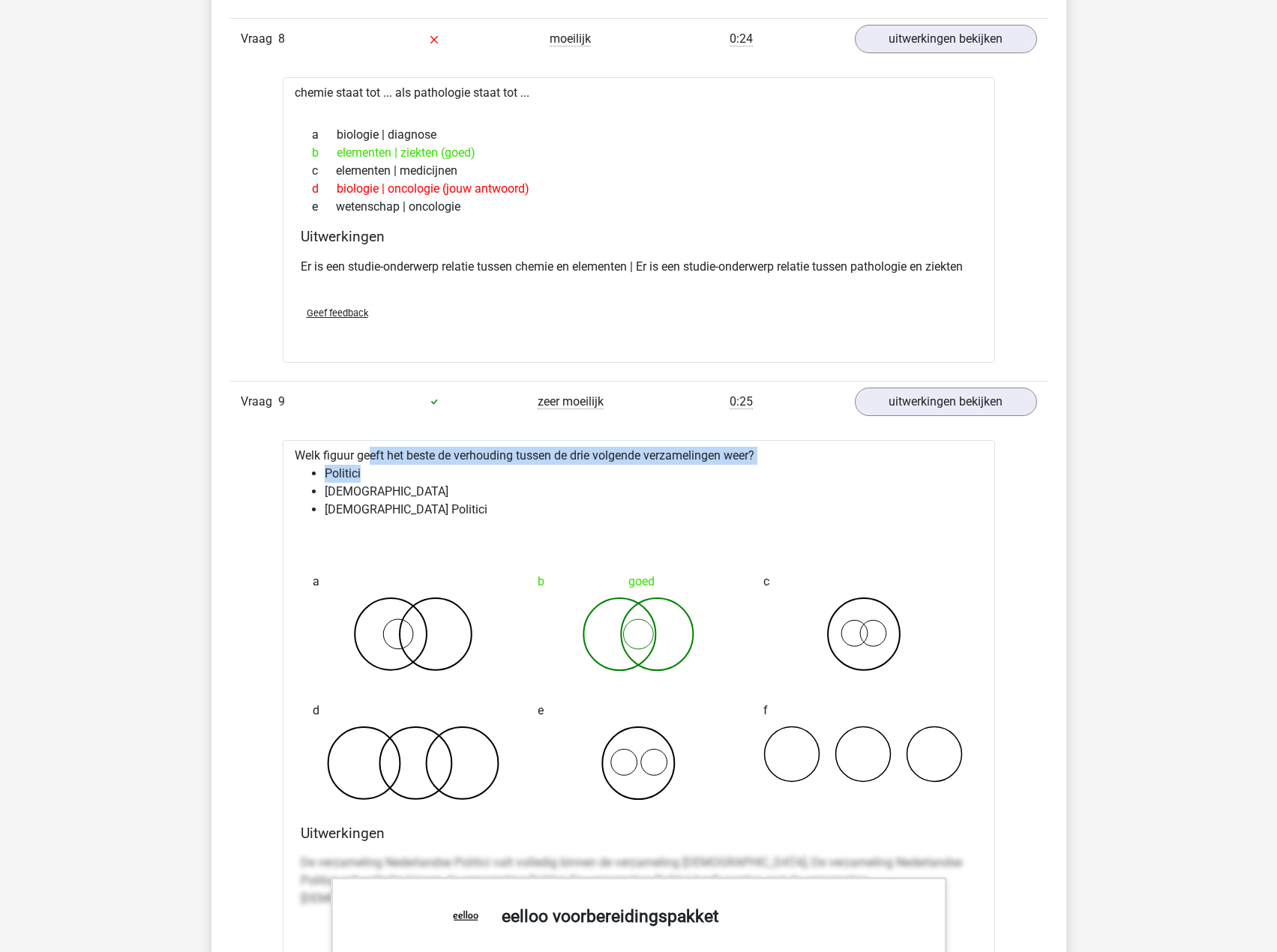
drag, startPoint x: 327, startPoint y: 463, endPoint x: 422, endPoint y: 477, distance: 96.0
click at [419, 477] on div "Welk figuur geeft het beste de verhouding tussen de drie volgende verzamelingen…" at bounding box center [639, 904] width 712 height 927
click at [375, 473] on li "Politici" at bounding box center [654, 474] width 659 height 18
drag, startPoint x: 342, startPoint y: 471, endPoint x: 436, endPoint y: 472, distance: 94.0
click at [439, 471] on li "Politici" at bounding box center [654, 474] width 659 height 18
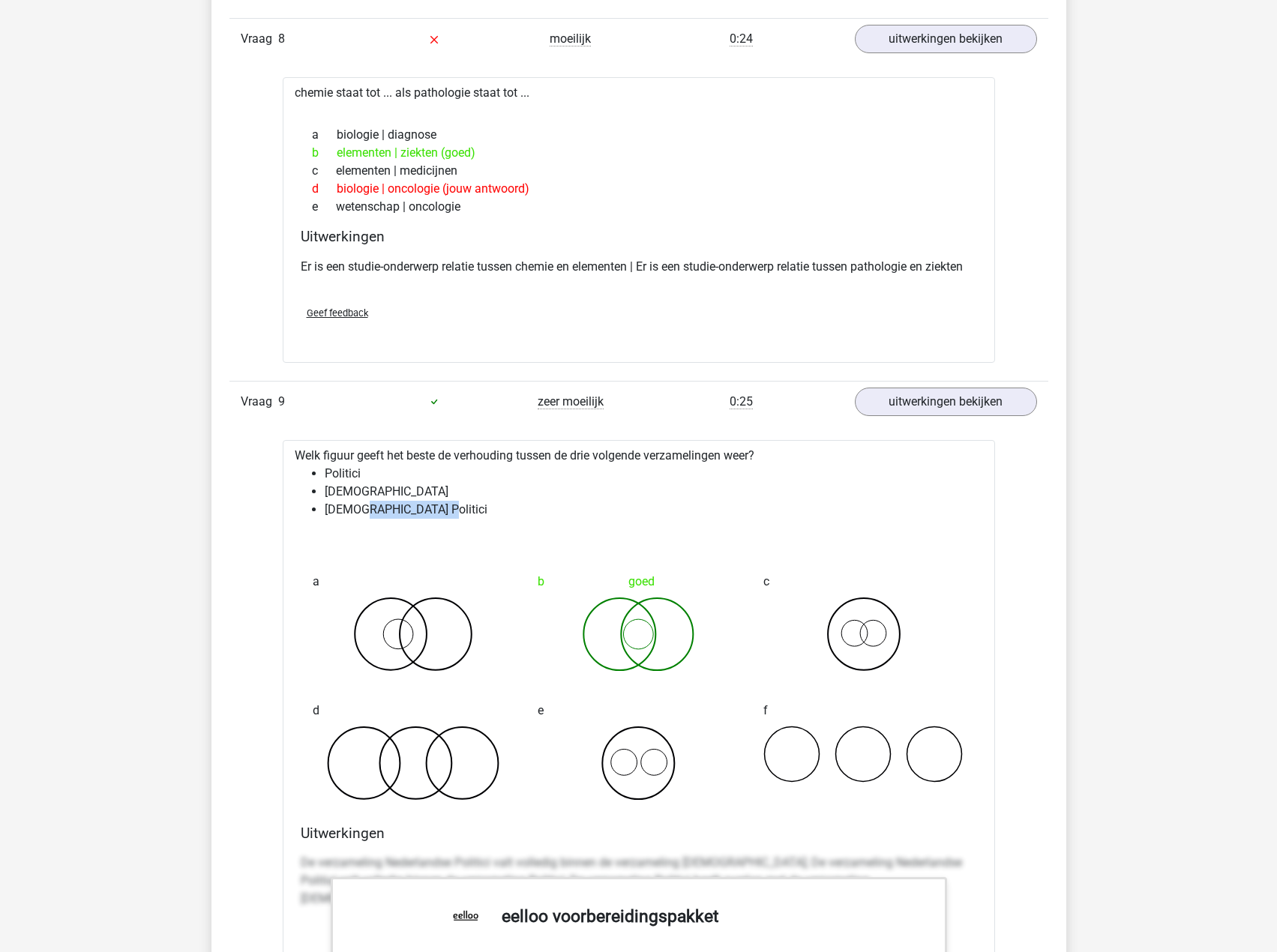
drag, startPoint x: 361, startPoint y: 504, endPoint x: 507, endPoint y: 501, distance: 146.0
click at [507, 501] on li "[DEMOGRAPHIC_DATA] Politici" at bounding box center [654, 509] width 659 height 18
drag, startPoint x: 370, startPoint y: 489, endPoint x: 435, endPoint y: 493, distance: 65.1
click at [372, 489] on li "[DEMOGRAPHIC_DATA]" at bounding box center [654, 492] width 659 height 18
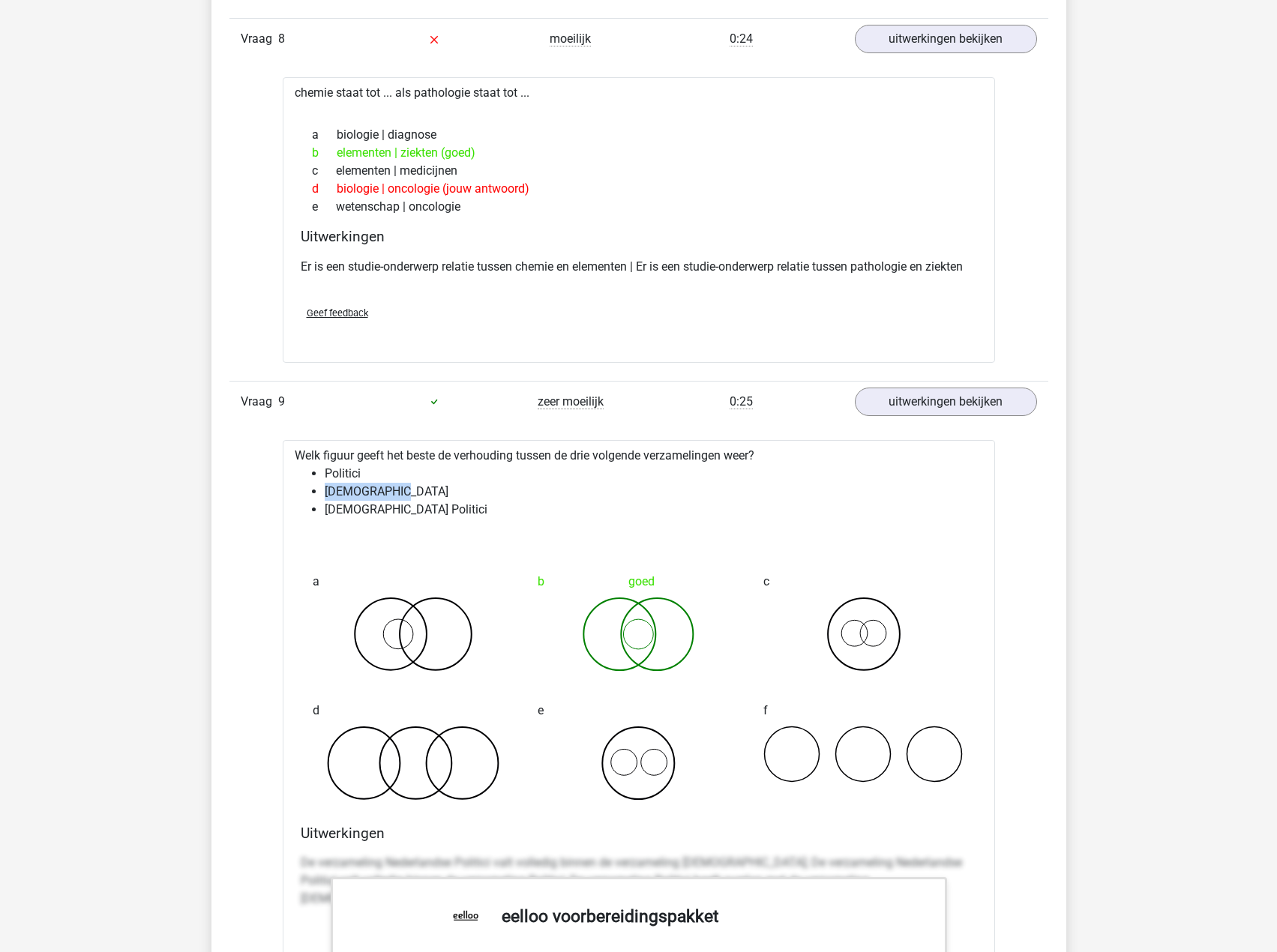
drag, startPoint x: 321, startPoint y: 489, endPoint x: 438, endPoint y: 493, distance: 117.1
click at [438, 493] on ul "Politici [DEMOGRAPHIC_DATA] [DEMOGRAPHIC_DATA] Politici" at bounding box center [639, 492] width 689 height 54
click at [448, 531] on div at bounding box center [639, 536] width 689 height 12
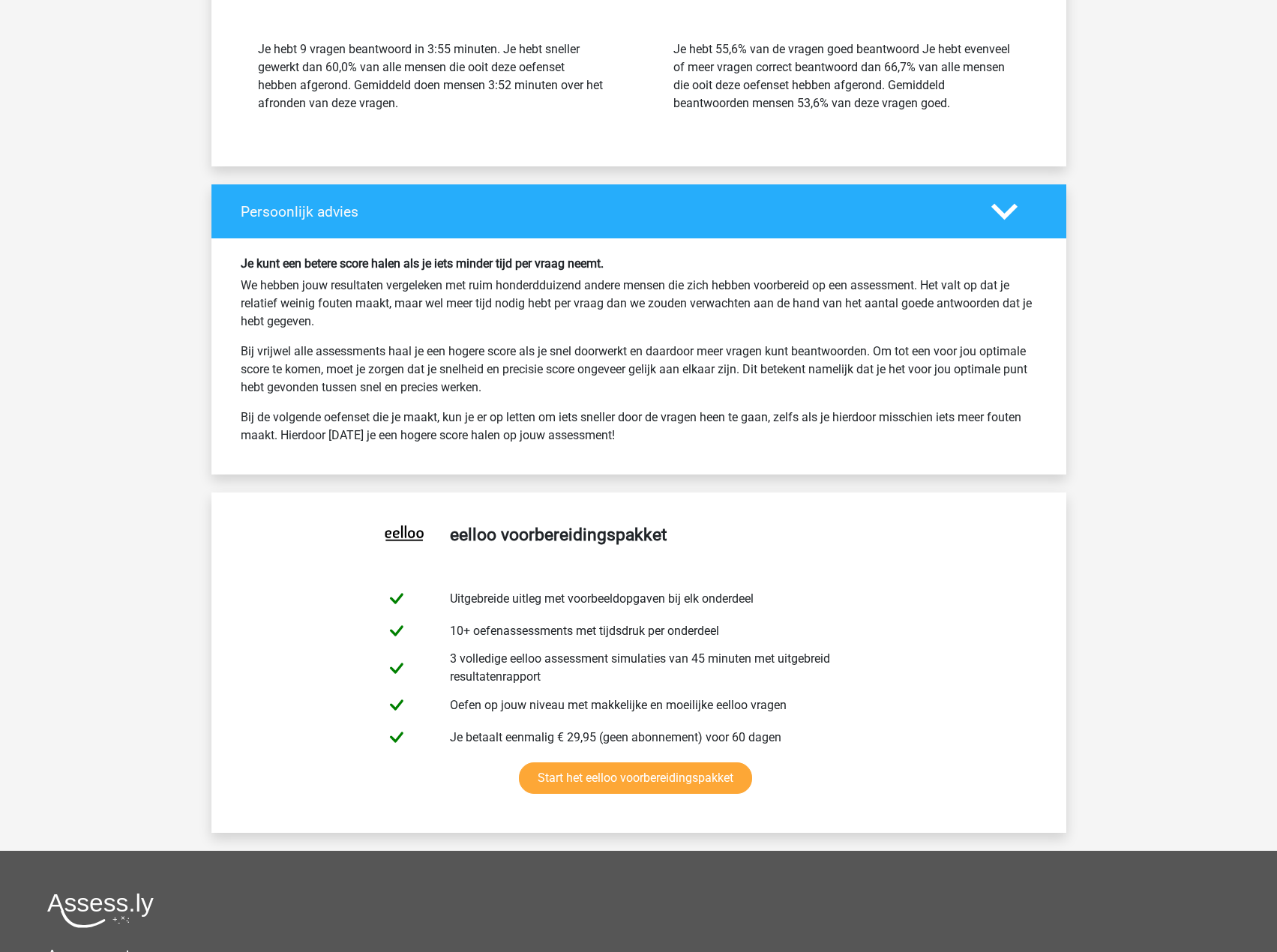
scroll to position [6073, 0]
